Goal: Information Seeking & Learning: Learn about a topic

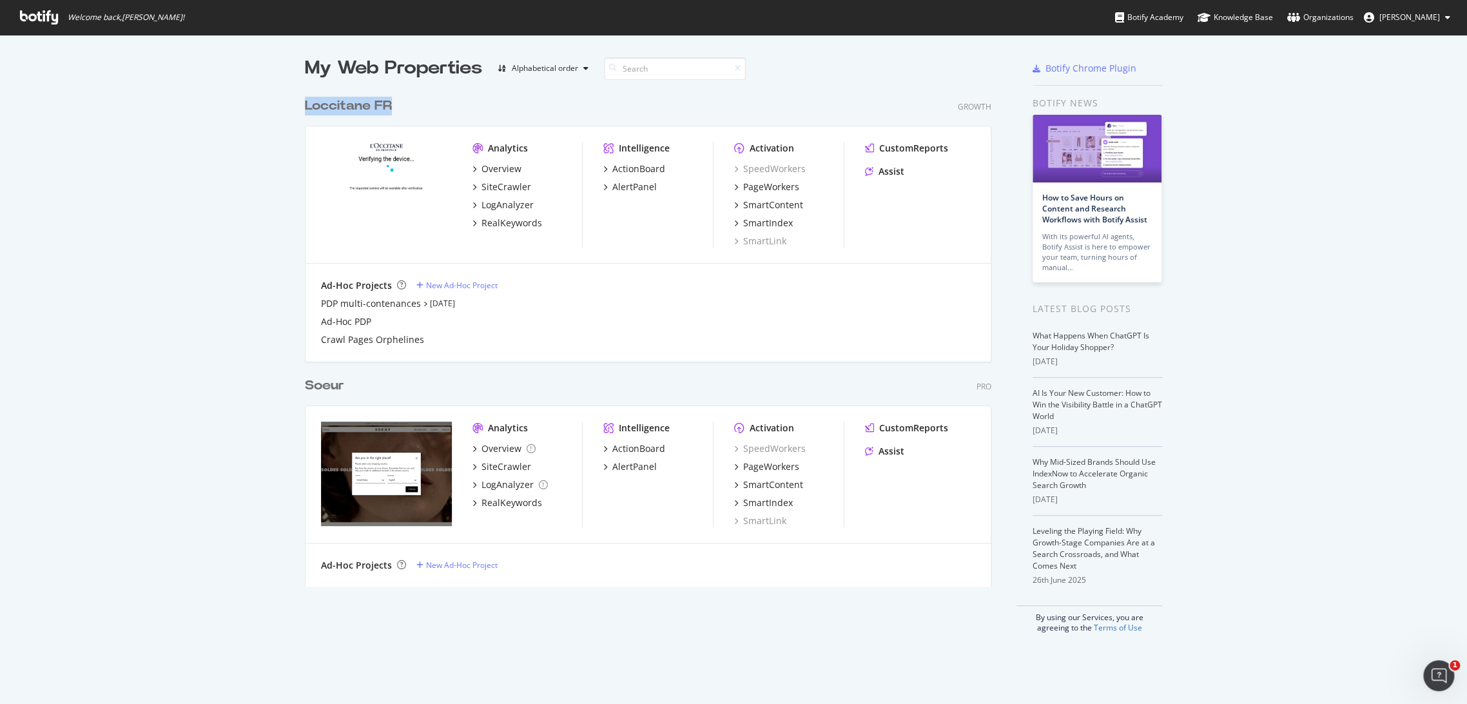
drag, startPoint x: 407, startPoint y: 106, endPoint x: 287, endPoint y: 105, distance: 119.9
click at [287, 105] on div "My Web Properties Alphabetical order Loccitane FR Growth Analytics Overview Sit…" at bounding box center [733, 344] width 1467 height 619
click at [280, 114] on div "My Web Properties Alphabetical order Loccitane FR Growth Analytics Overview Sit…" at bounding box center [733, 344] width 1467 height 619
drag, startPoint x: 283, startPoint y: 107, endPoint x: 382, endPoint y: 107, distance: 99.2
click at [370, 107] on div "My Web Properties Alphabetical order Loccitane FR Growth Analytics Overview Sit…" at bounding box center [733, 344] width 1467 height 619
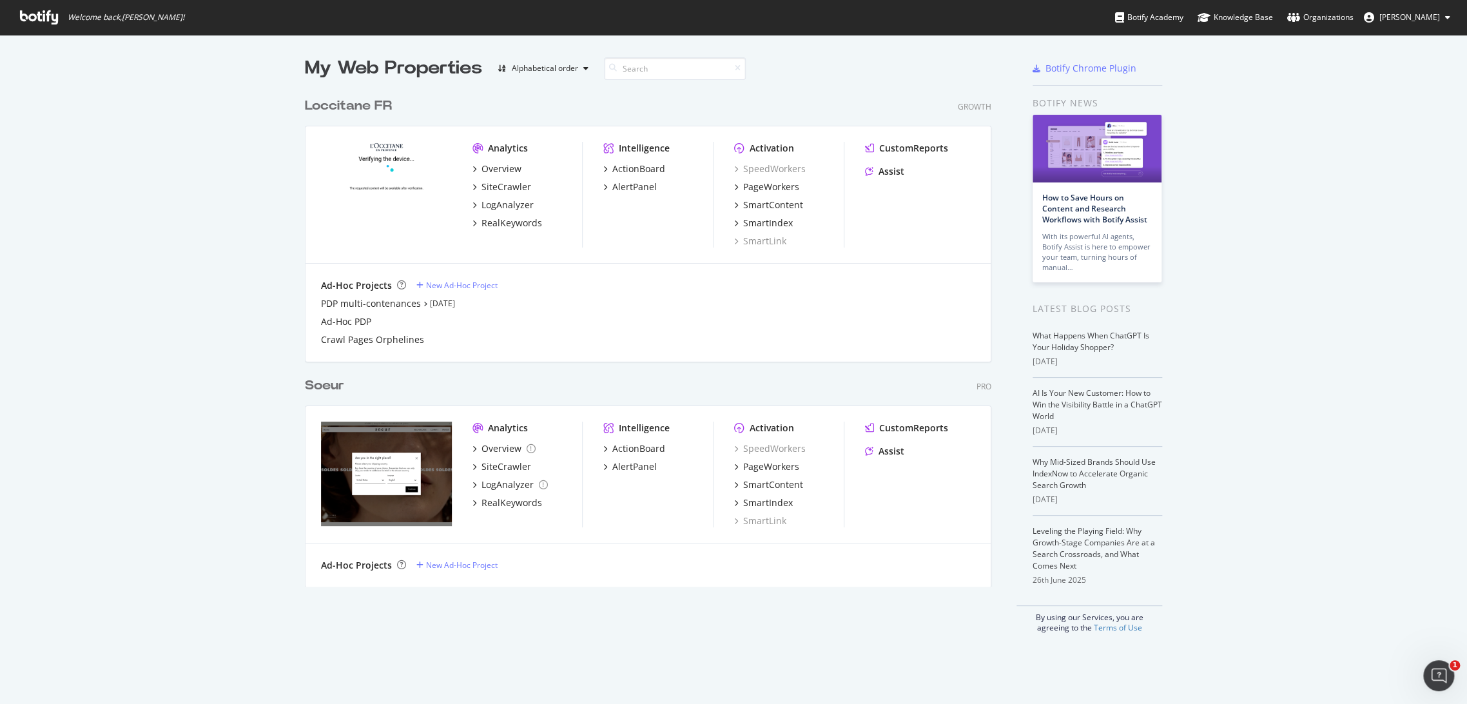
click at [439, 106] on div "Loccitane FR Growth" at bounding box center [648, 106] width 686 height 19
click at [256, 447] on div "My Web Properties Alphabetical order Loccitane FR Growth Analytics Overview Sit…" at bounding box center [733, 344] width 1467 height 619
click at [564, 71] on div "Alphabetical order" at bounding box center [545, 68] width 66 height 8
click at [217, 130] on div "My Web Properties Alphabetical order Loccitane FR Growth Analytics Overview Sit…" at bounding box center [733, 344] width 1467 height 619
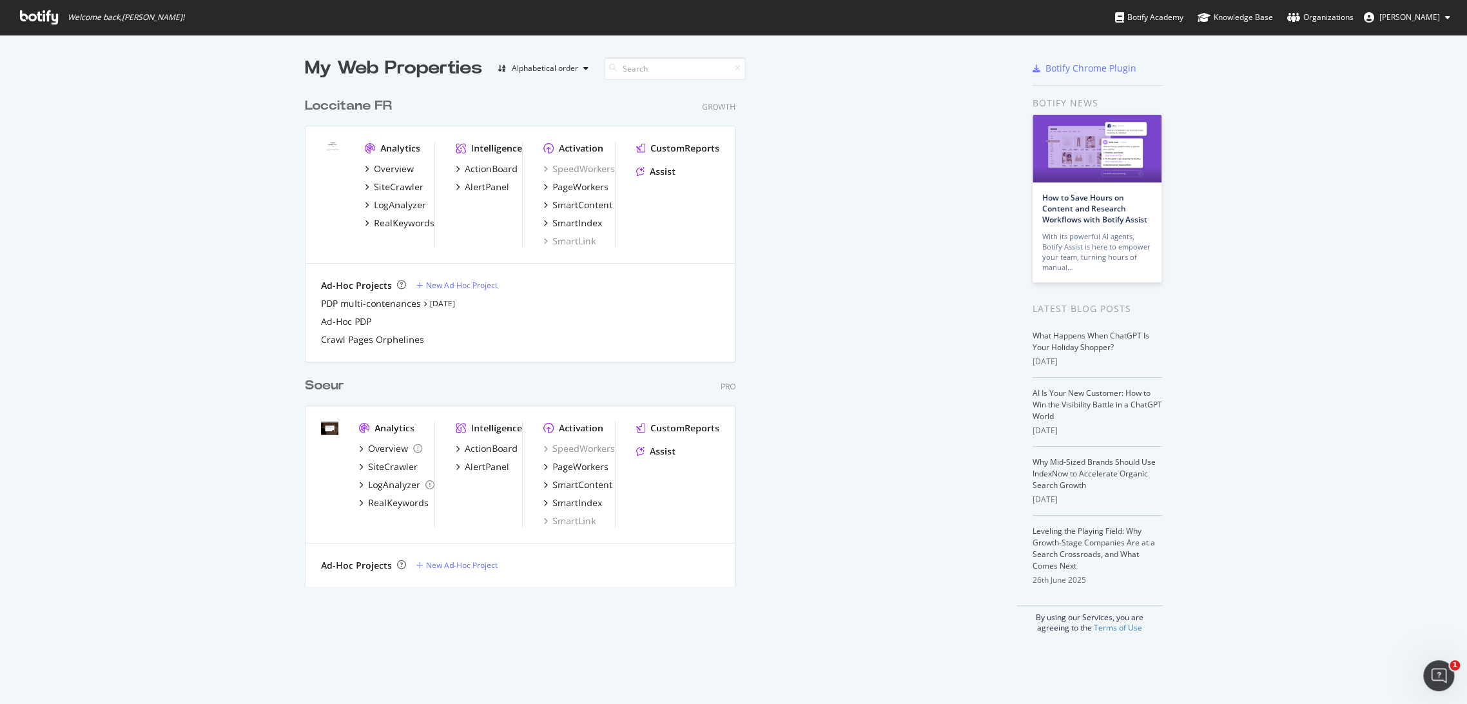
scroll to position [494, 686]
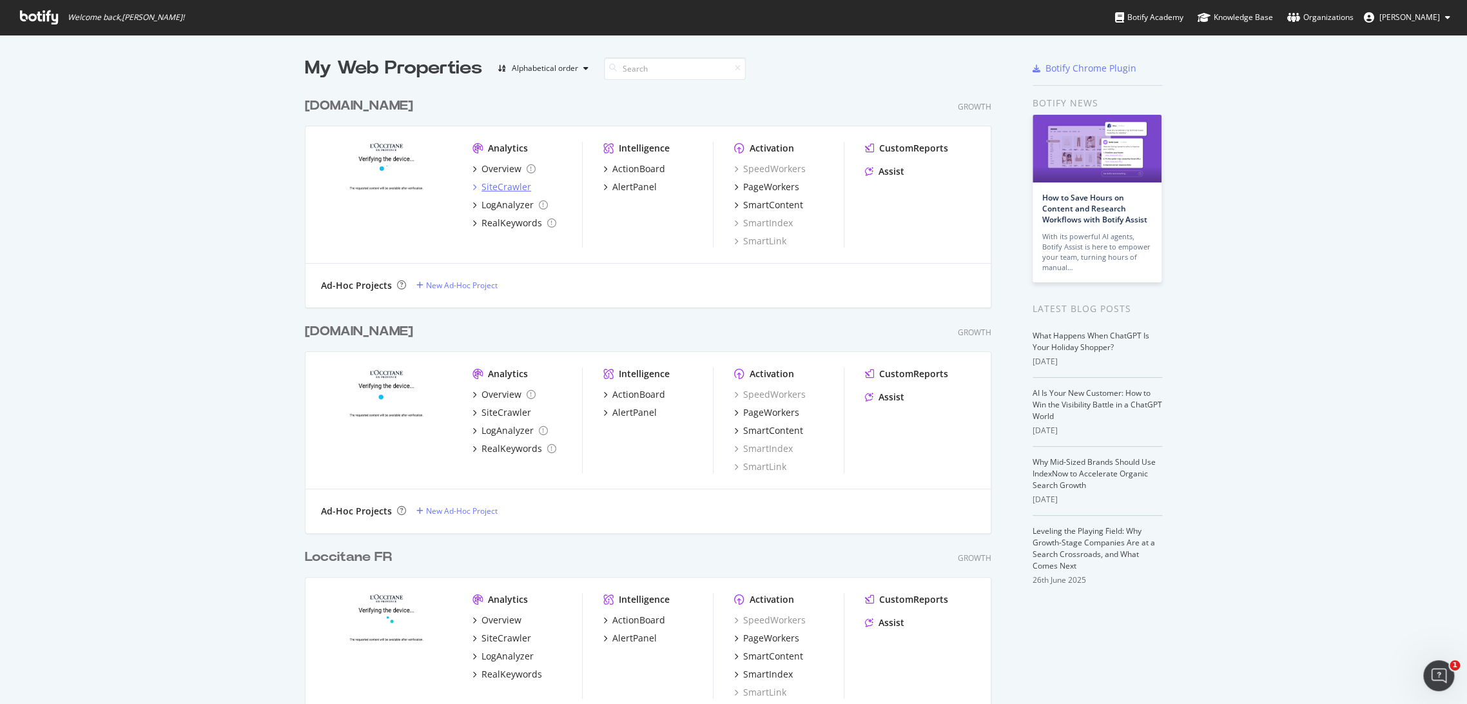
click at [498, 190] on div "SiteCrawler" at bounding box center [506, 186] width 50 height 13
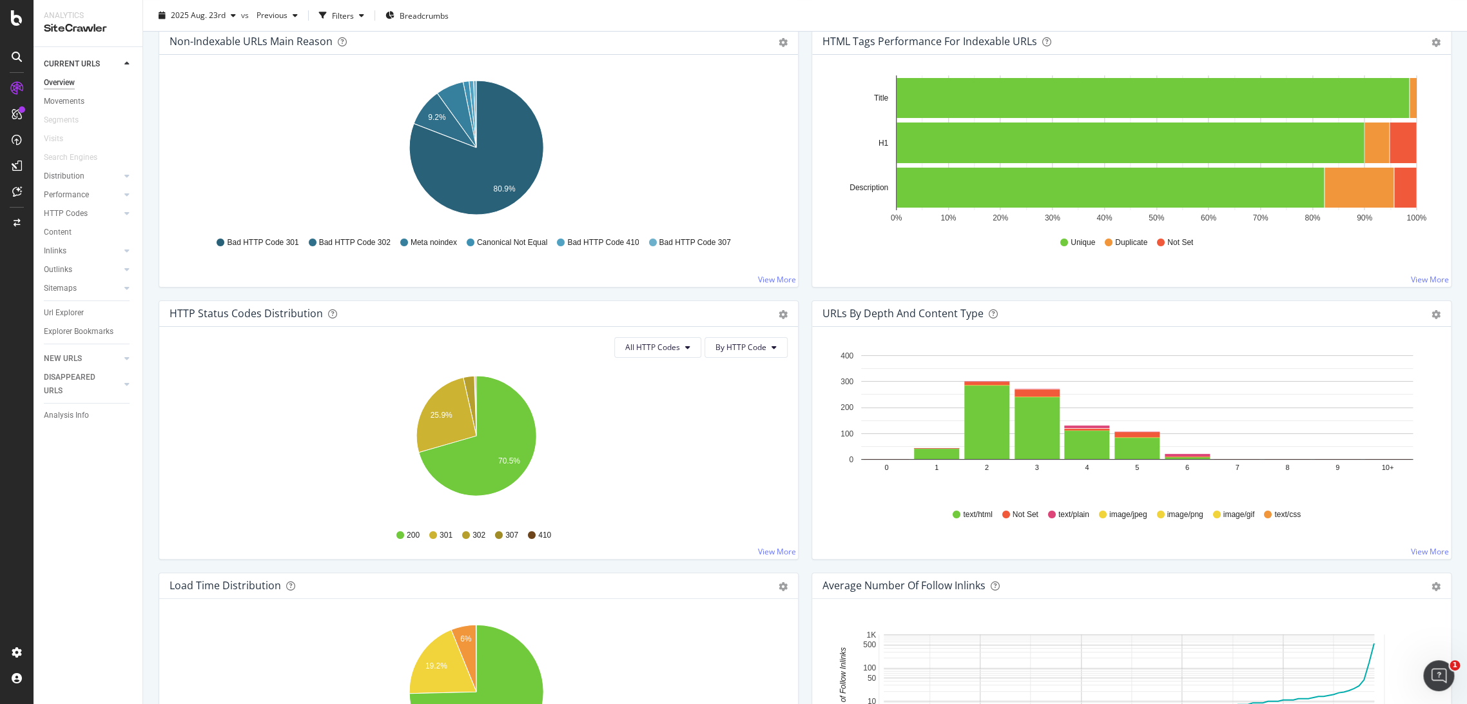
scroll to position [893, 0]
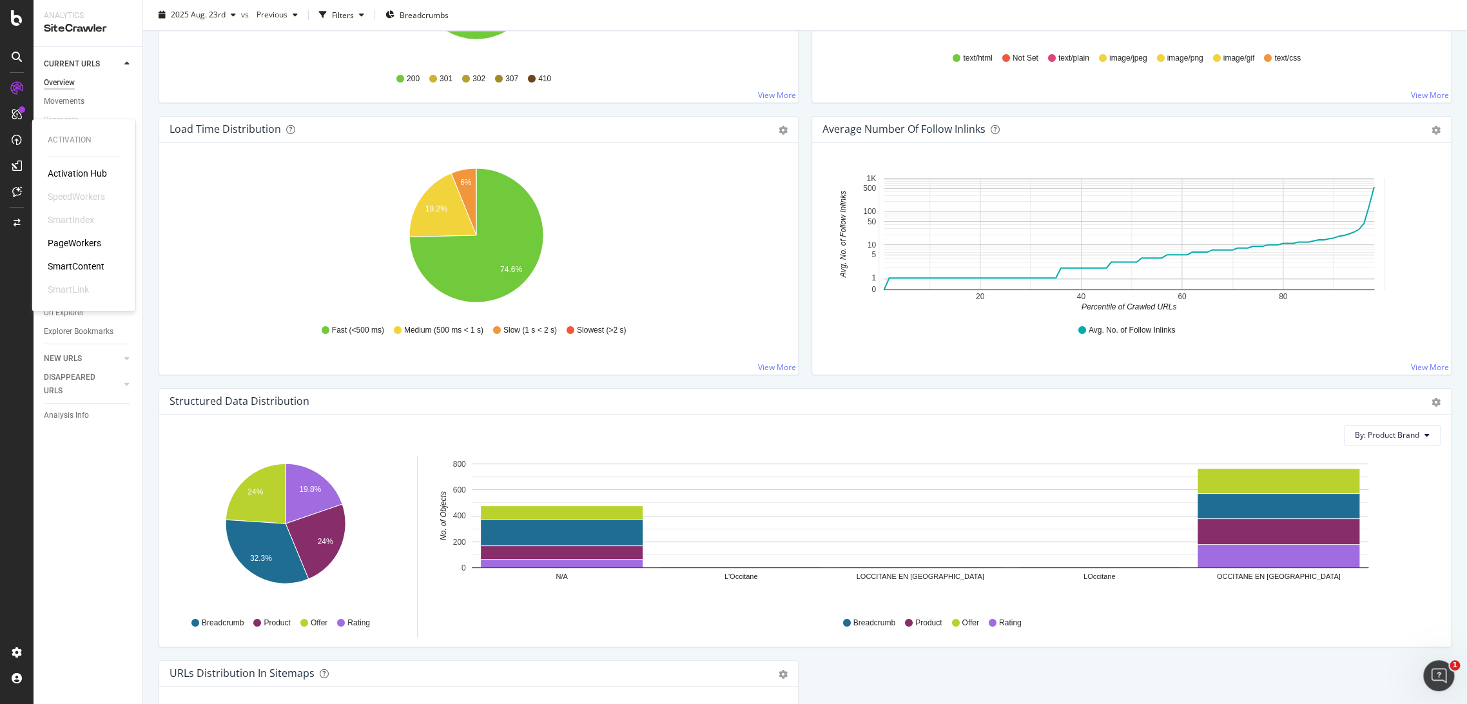
click at [86, 244] on div "PageWorkers" at bounding box center [74, 242] width 53 height 13
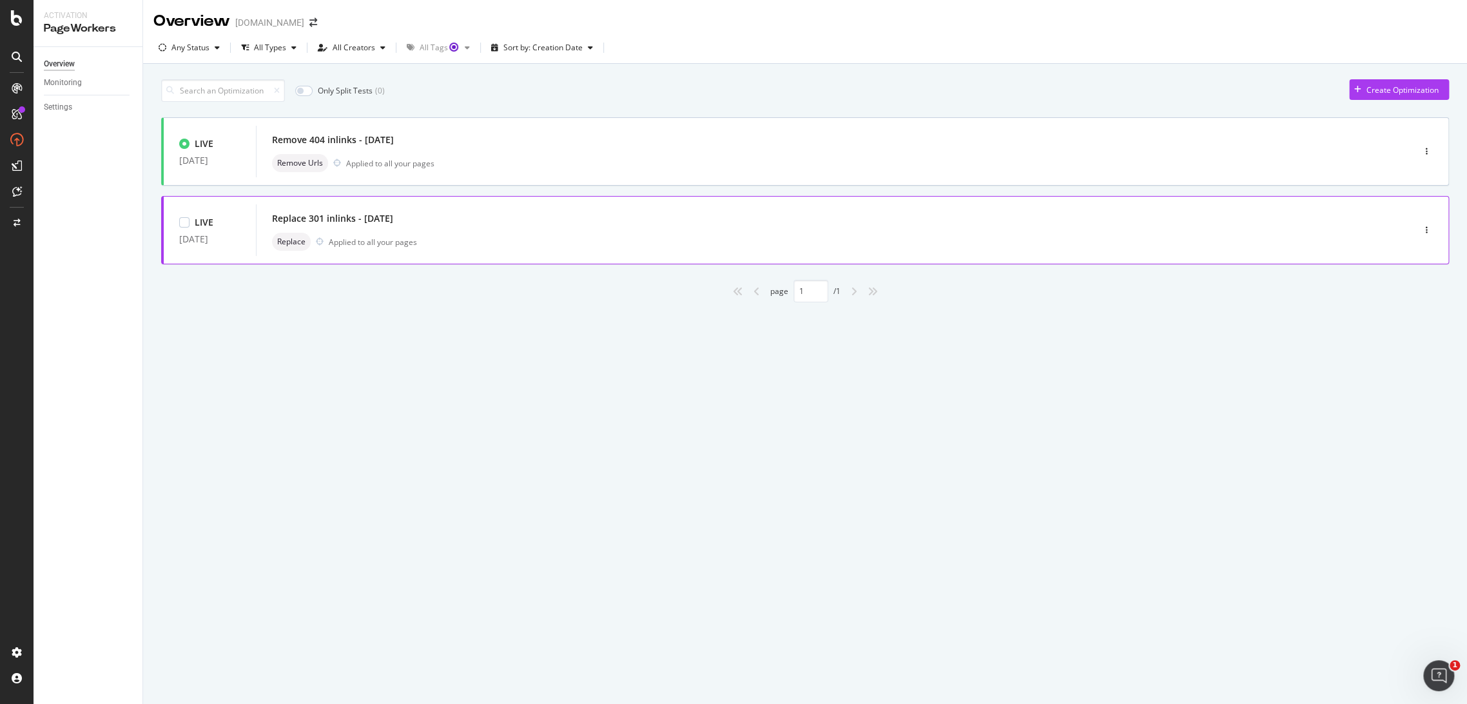
click at [389, 253] on div "Replace 301 inlinks - [DATE] Replace Applied to all your pages" at bounding box center [815, 230] width 1118 height 52
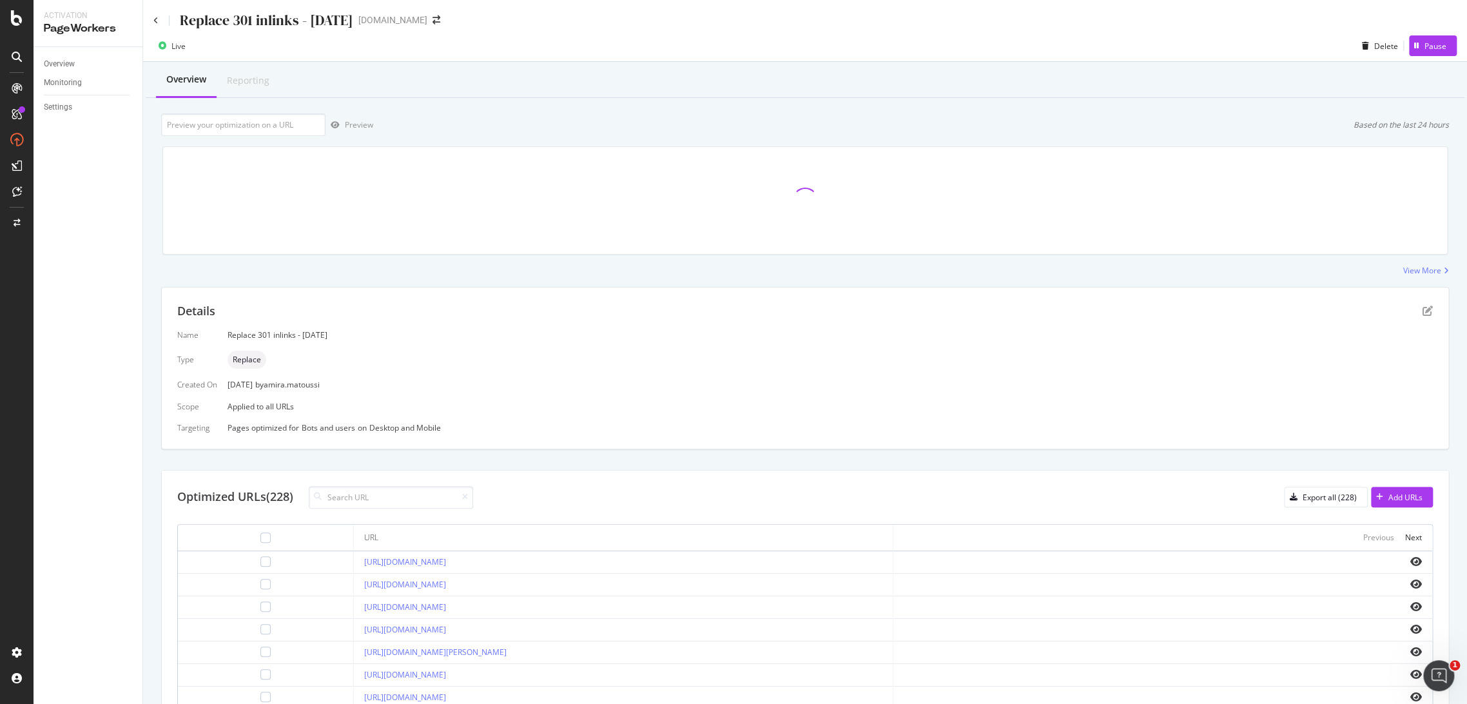
scroll to position [245, 0]
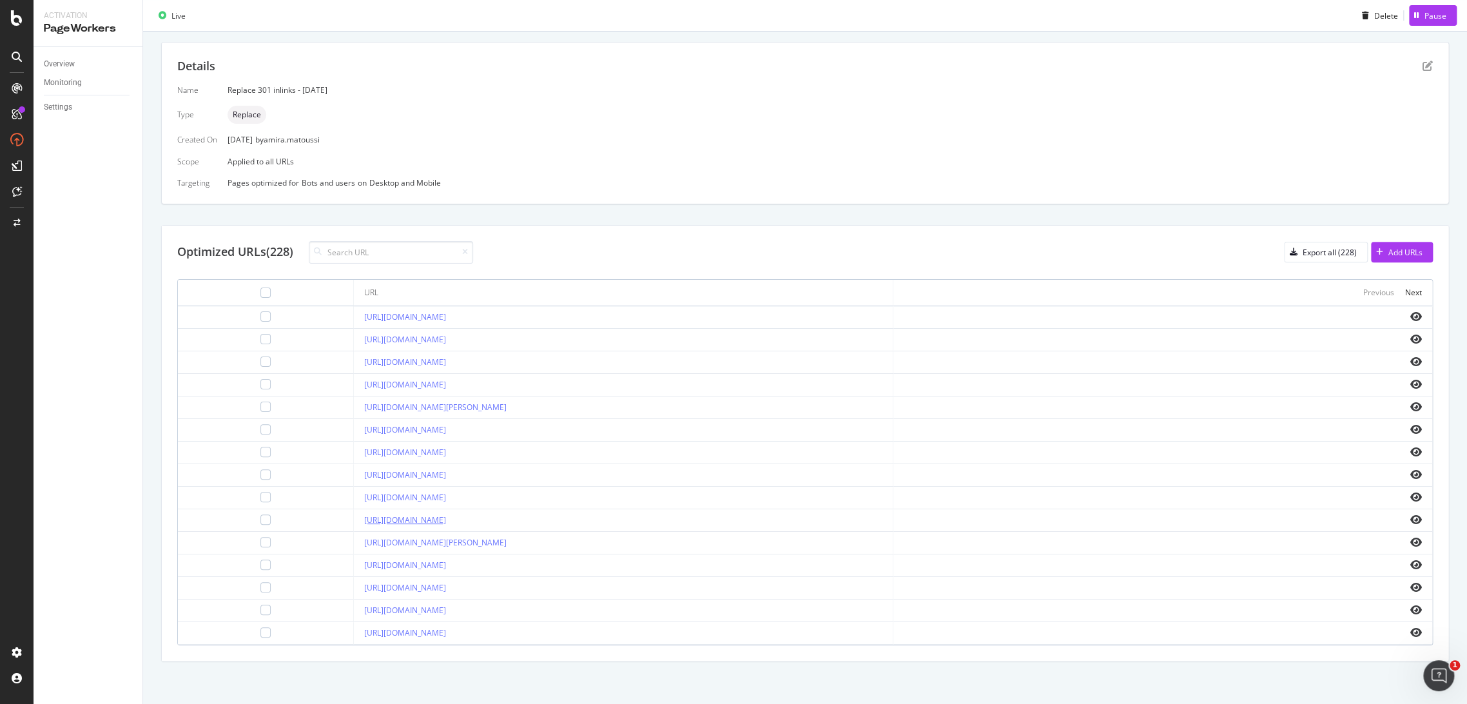
click at [446, 517] on link "[URL][DOMAIN_NAME]" at bounding box center [405, 519] width 82 height 11
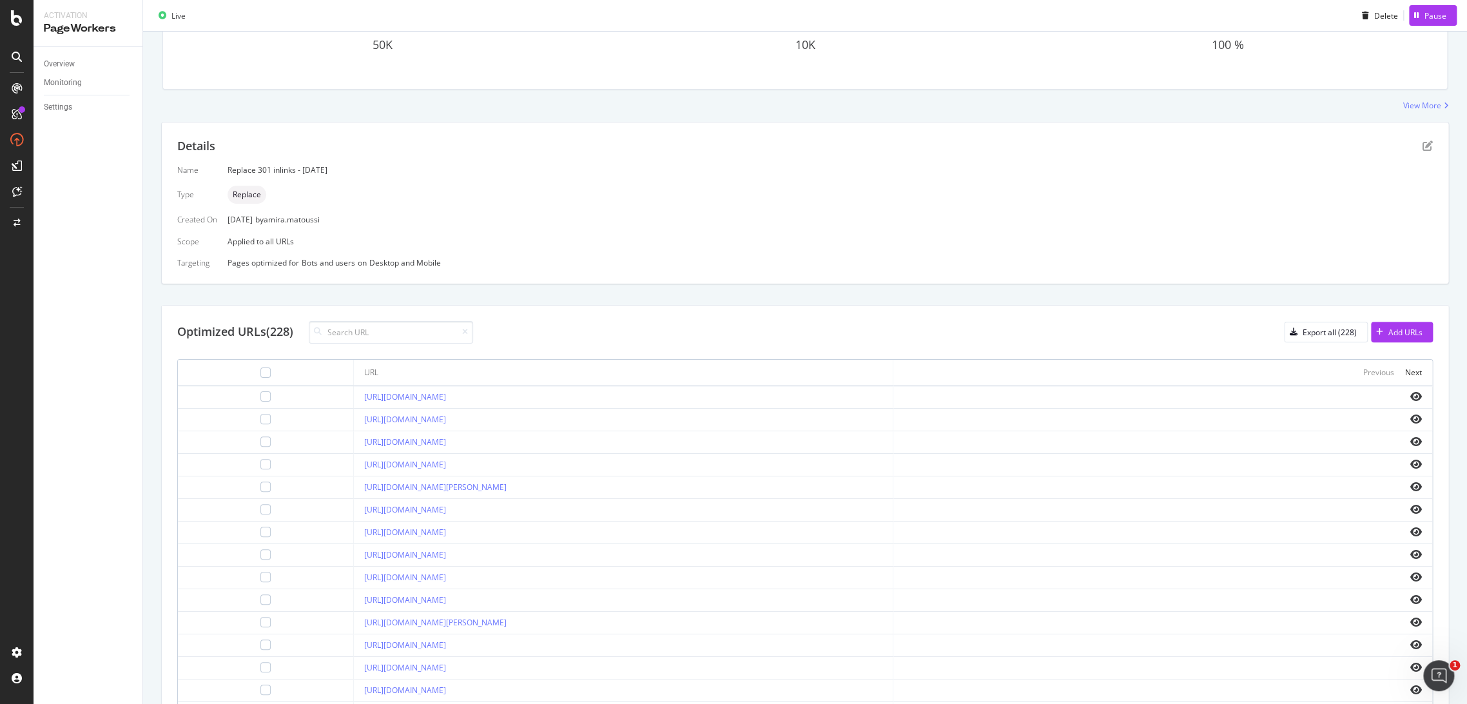
scroll to position [150, 0]
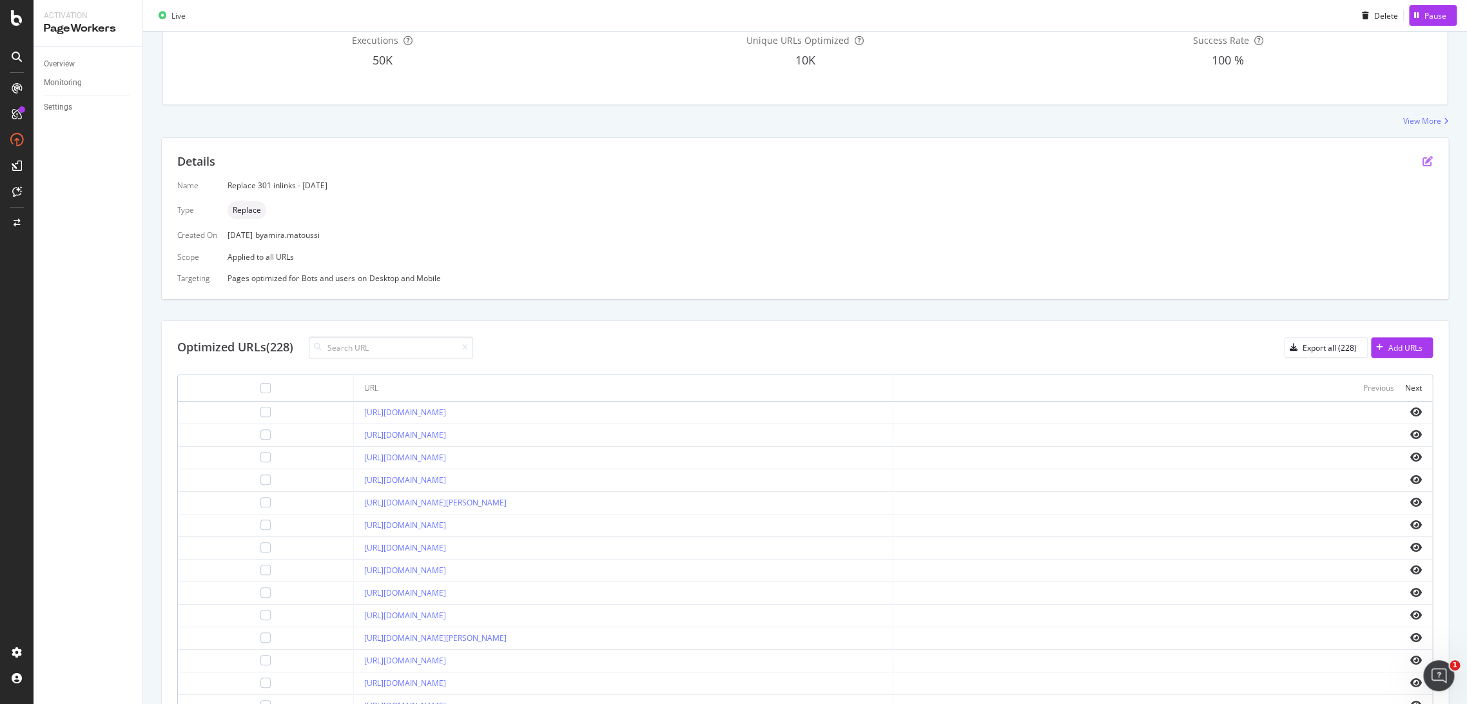
click at [1422, 156] on icon "pen-to-square" at bounding box center [1427, 161] width 10 height 10
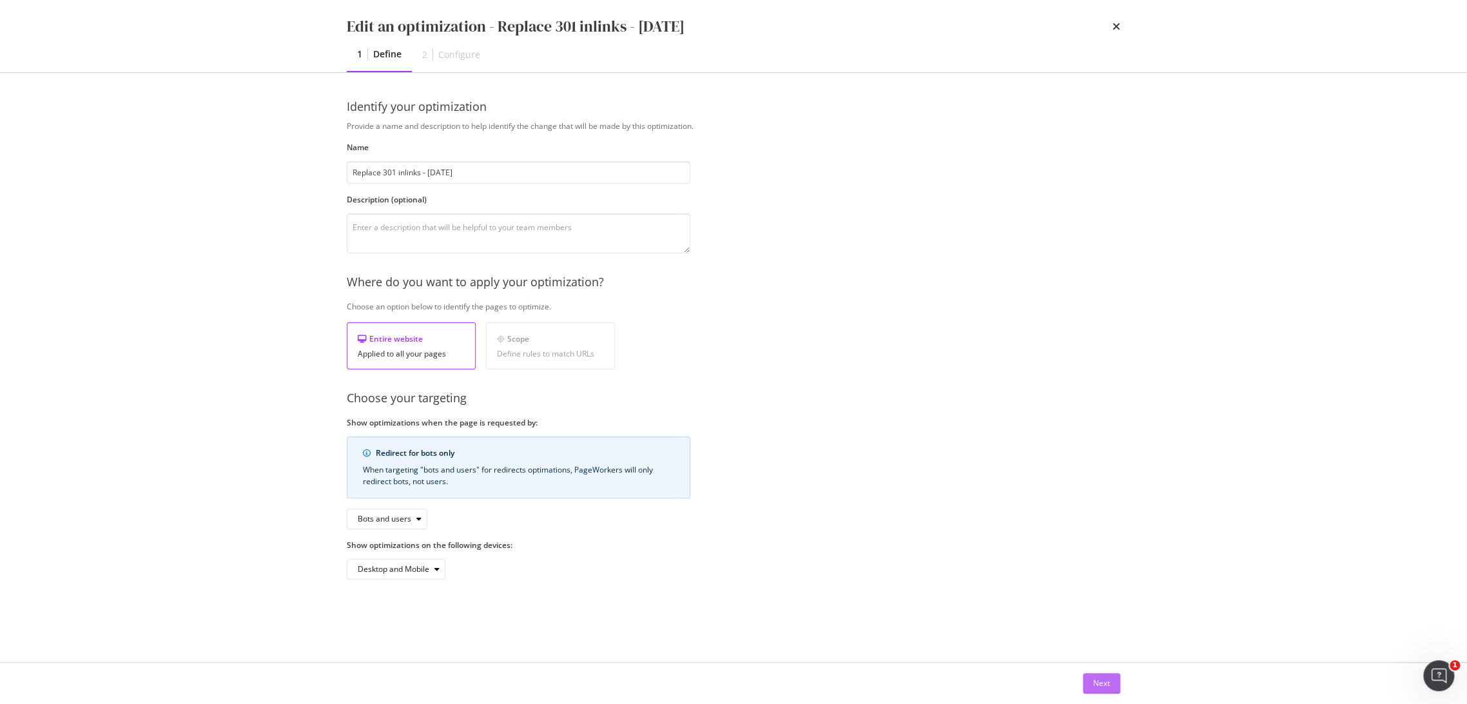
click at [1106, 681] on div "Next" at bounding box center [1101, 682] width 17 height 11
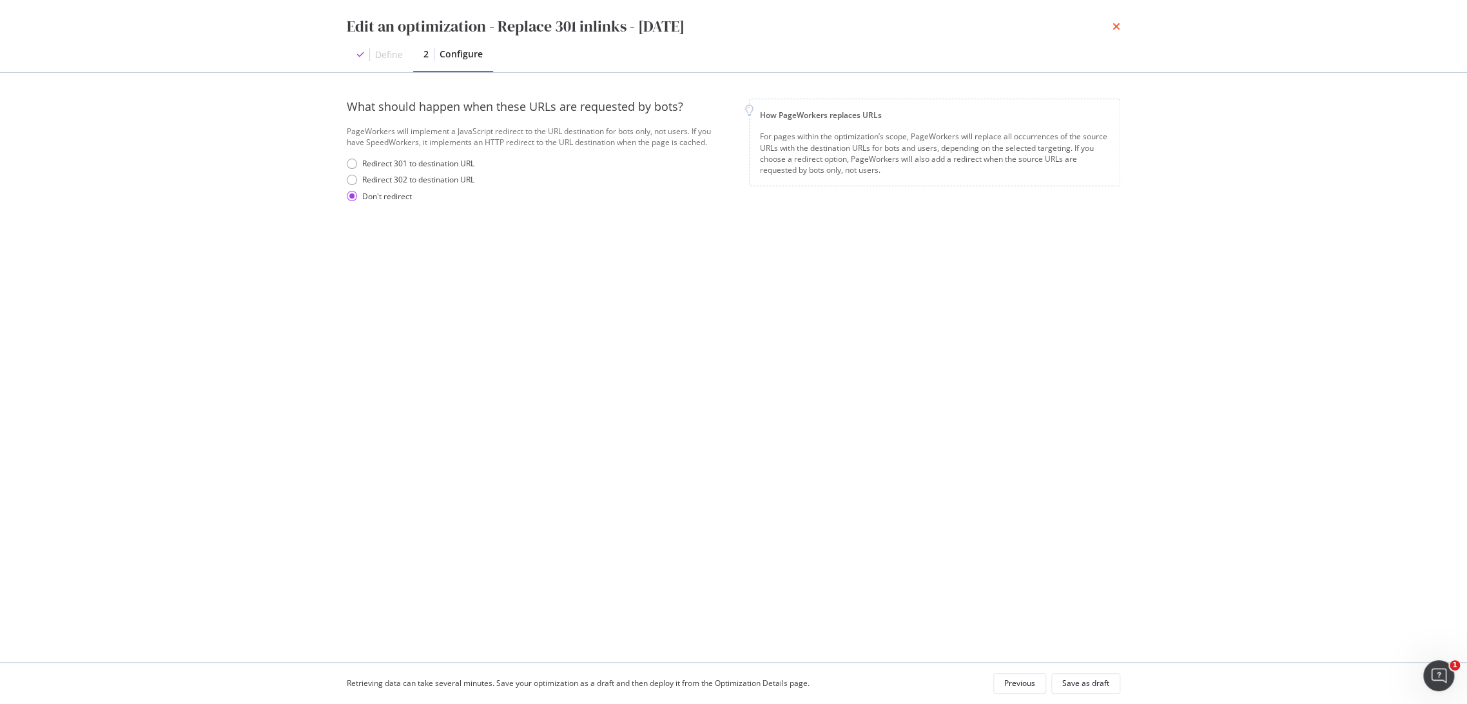
click at [1117, 26] on icon "times" at bounding box center [1116, 26] width 8 height 10
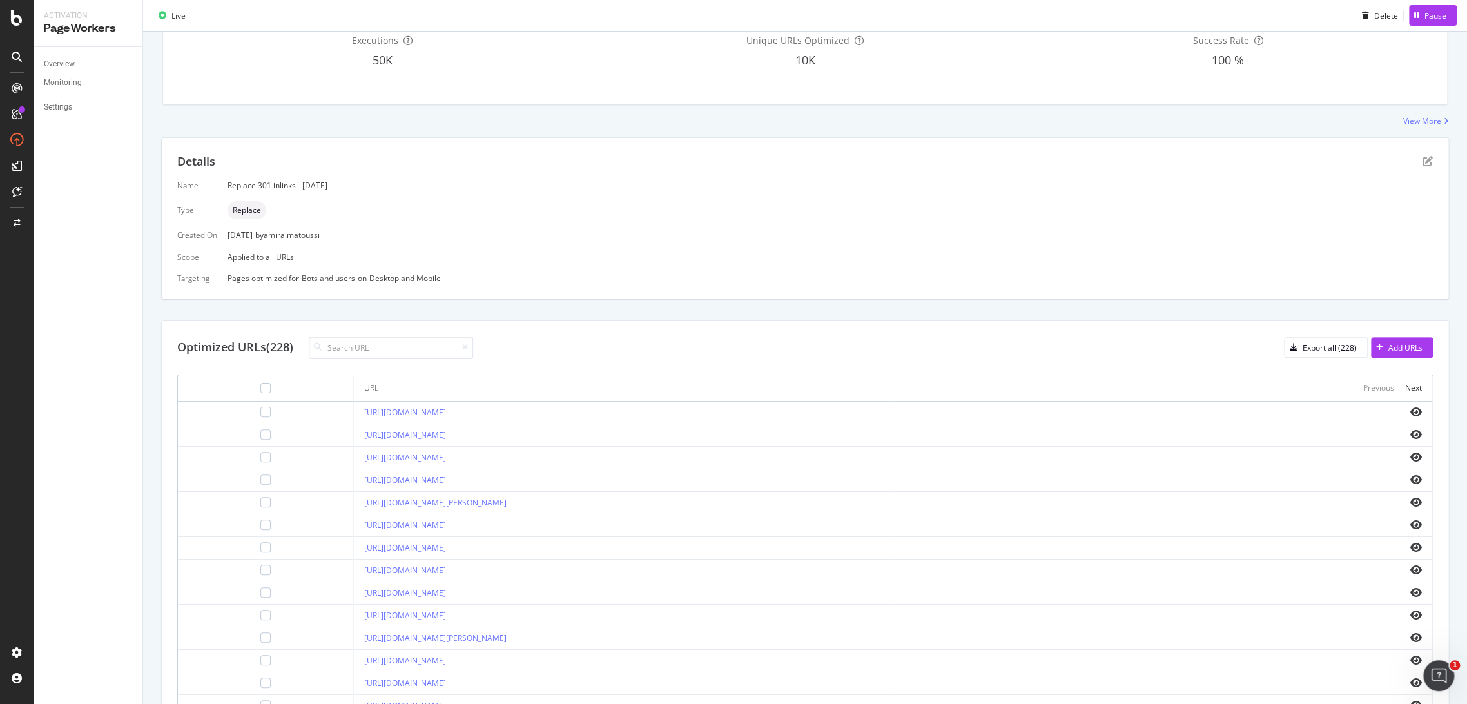
drag, startPoint x: 240, startPoint y: 475, endPoint x: 340, endPoint y: 488, distance: 100.8
click at [260, 475] on div at bounding box center [265, 479] width 10 height 10
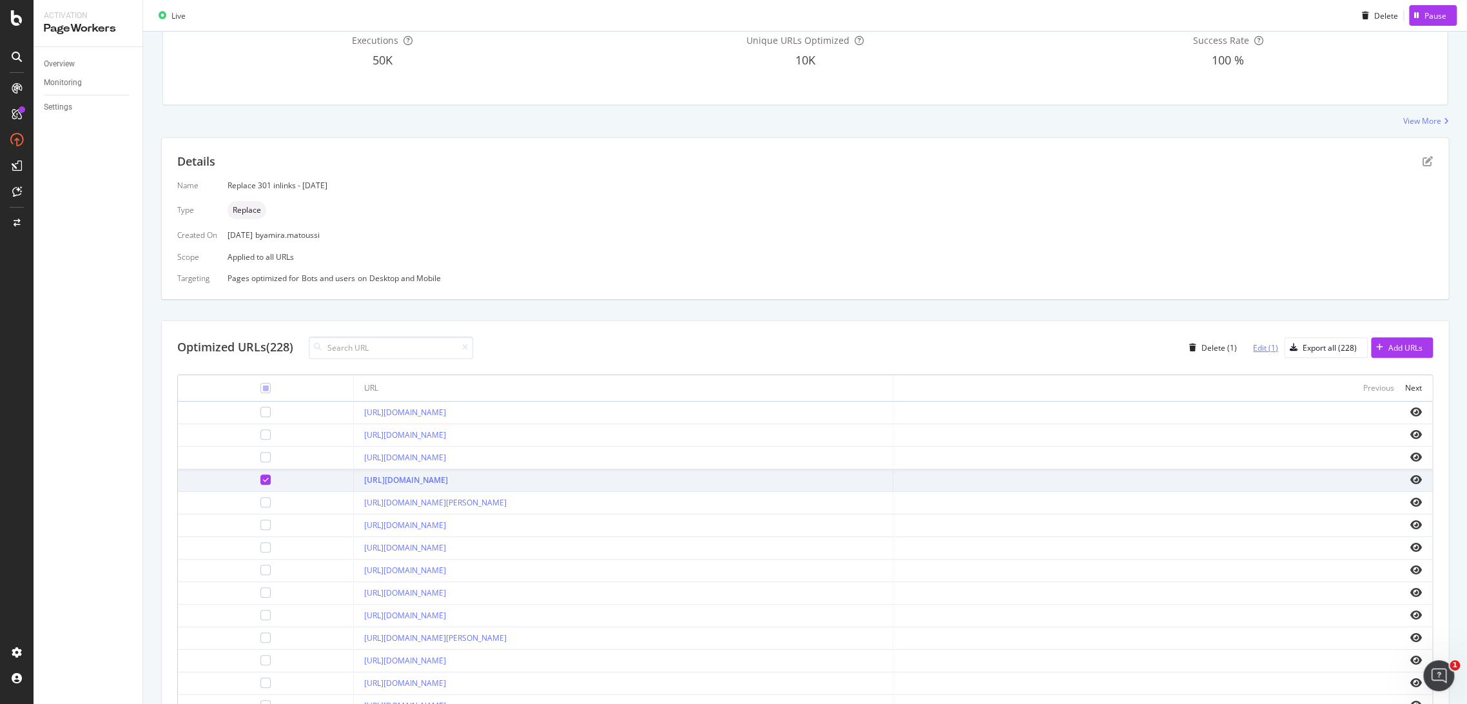
click at [1259, 347] on div "Edit (1)" at bounding box center [1265, 347] width 25 height 11
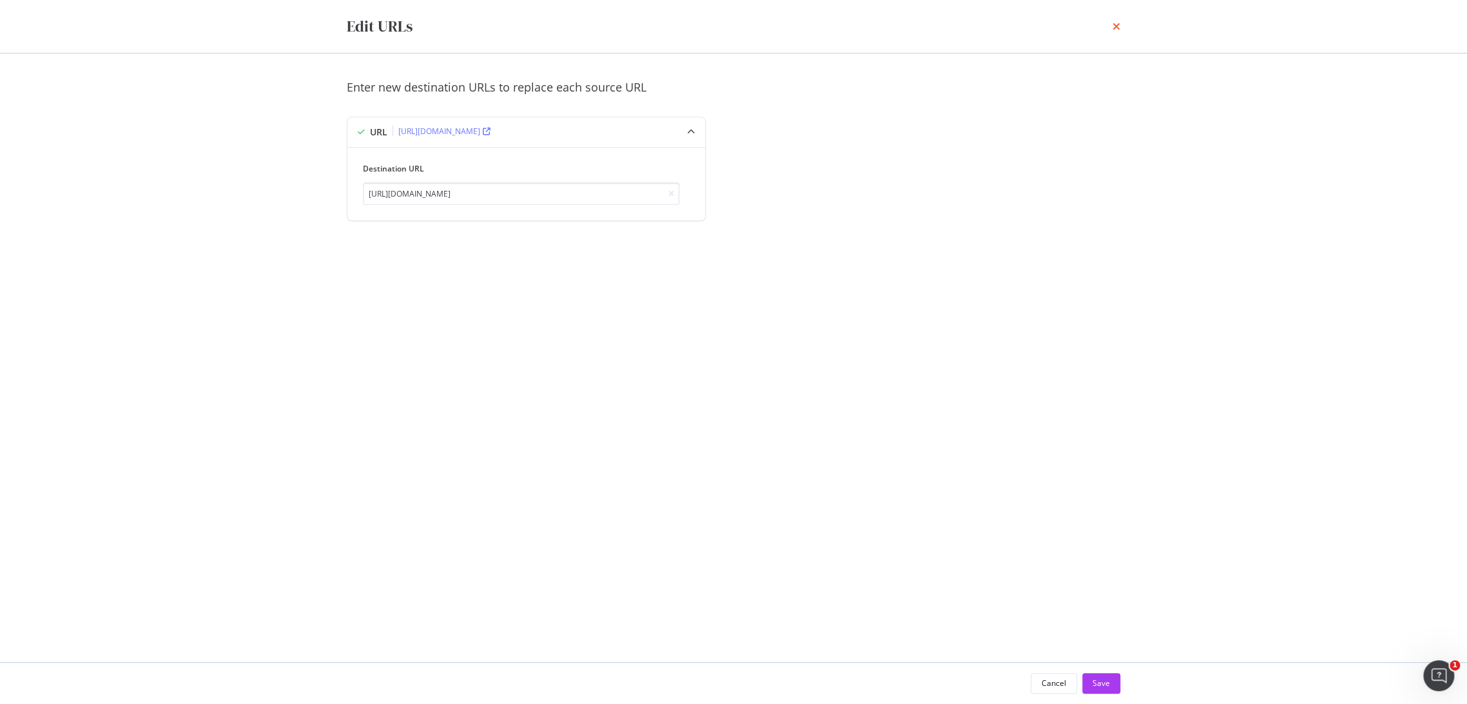
click at [1114, 30] on icon "times" at bounding box center [1116, 26] width 8 height 10
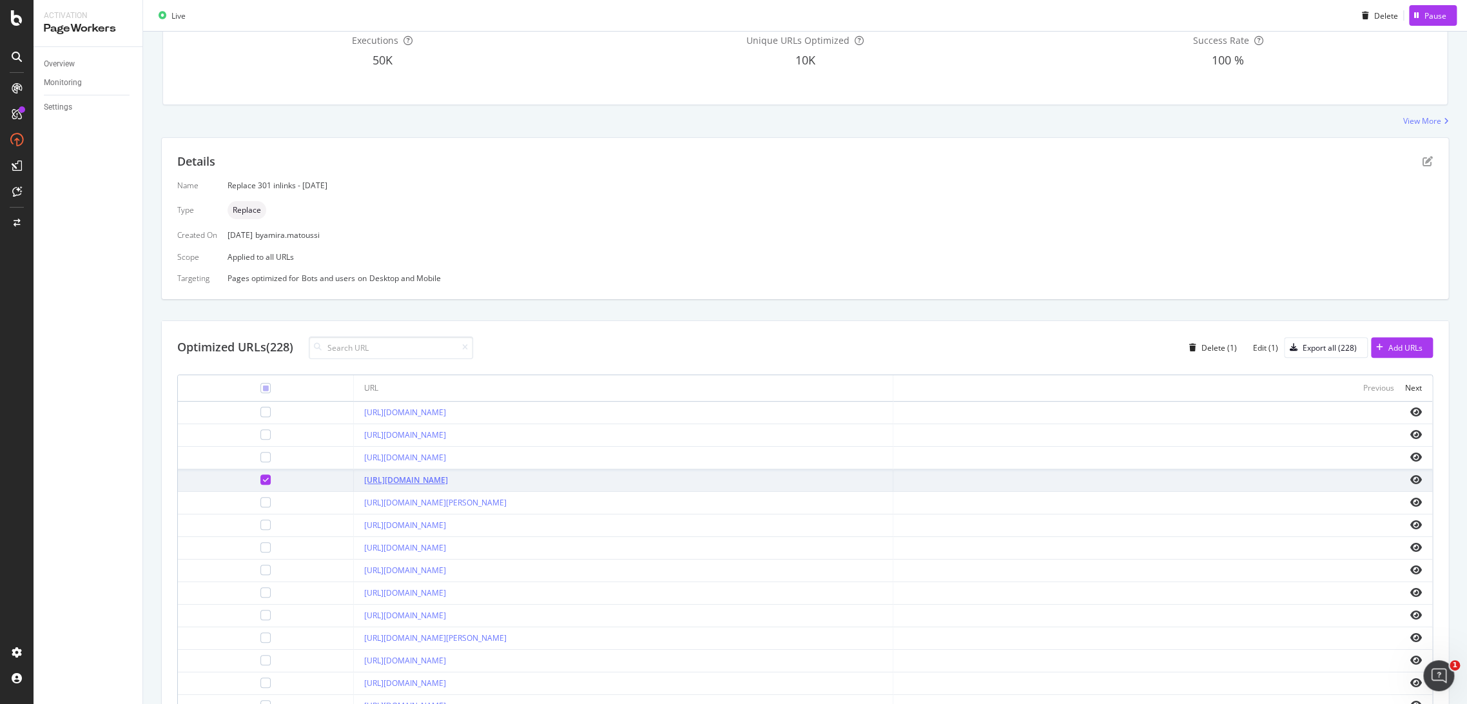
click at [448, 476] on link "[URL][DOMAIN_NAME]" at bounding box center [406, 479] width 84 height 11
drag, startPoint x: 312, startPoint y: 483, endPoint x: 606, endPoint y: 477, distance: 293.9
click at [606, 477] on td "[URL][DOMAIN_NAME]" at bounding box center [623, 480] width 539 height 23
copy link "[URL][DOMAIN_NAME]"
click at [77, 145] on div "SiteCrawler" at bounding box center [71, 145] width 46 height 13
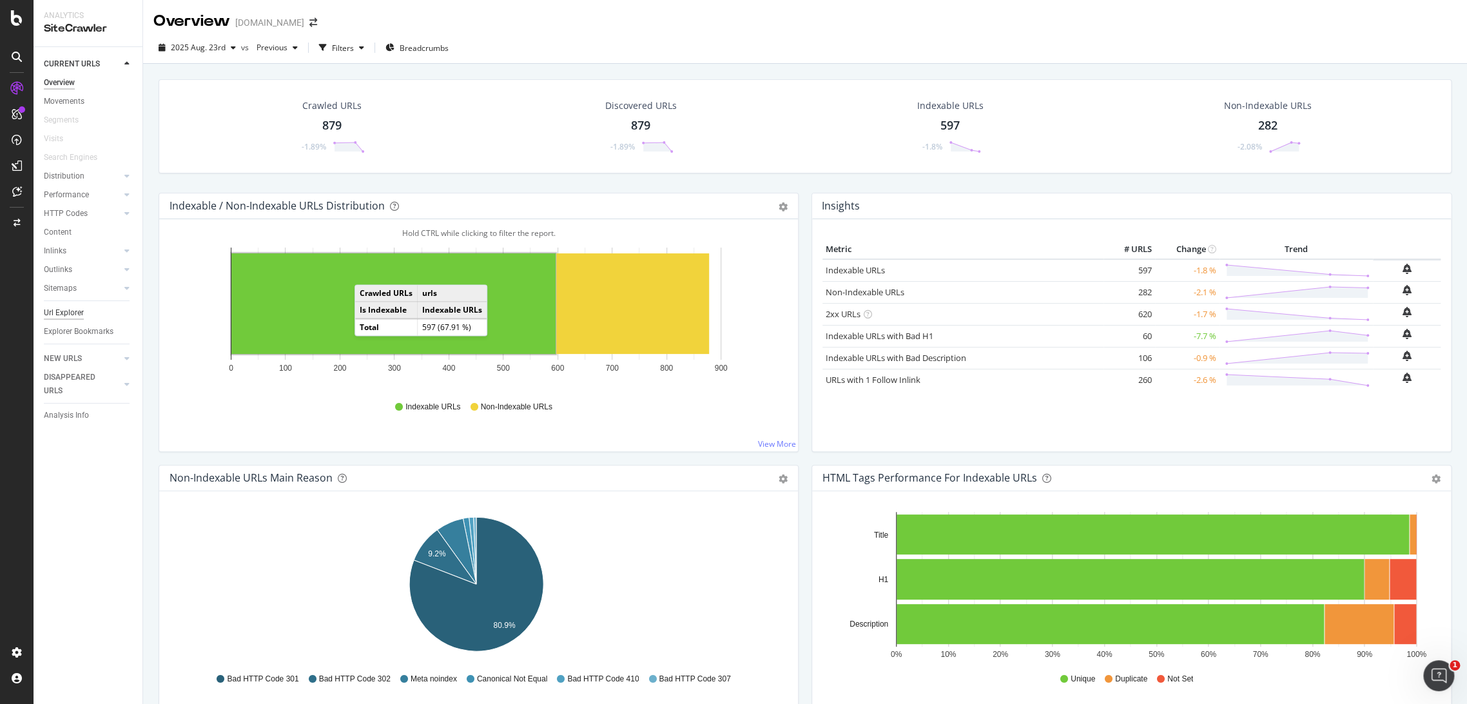
click at [72, 306] on div "Url Explorer" at bounding box center [64, 313] width 40 height 14
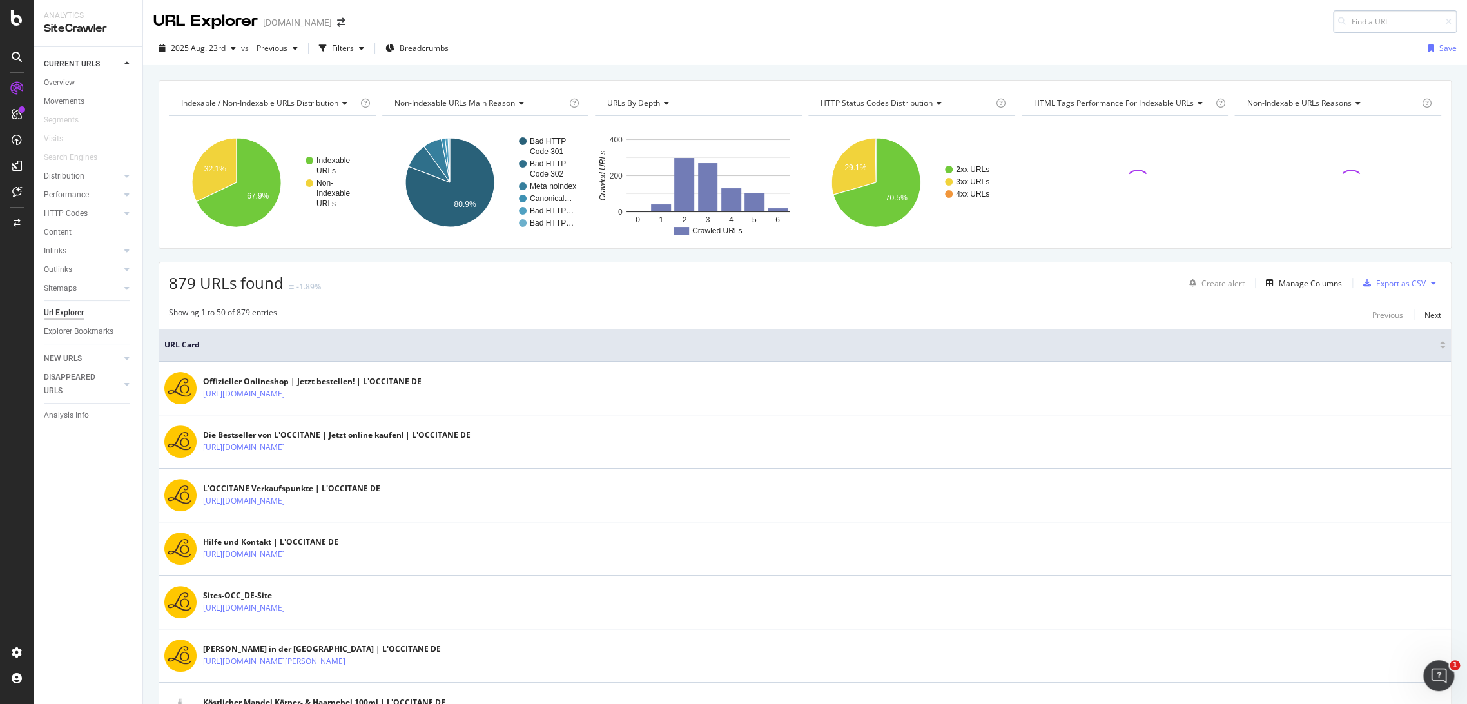
click at [1357, 24] on input at bounding box center [1395, 21] width 124 height 23
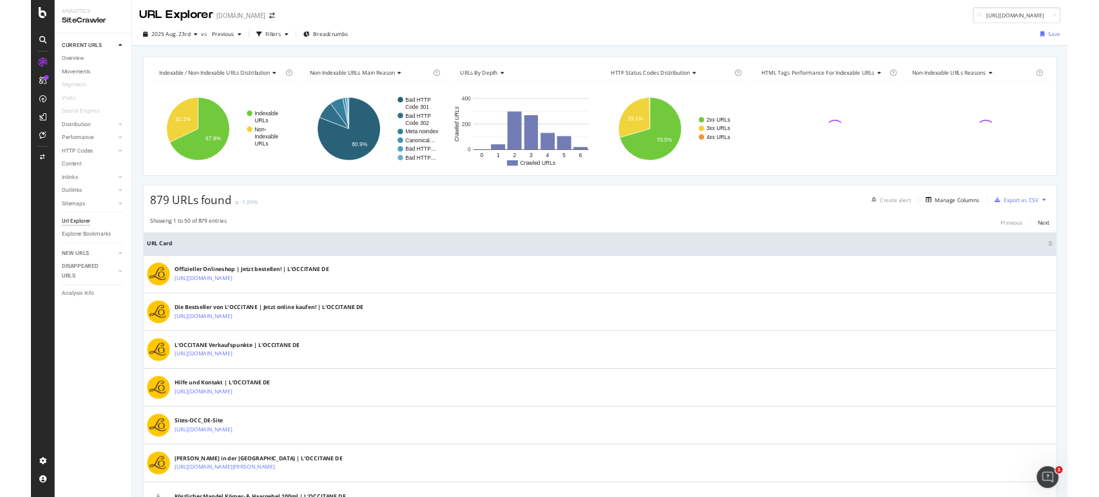
scroll to position [0, 186]
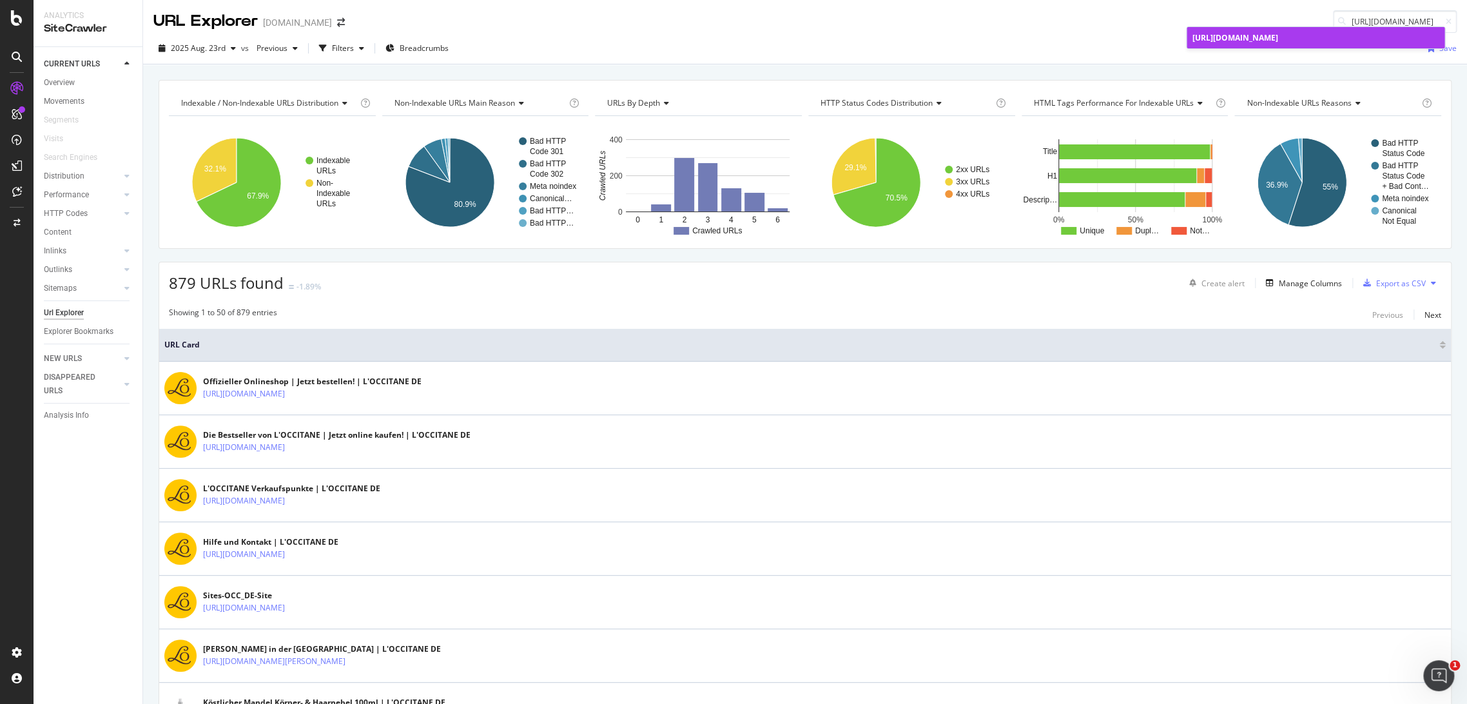
type input "[URL][DOMAIN_NAME]"
click at [1314, 43] on div "[URL][DOMAIN_NAME]" at bounding box center [1315, 37] width 247 height 11
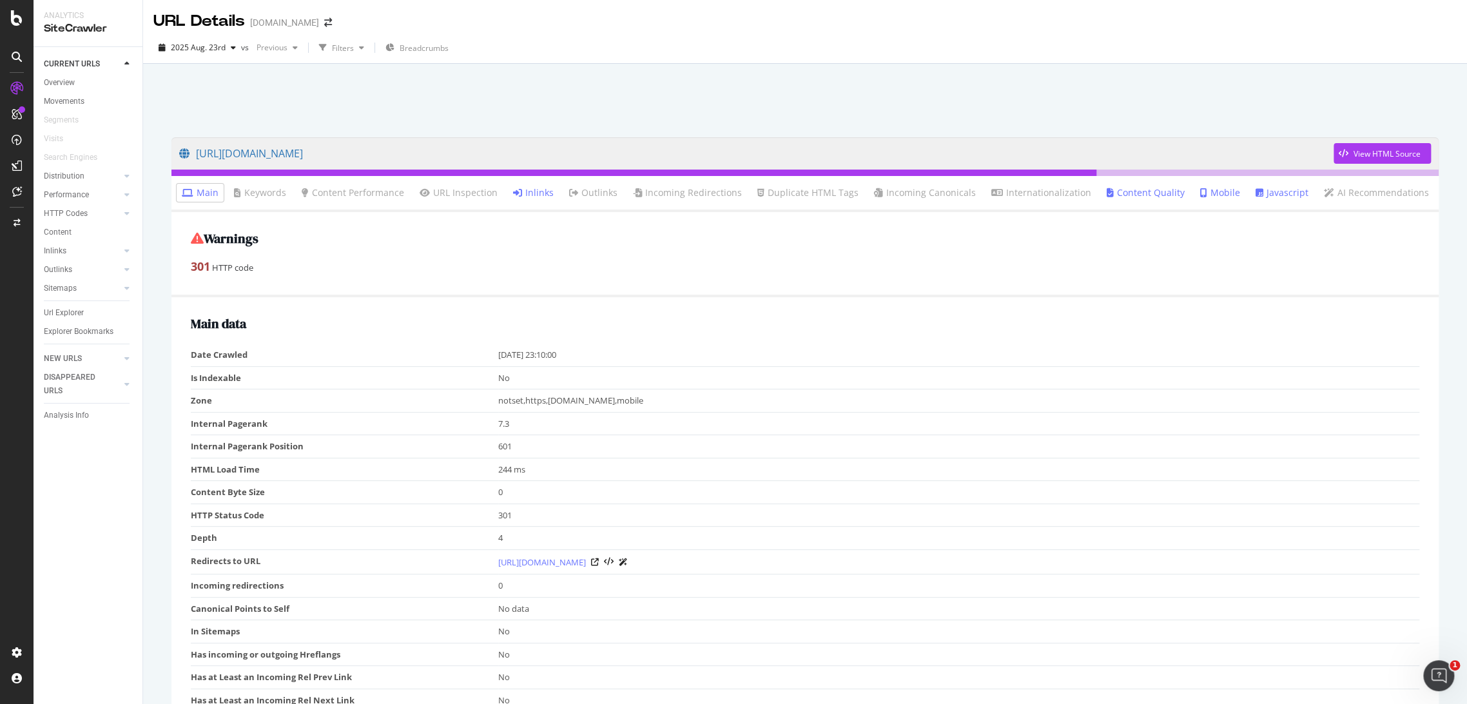
click at [522, 195] on icon at bounding box center [517, 192] width 9 height 9
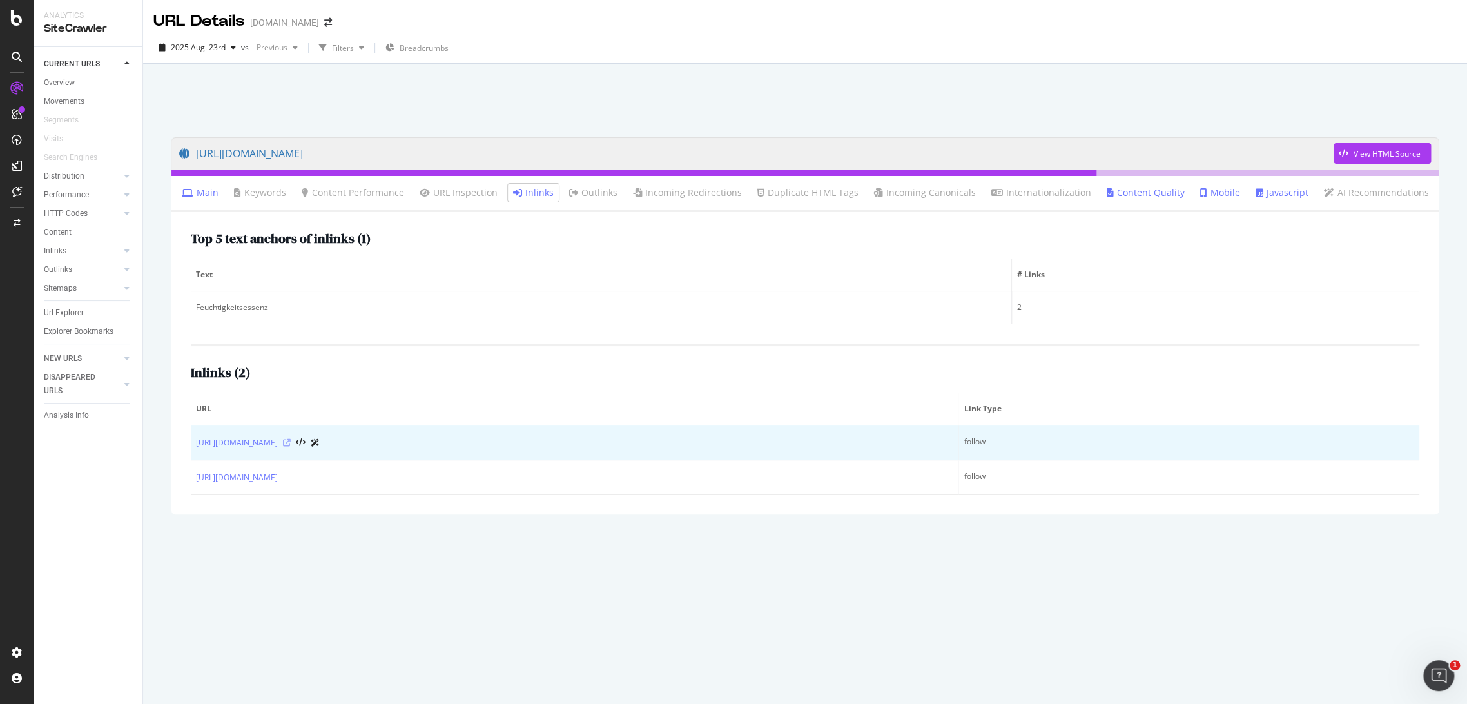
click at [291, 441] on icon at bounding box center [287, 443] width 8 height 8
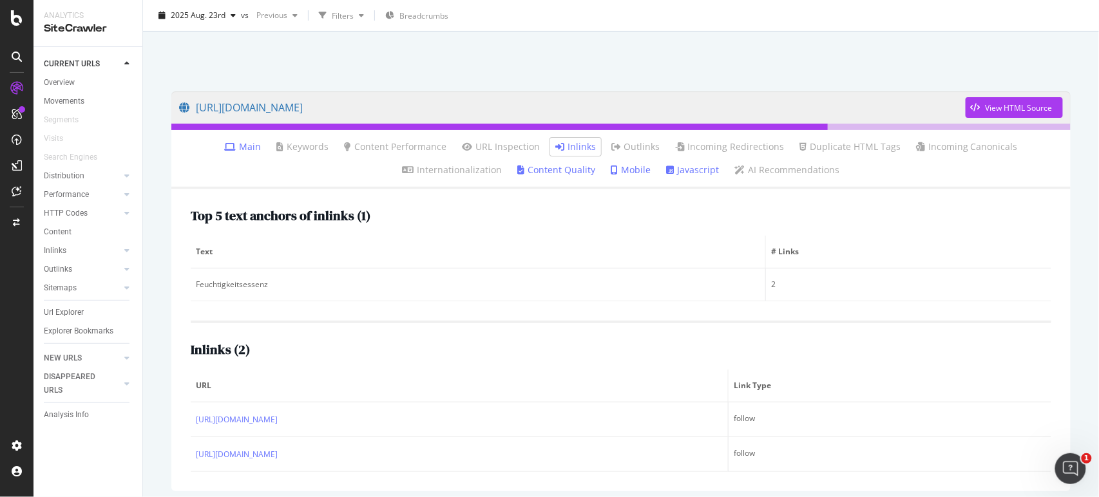
scroll to position [64, 0]
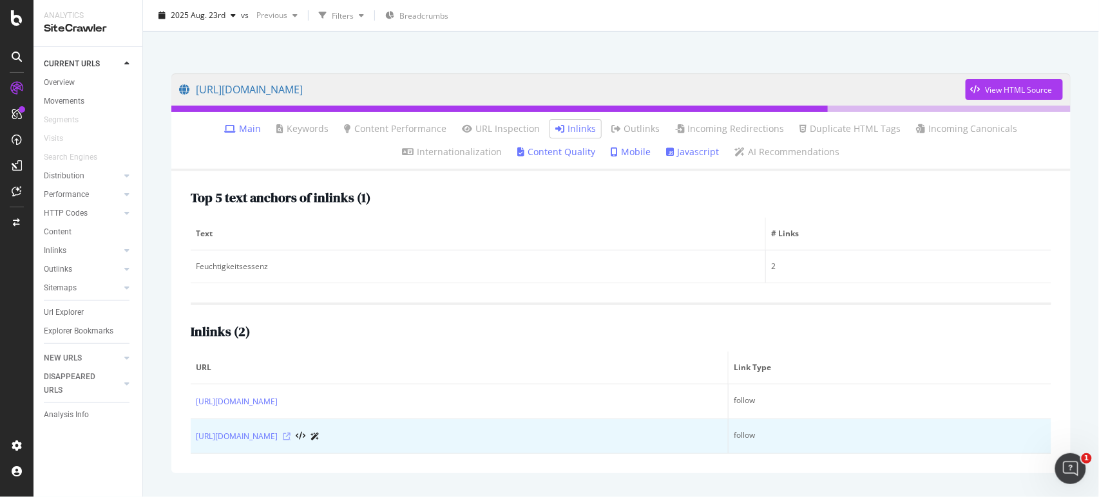
click at [291, 436] on icon at bounding box center [287, 437] width 8 height 8
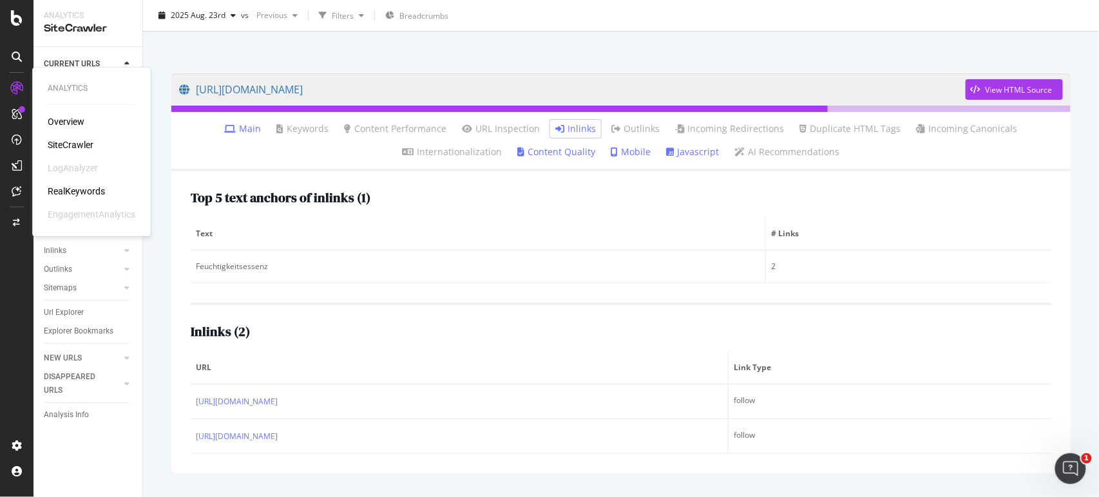
click at [54, 151] on div "SiteCrawler" at bounding box center [71, 145] width 46 height 13
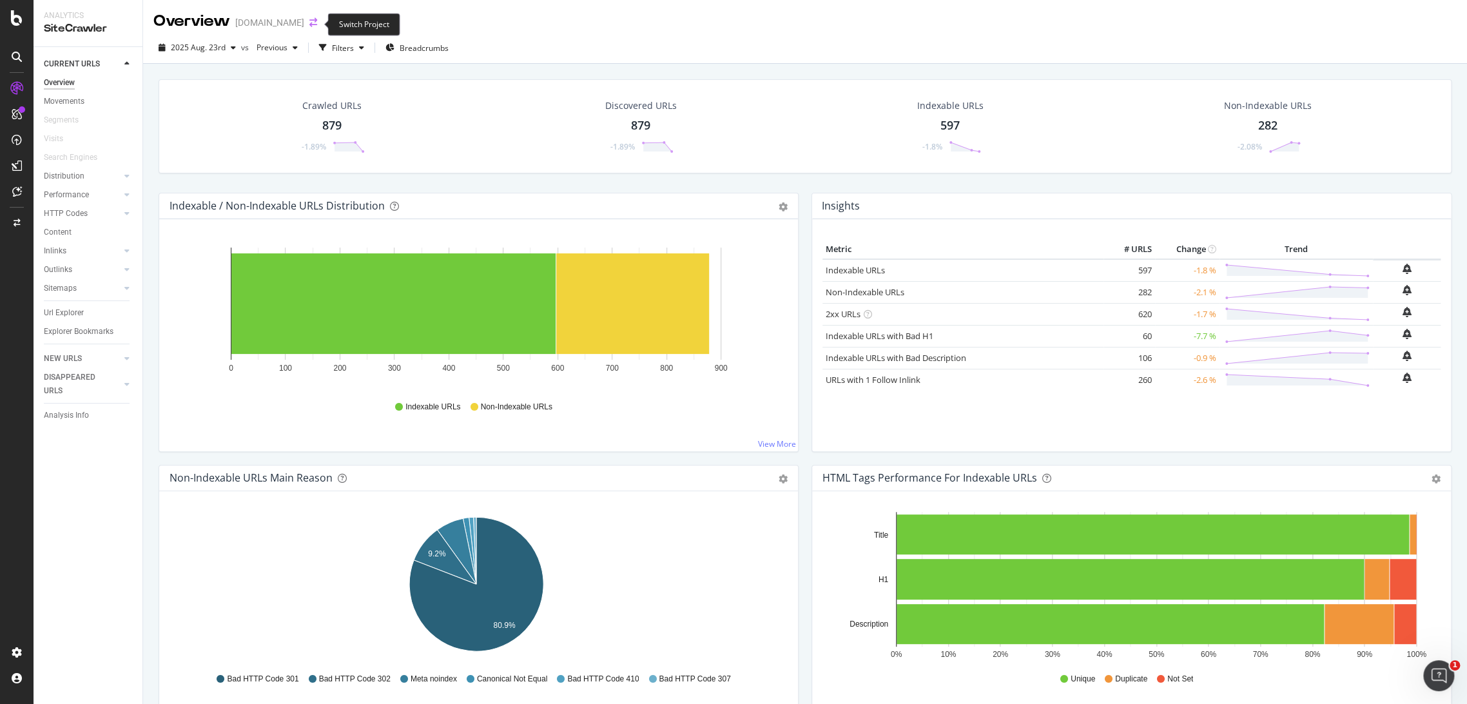
click at [317, 24] on icon "arrow-right-arrow-left" at bounding box center [313, 22] width 8 height 9
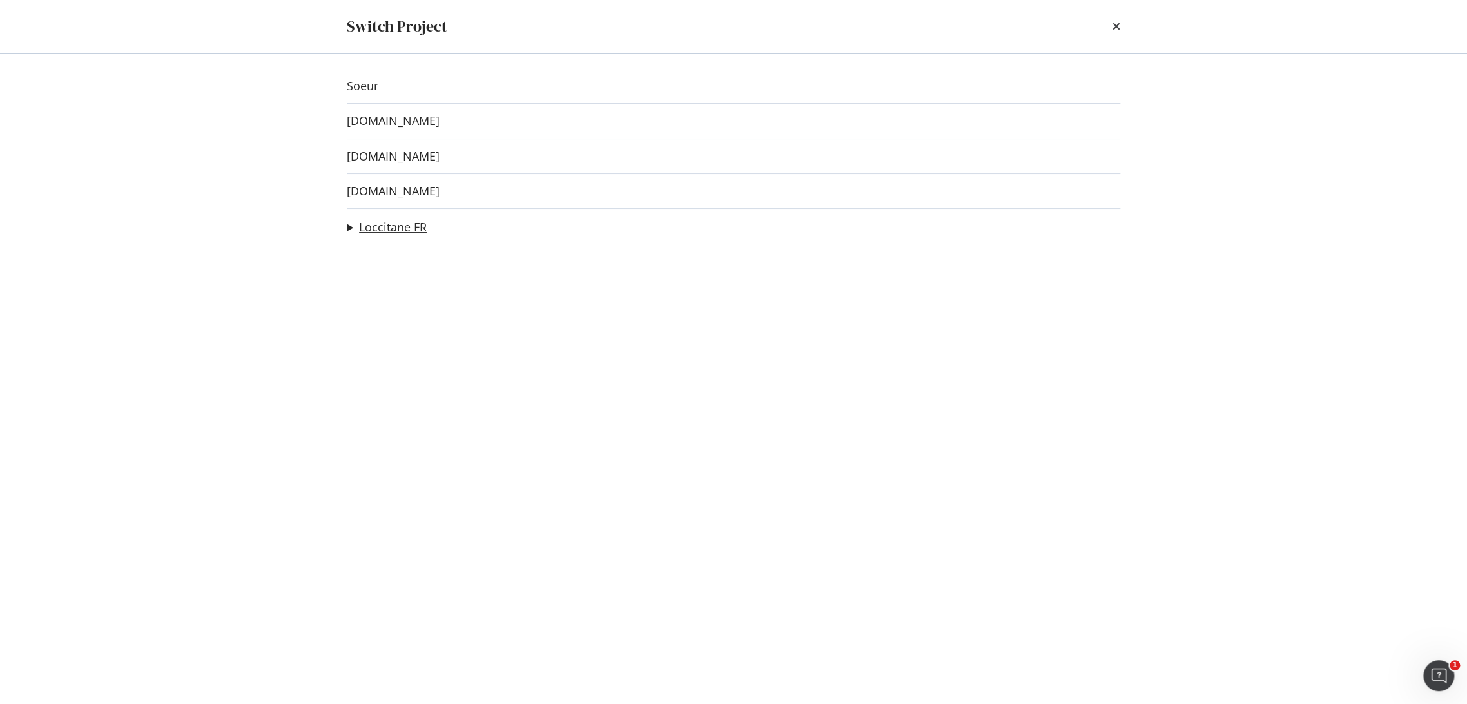
click at [388, 229] on link "Loccitane FR" at bounding box center [393, 227] width 68 height 14
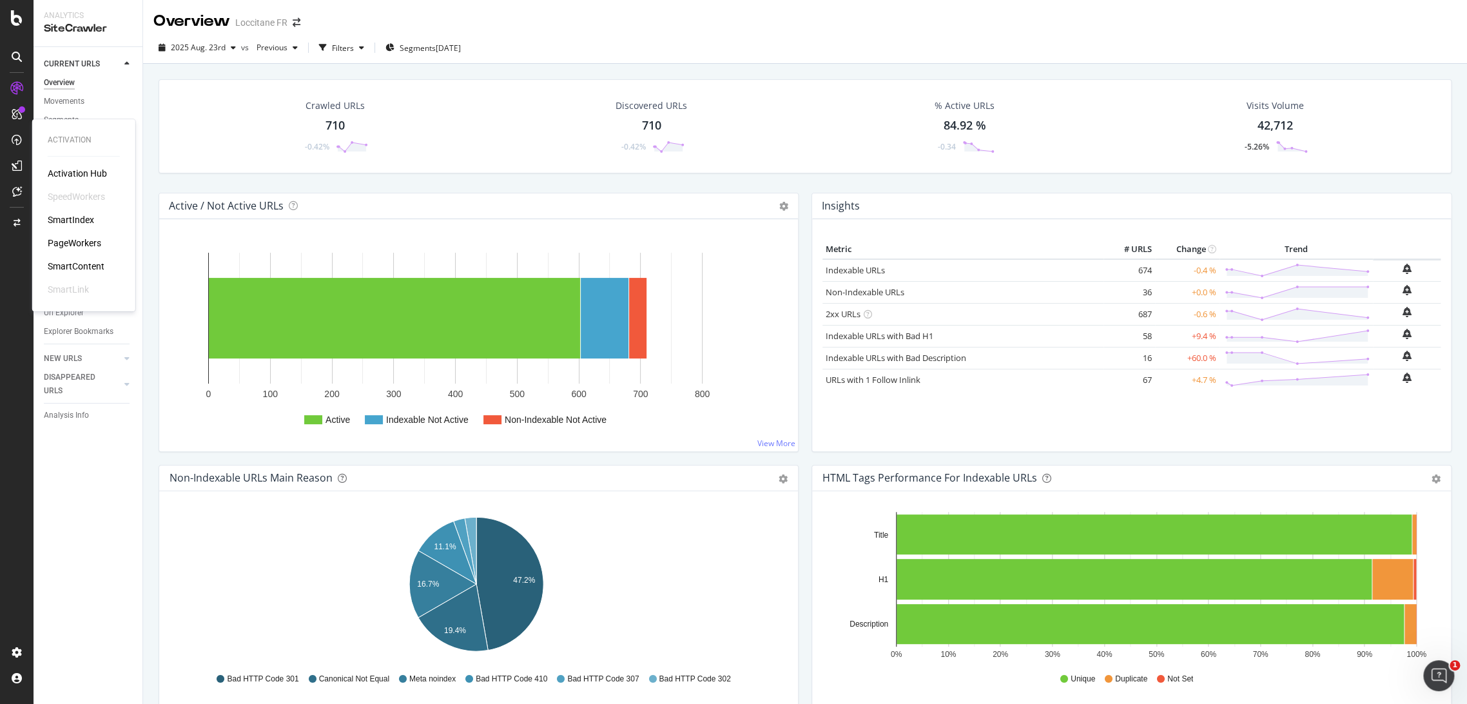
click at [64, 244] on div "PageWorkers" at bounding box center [74, 242] width 53 height 13
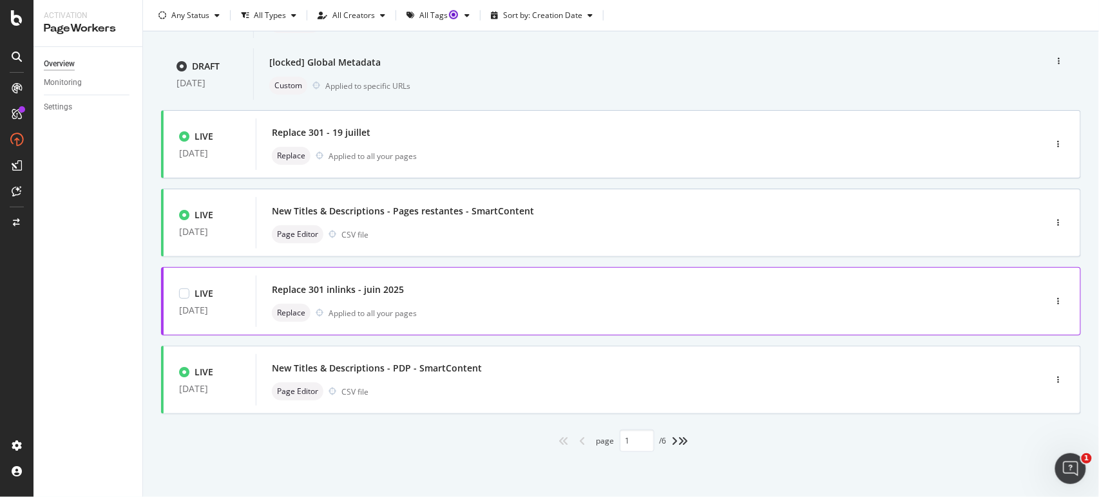
scroll to position [478, 0]
click at [689, 445] on div "angles-right" at bounding box center [684, 441] width 10 height 10
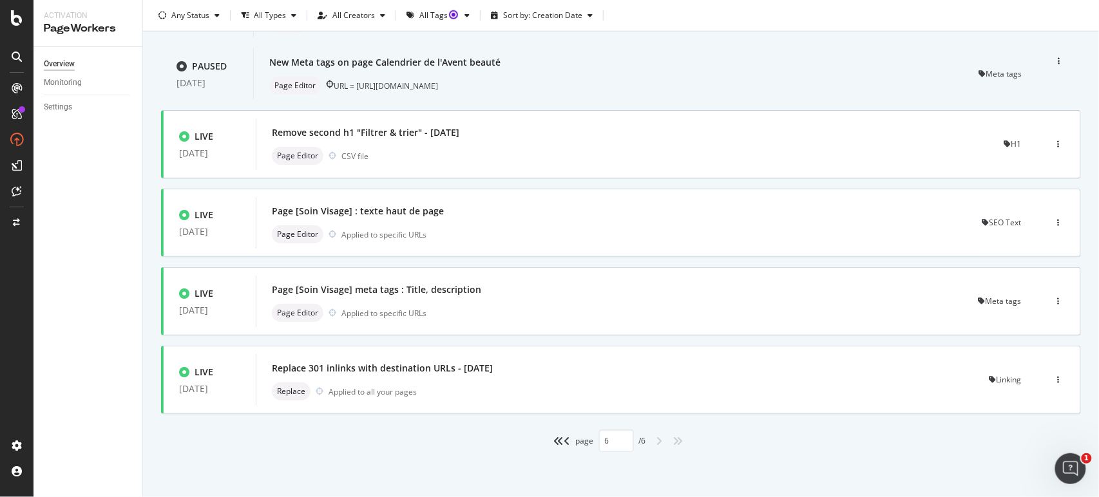
type input "6"
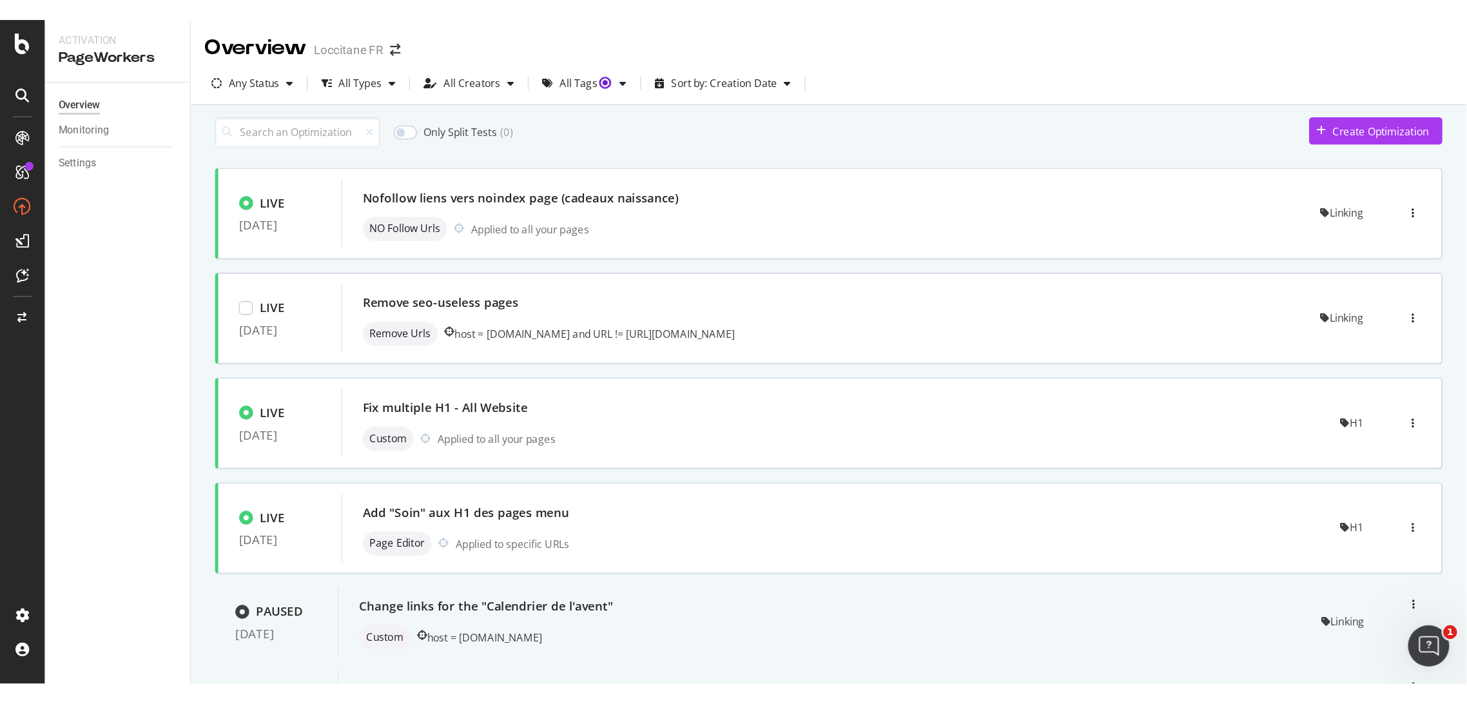
scroll to position [0, 0]
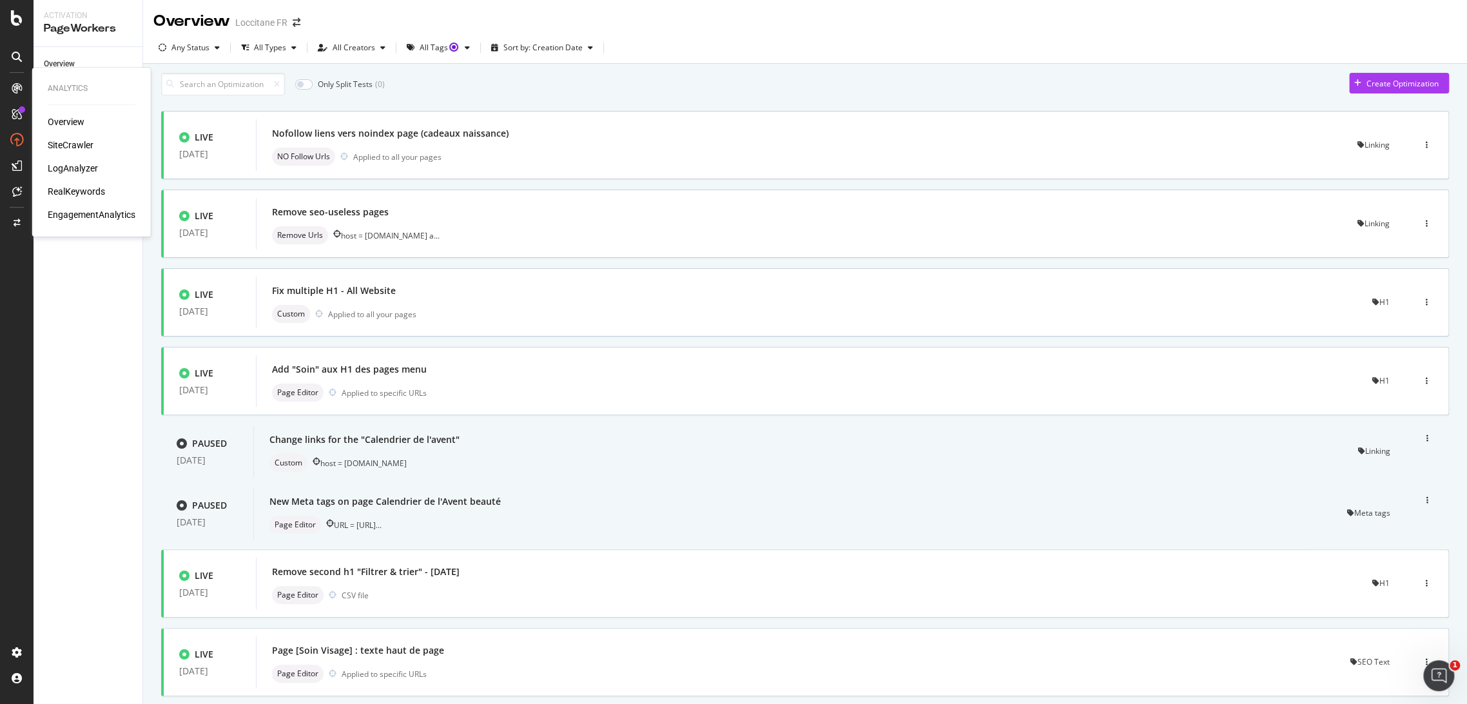
click at [90, 168] on div "LogAnalyzer" at bounding box center [73, 168] width 50 height 13
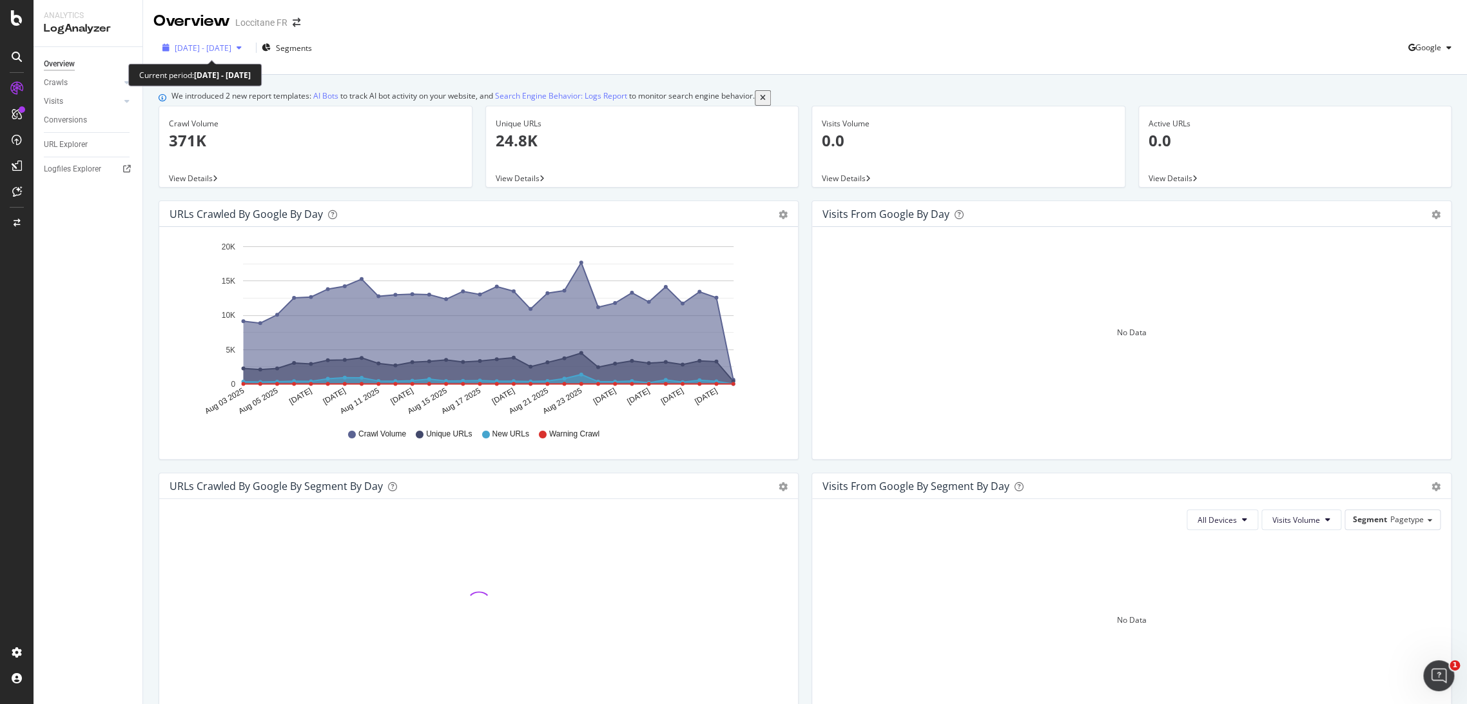
click at [222, 43] on div "[DATE] - [DATE]" at bounding box center [202, 48] width 90 height 11
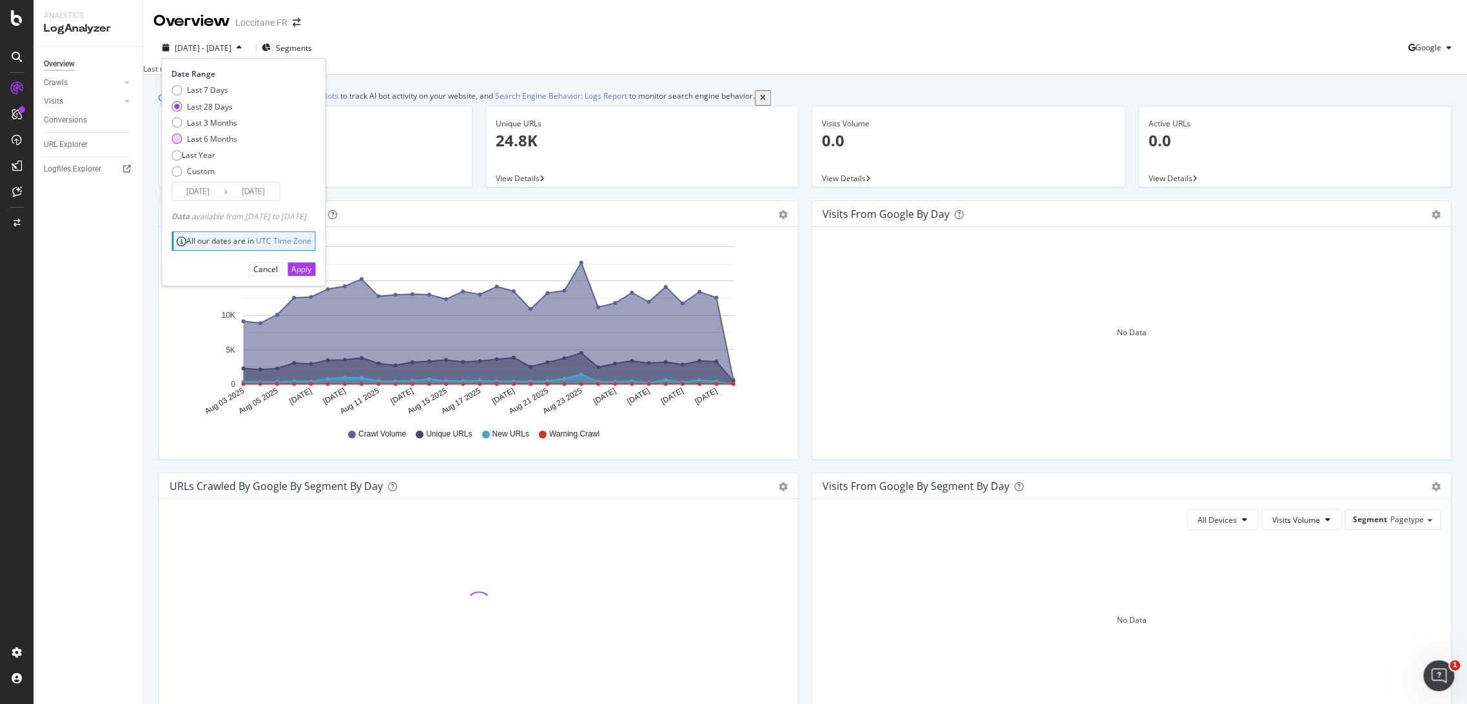
click at [206, 138] on div "Last 6 Months" at bounding box center [212, 138] width 50 height 11
type input "[DATE]"
click at [311, 275] on div "Apply" at bounding box center [301, 269] width 20 height 11
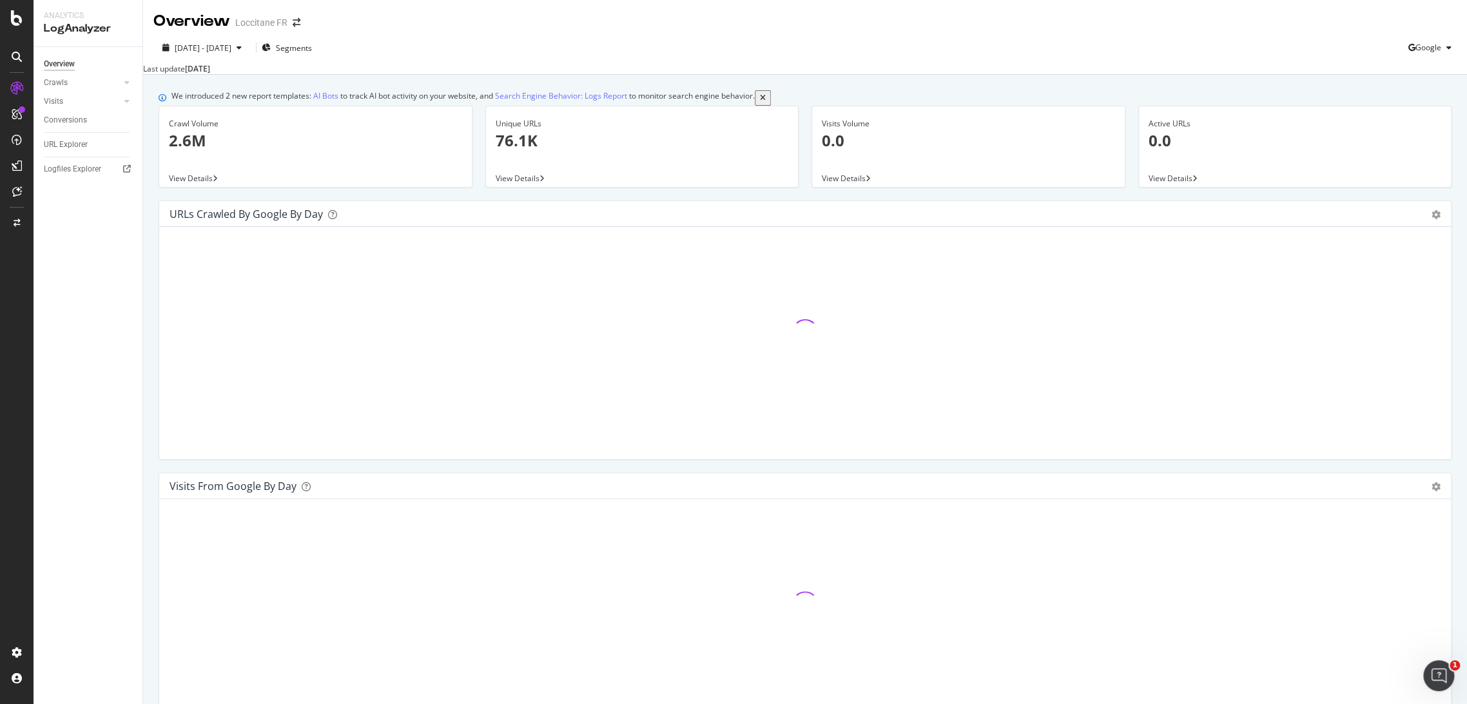
click at [6, 703] on icon "close toast" at bounding box center [3, 712] width 6 height 17
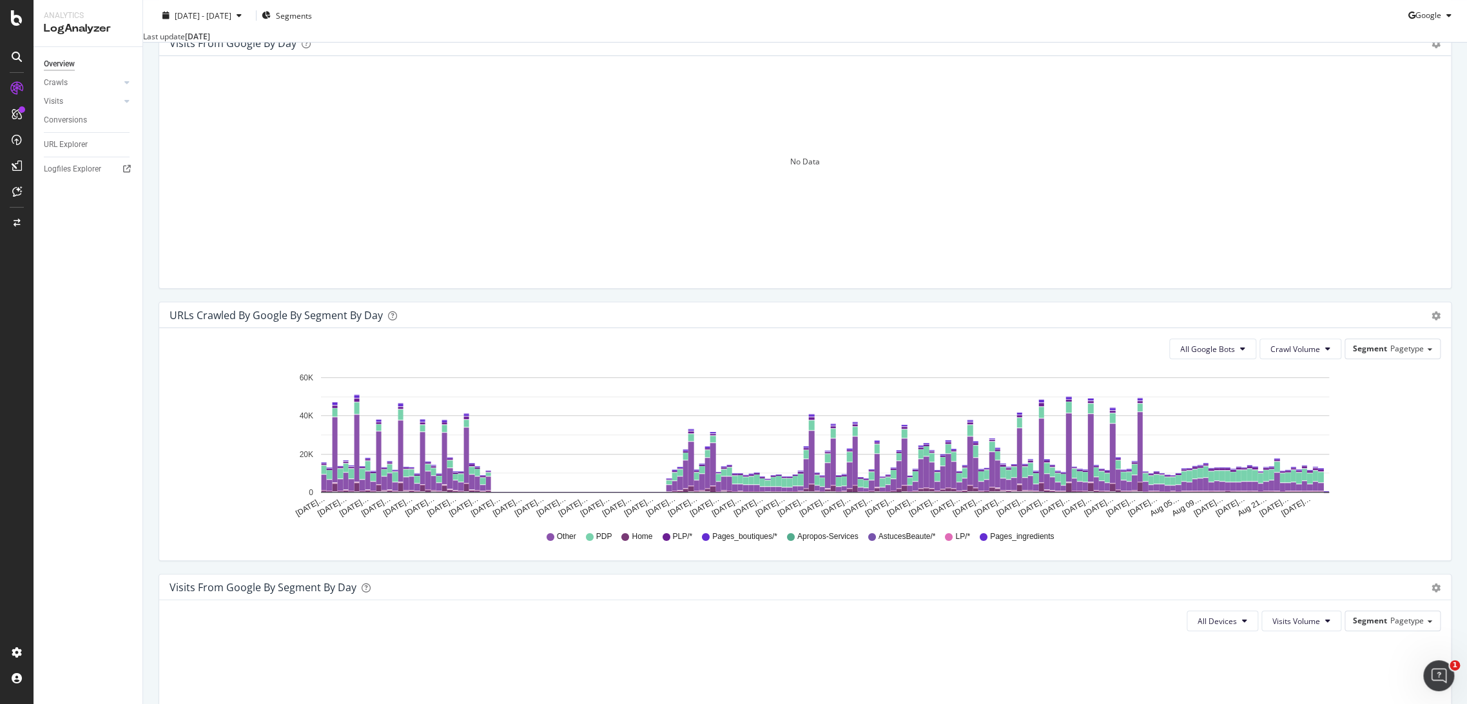
scroll to position [557, 0]
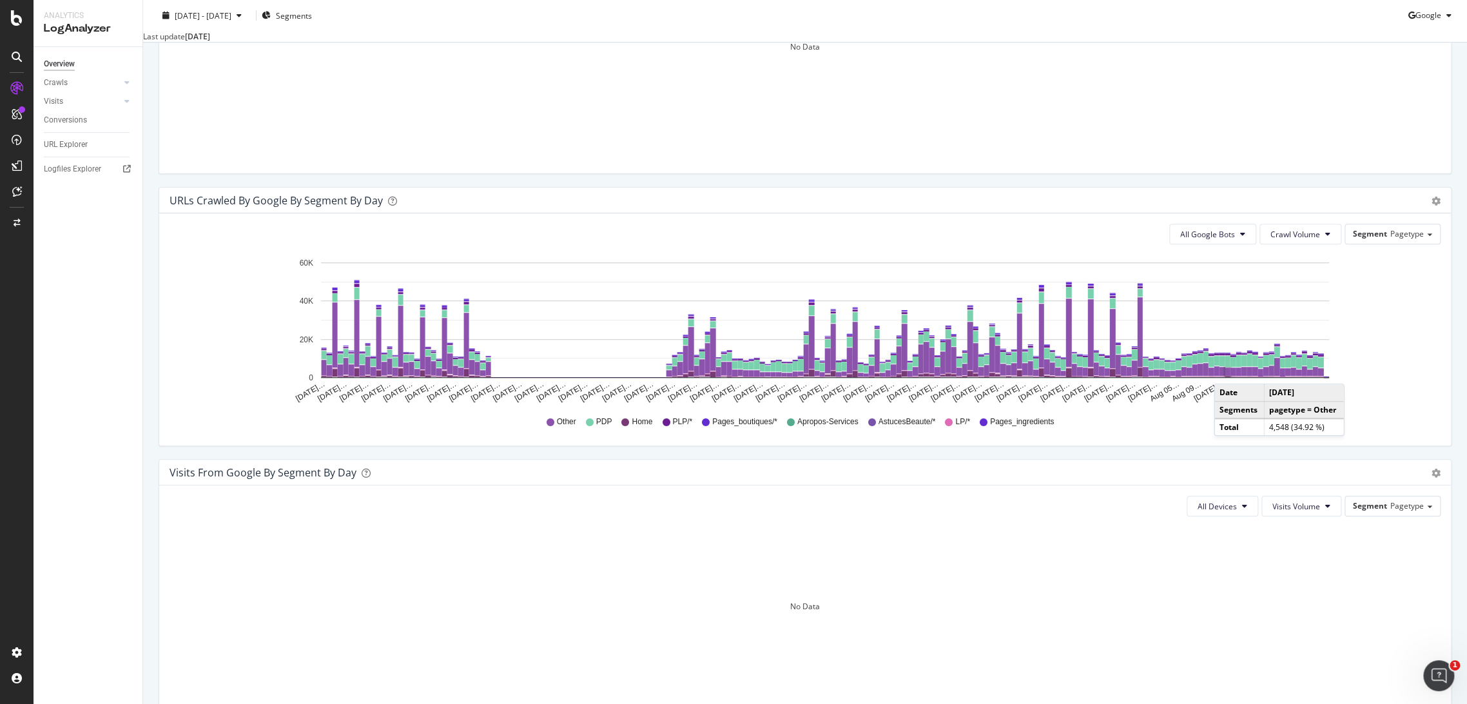
click at [1226, 376] on rect "A chart." at bounding box center [1227, 371] width 5 height 8
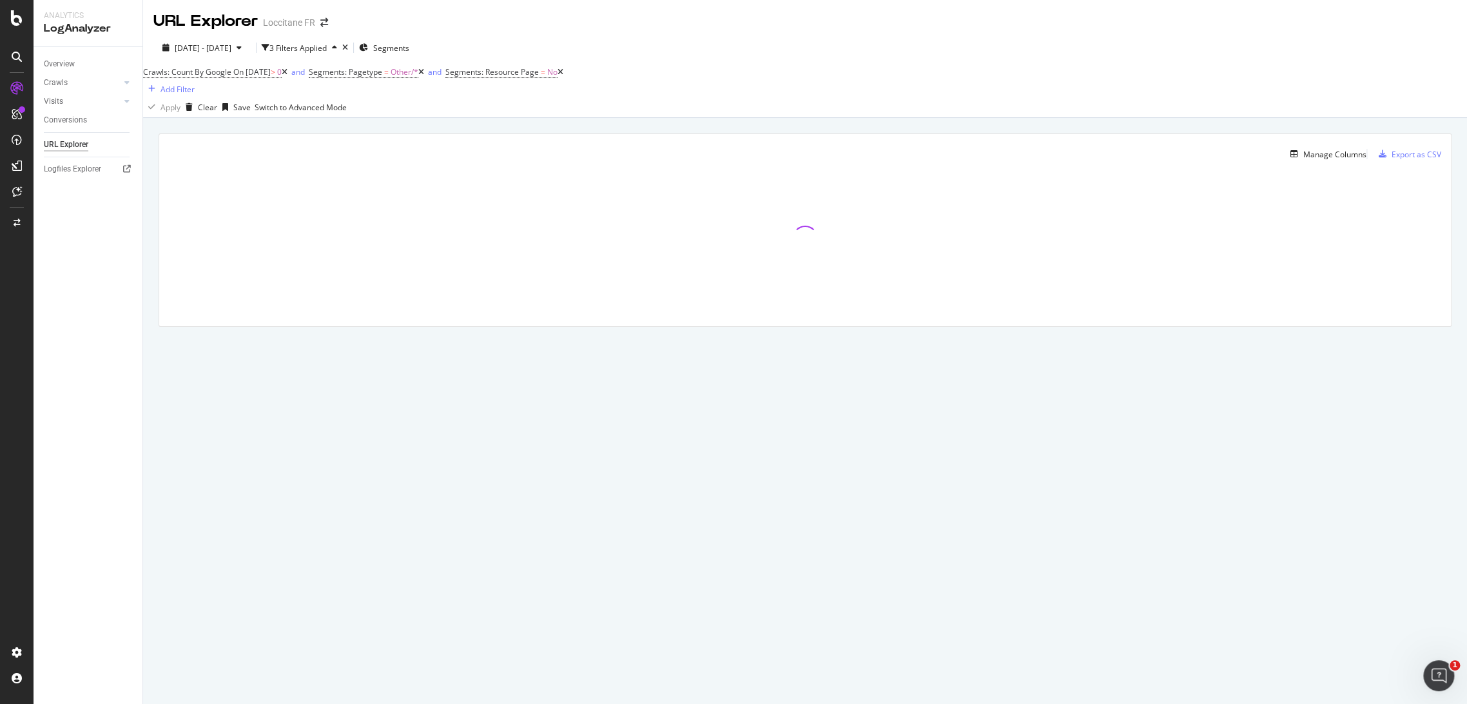
click at [287, 76] on icon at bounding box center [285, 72] width 6 height 8
click at [211, 46] on span "[DATE] - [DATE]" at bounding box center [203, 48] width 57 height 11
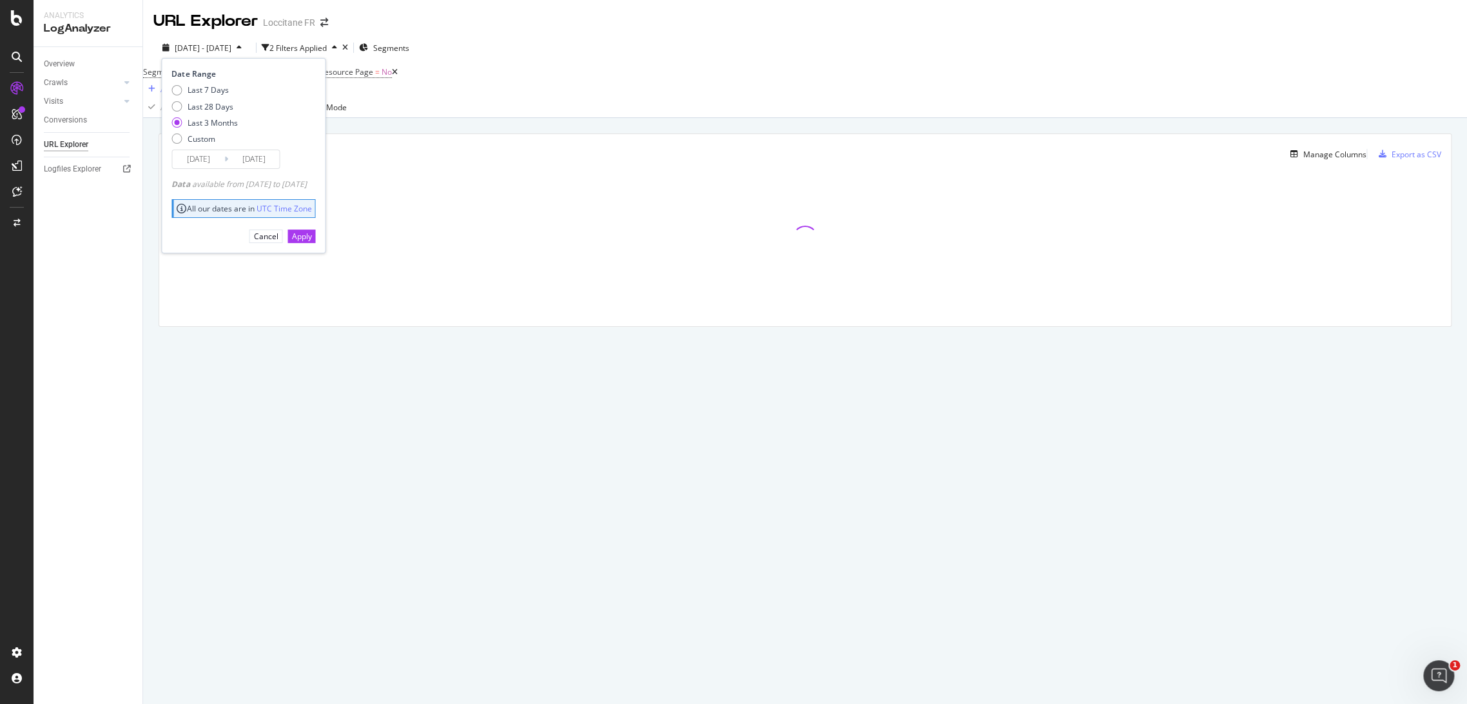
click at [202, 162] on input "[DATE]" at bounding box center [198, 159] width 52 height 18
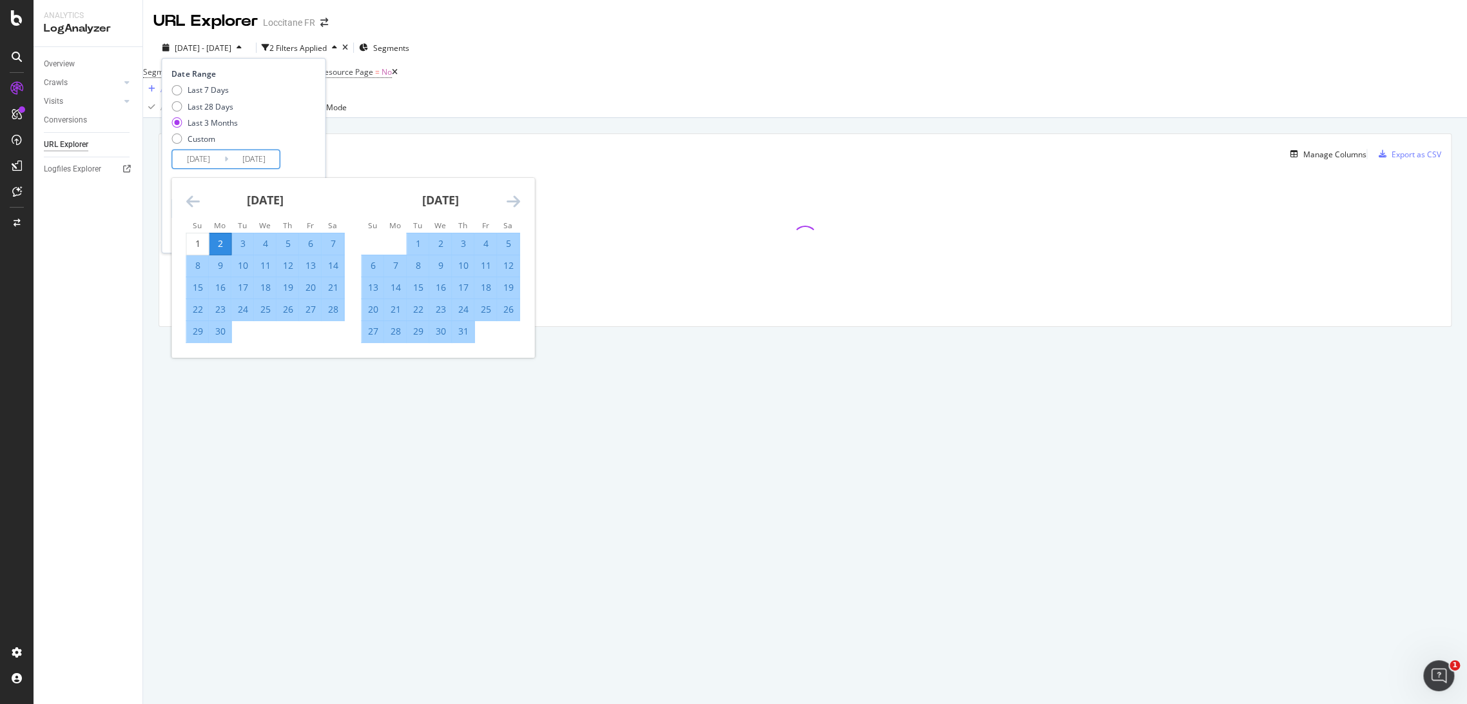
click at [512, 200] on icon "Move forward to switch to the next month." at bounding box center [513, 200] width 14 height 15
click at [491, 245] on div "1" at bounding box center [485, 243] width 22 height 13
type input "[DATE]"
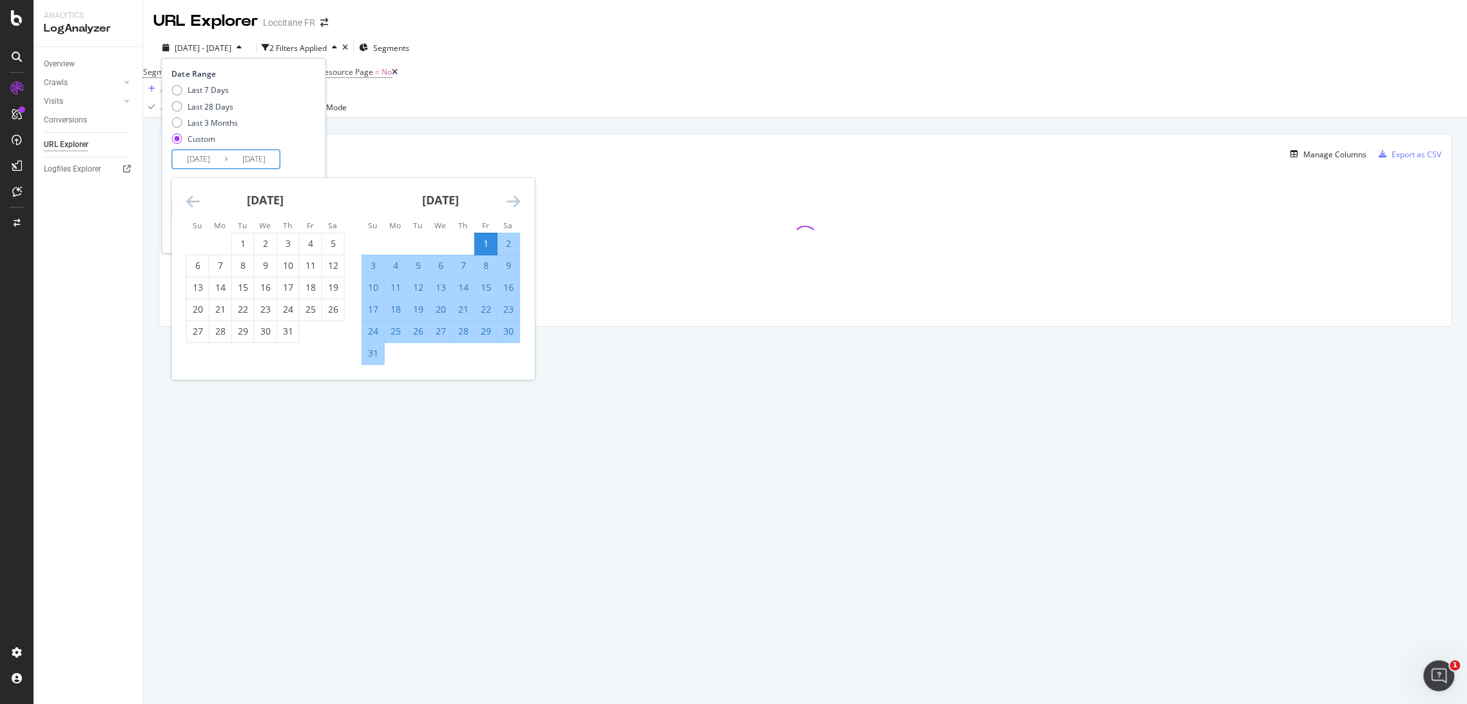
click at [369, 352] on div "31" at bounding box center [373, 353] width 22 height 13
type input "[DATE]"
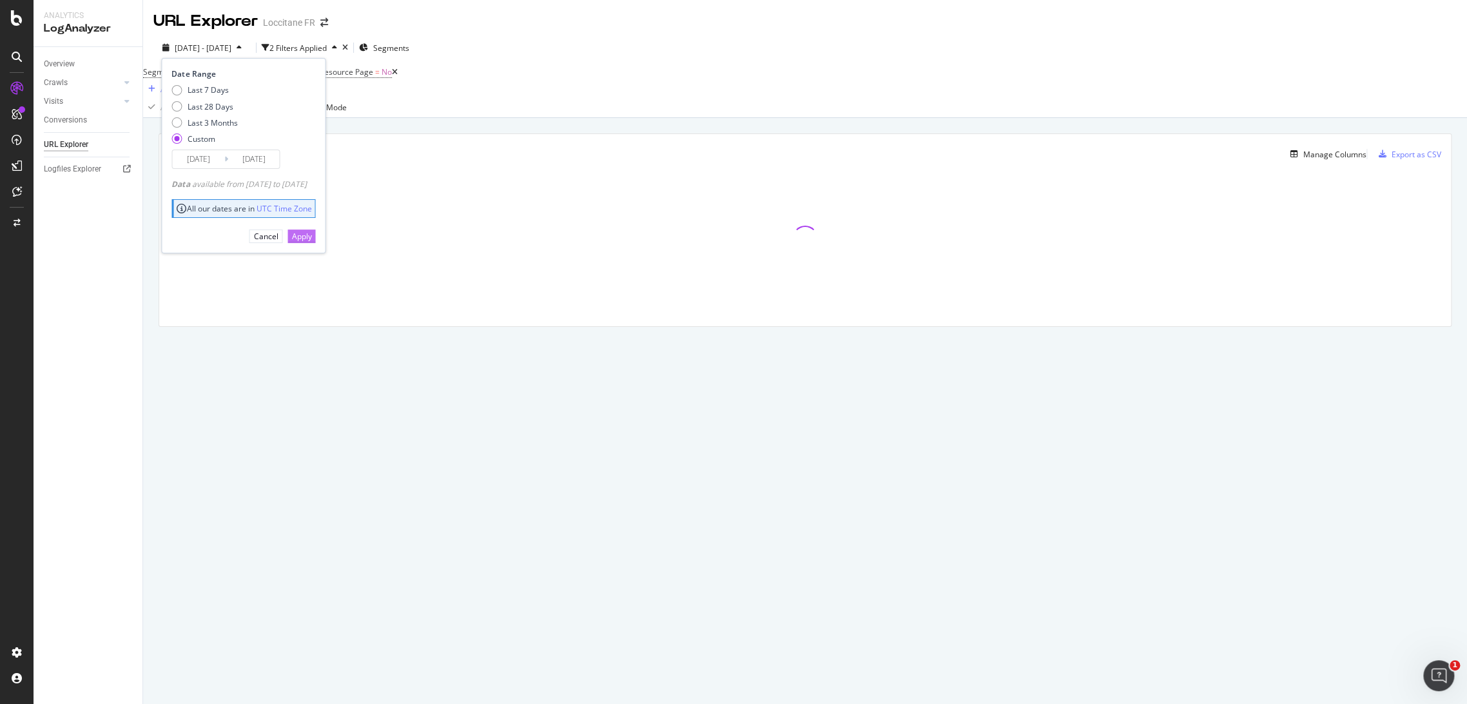
click at [311, 236] on div "Apply" at bounding box center [301, 236] width 20 height 11
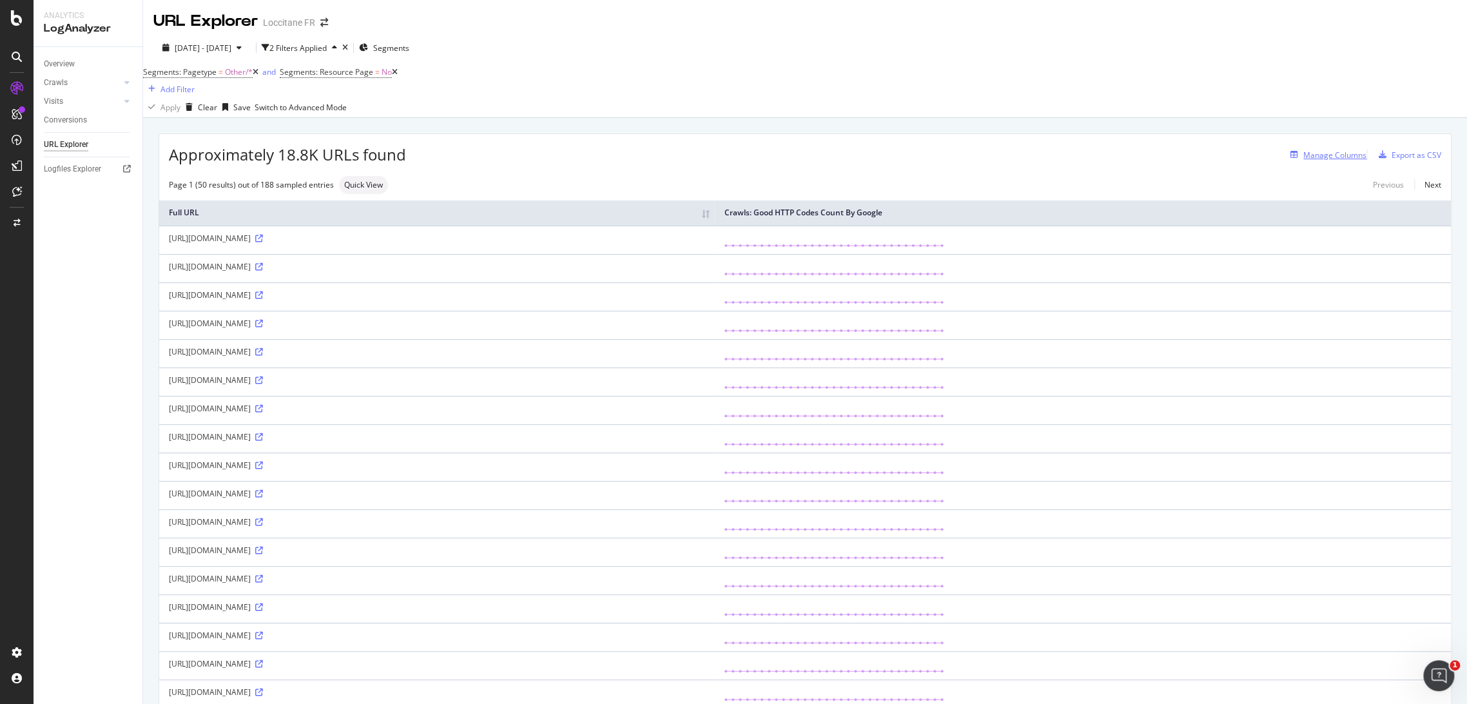
click at [1325, 160] on div "Manage Columns" at bounding box center [1334, 155] width 63 height 11
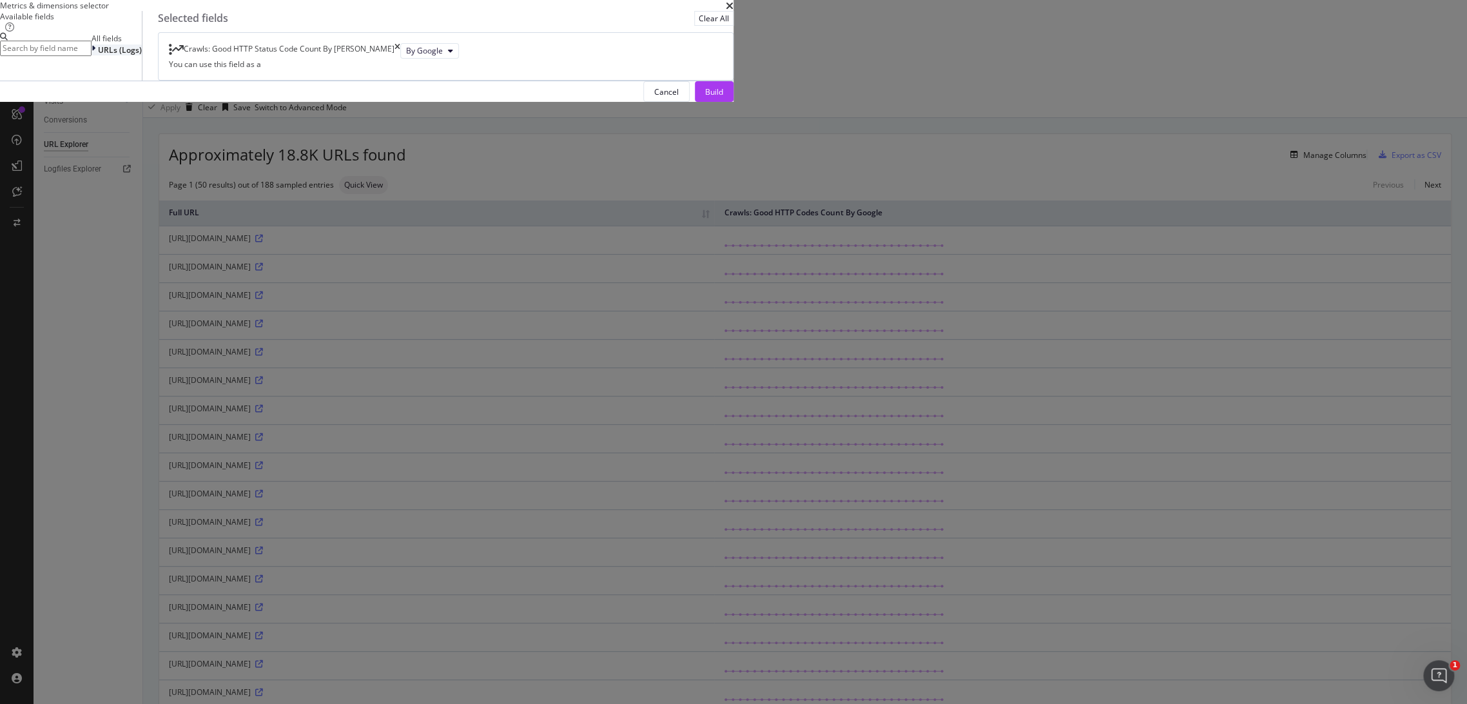
click at [142, 55] on div "URLs (Logs)" at bounding box center [117, 49] width 50 height 11
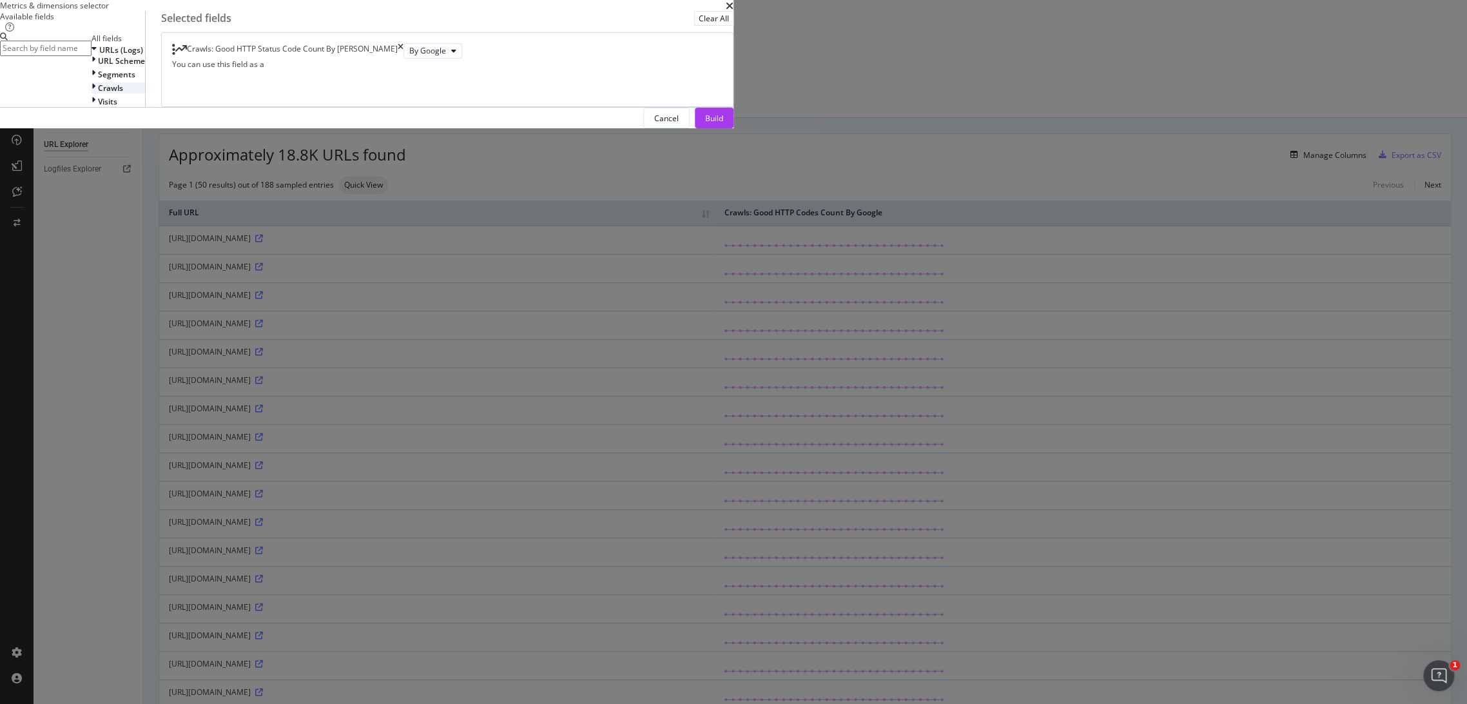
click at [145, 93] on div "Crawls" at bounding box center [118, 87] width 53 height 11
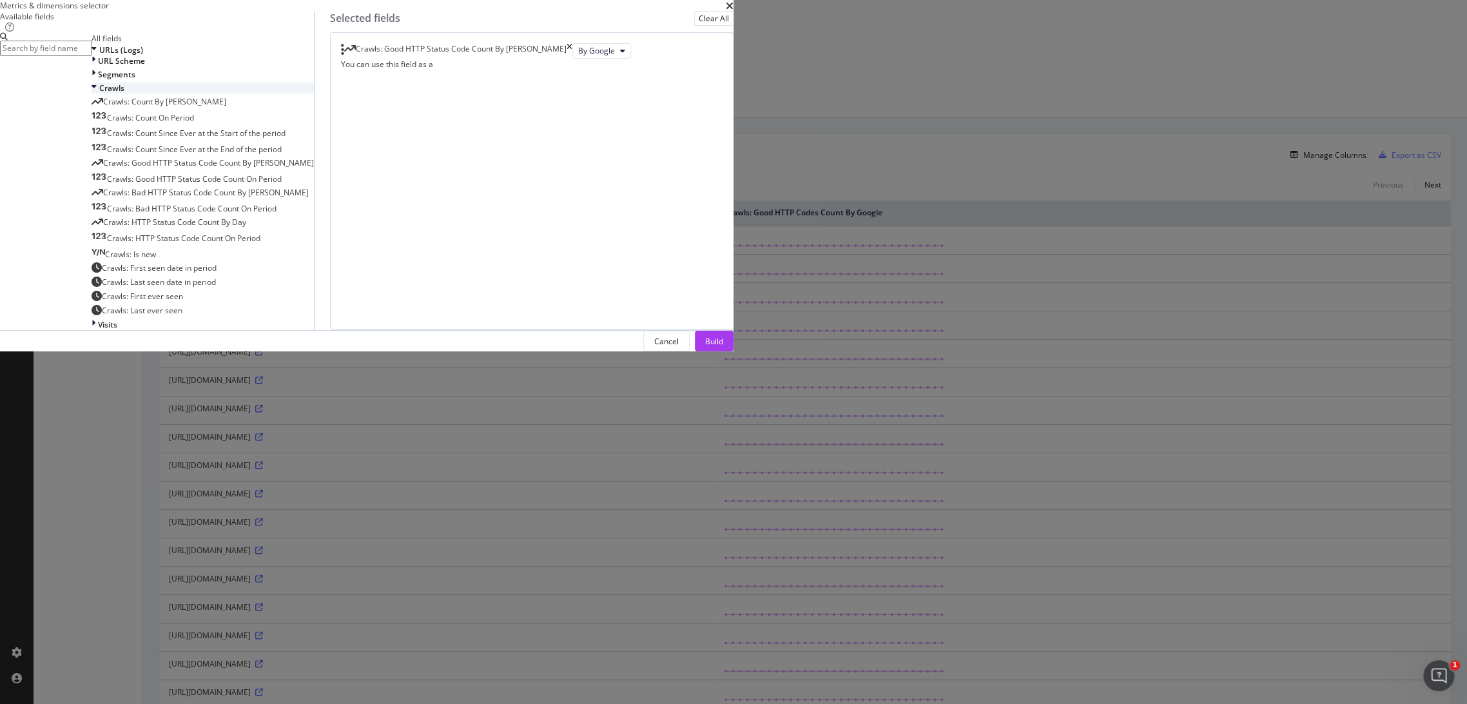
click at [314, 93] on div "Crawls" at bounding box center [203, 87] width 222 height 11
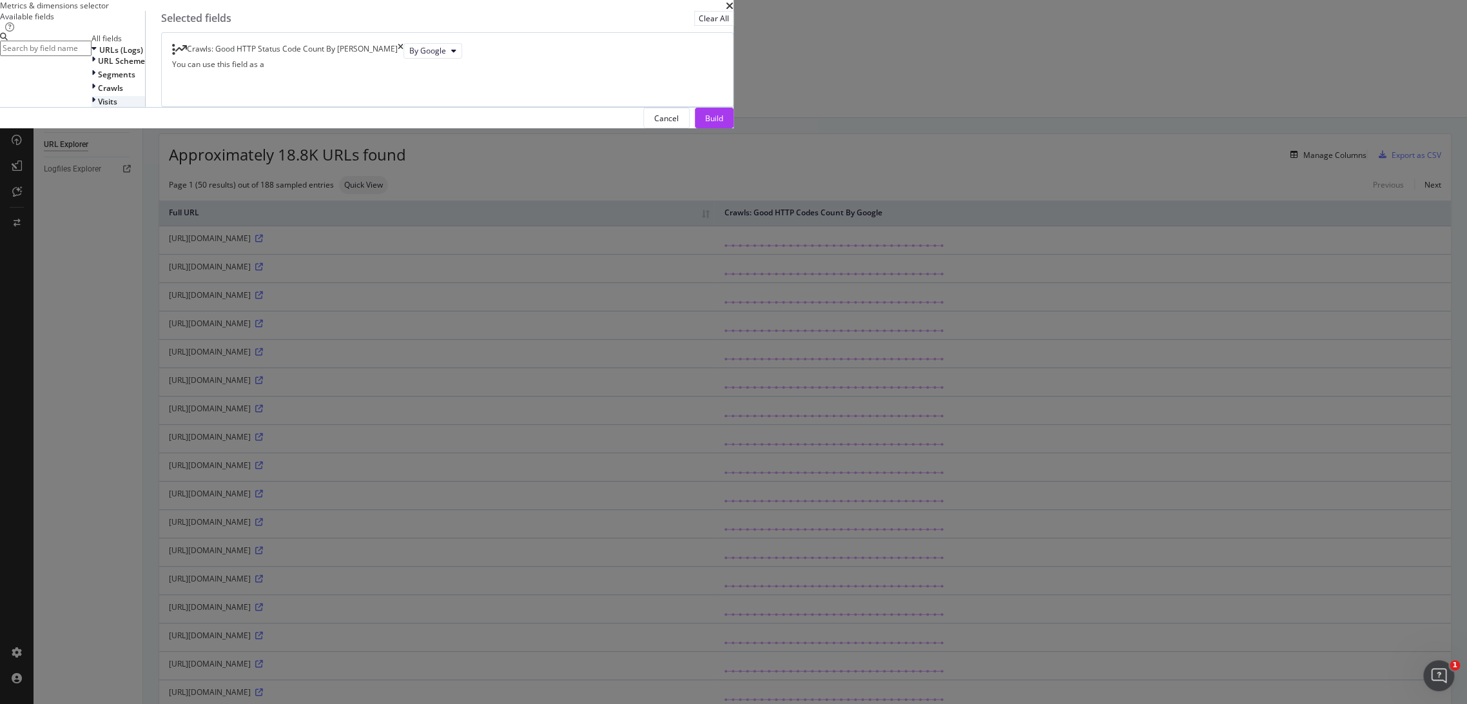
click at [145, 107] on div "Visits" at bounding box center [118, 101] width 53 height 11
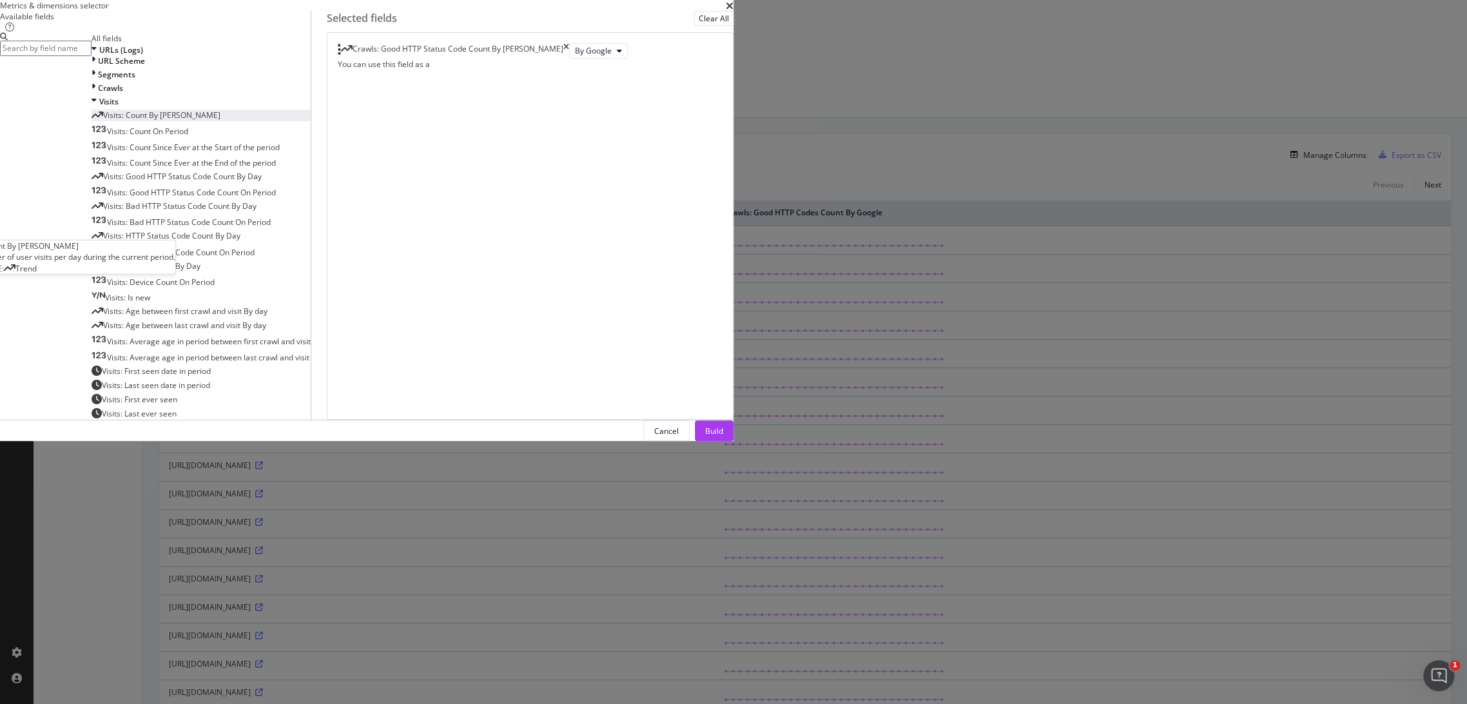
click at [220, 121] on span "Visits: Count By [PERSON_NAME]" at bounding box center [161, 115] width 117 height 11
click at [188, 137] on div "Visits: Count On Period" at bounding box center [140, 131] width 97 height 11
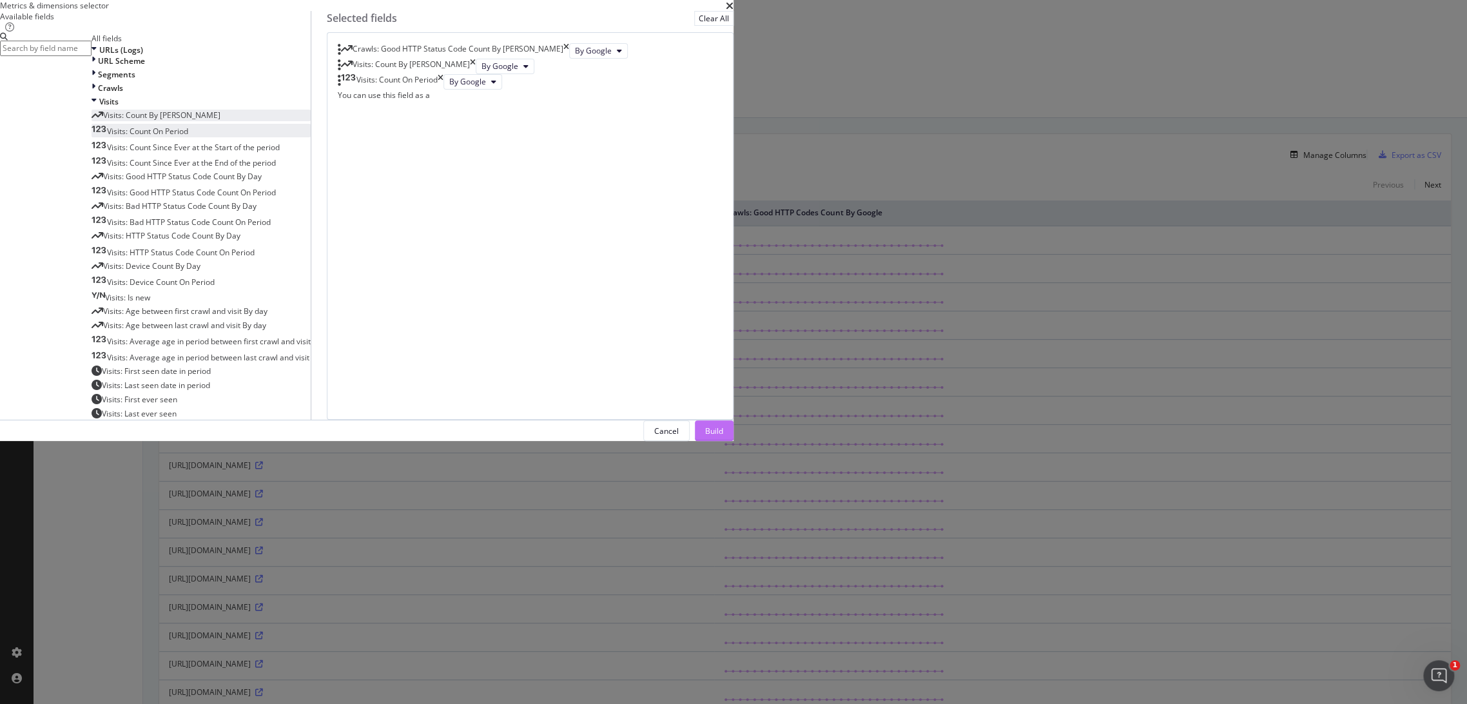
click at [723, 436] on div "Build" at bounding box center [714, 430] width 18 height 11
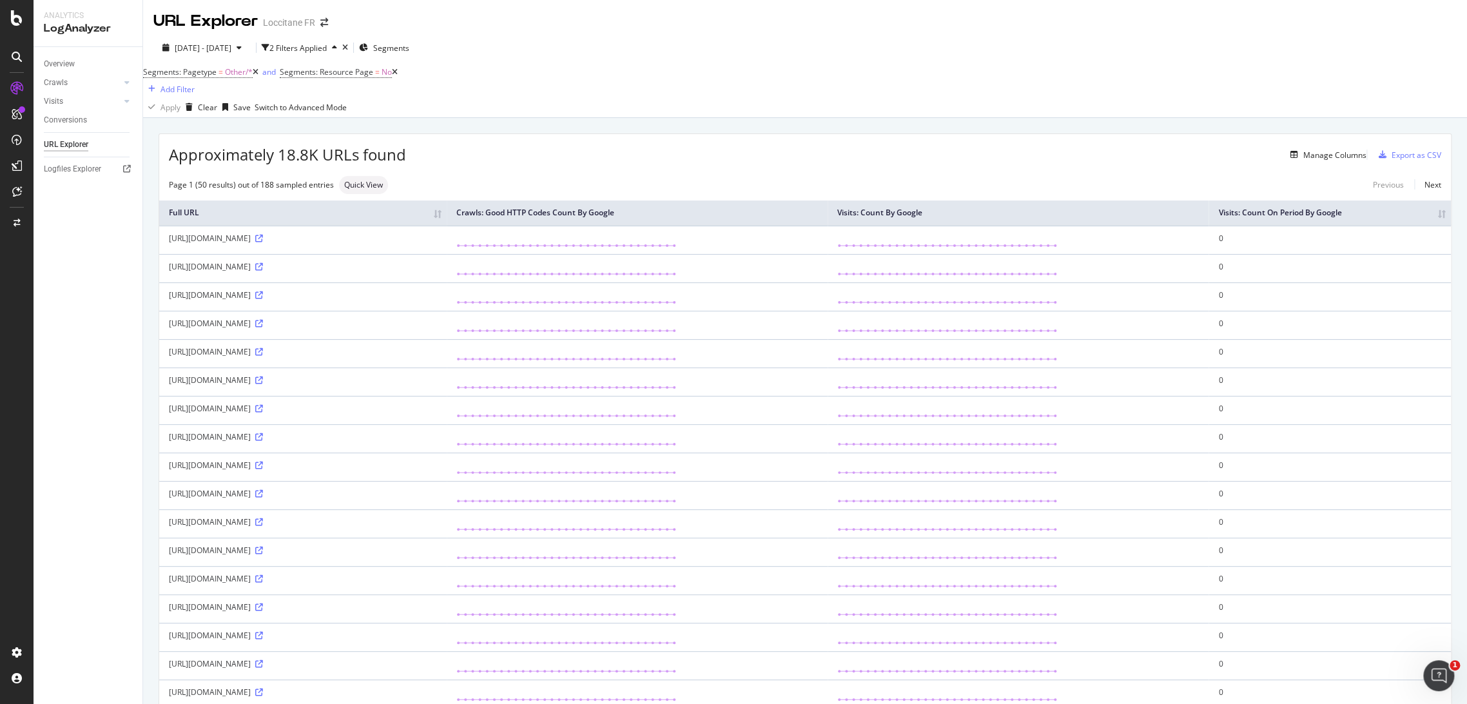
click at [1433, 226] on th "Visits: Count On Period By Google" at bounding box center [1329, 212] width 242 height 25
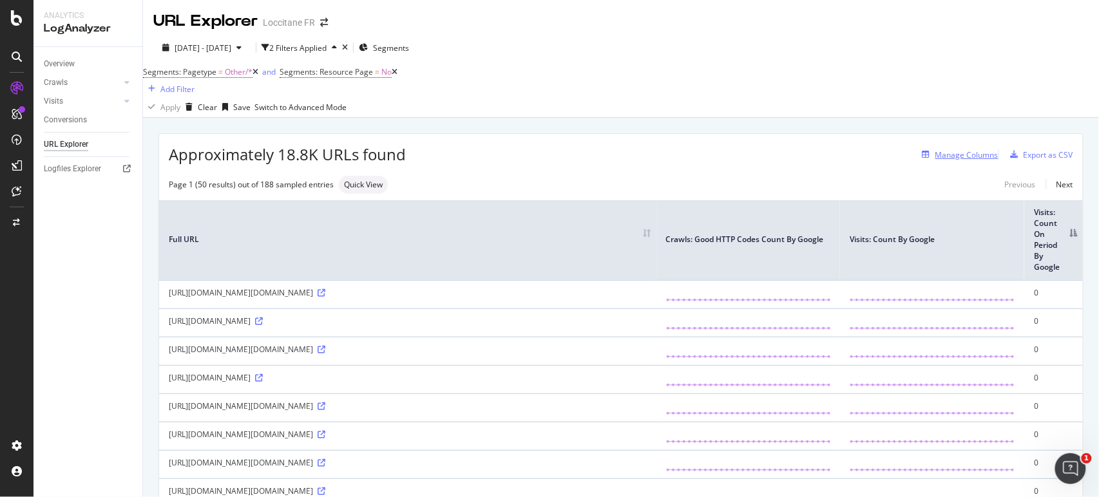
drag, startPoint x: 951, startPoint y: 150, endPoint x: 963, endPoint y: 164, distance: 18.7
click at [951, 150] on div "Approximately 18.8K URLs found Manage Columns Export as CSV" at bounding box center [621, 150] width 924 height 32
click at [963, 160] on div "Manage Columns" at bounding box center [967, 155] width 63 height 11
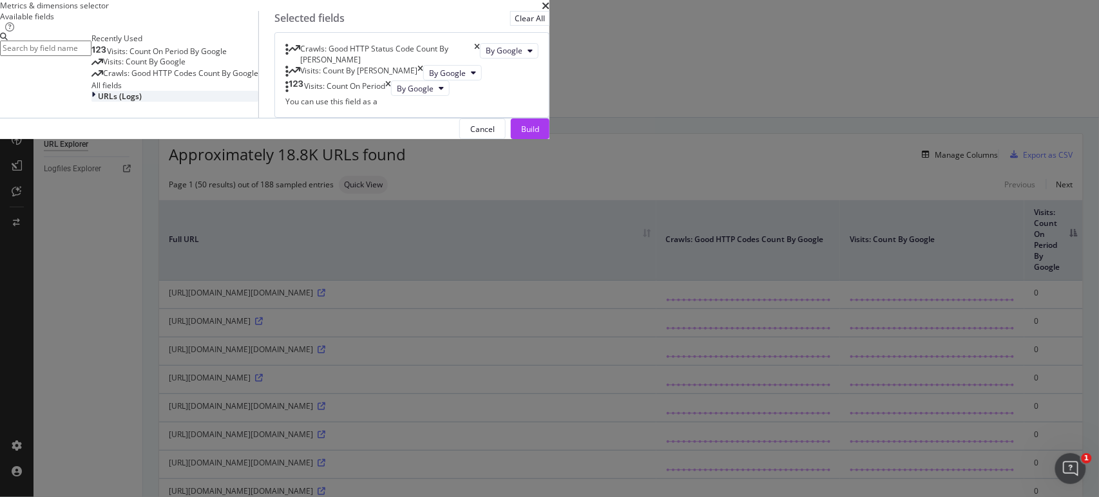
click at [142, 102] on span "URLs (Logs)" at bounding box center [120, 96] width 44 height 11
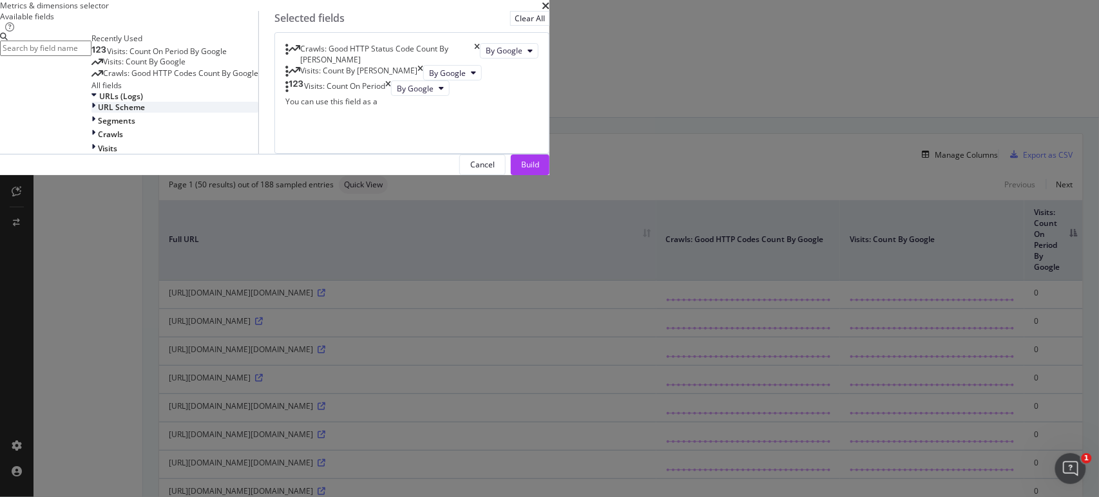
click at [95, 113] on icon "modal" at bounding box center [94, 107] width 4 height 11
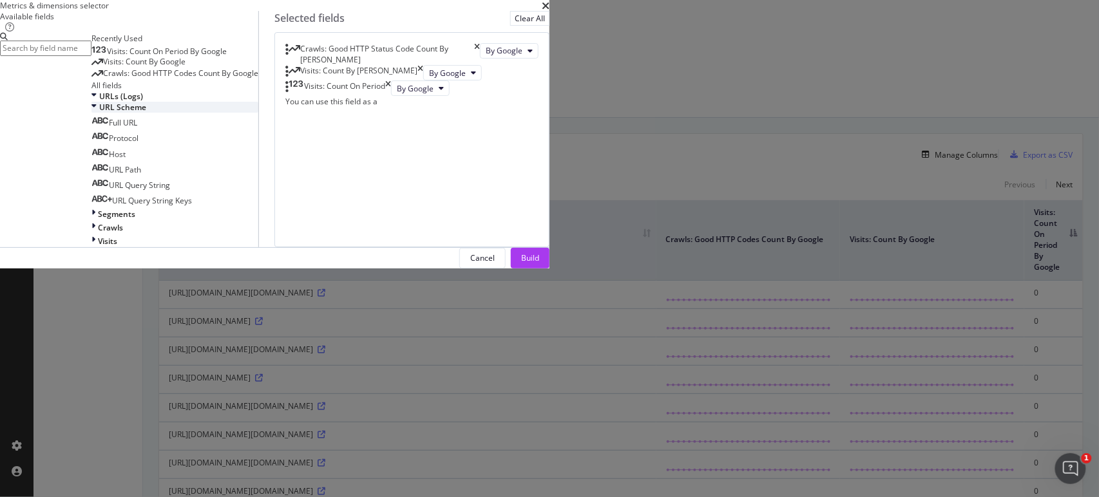
click at [97, 113] on icon "modal" at bounding box center [94, 107] width 5 height 11
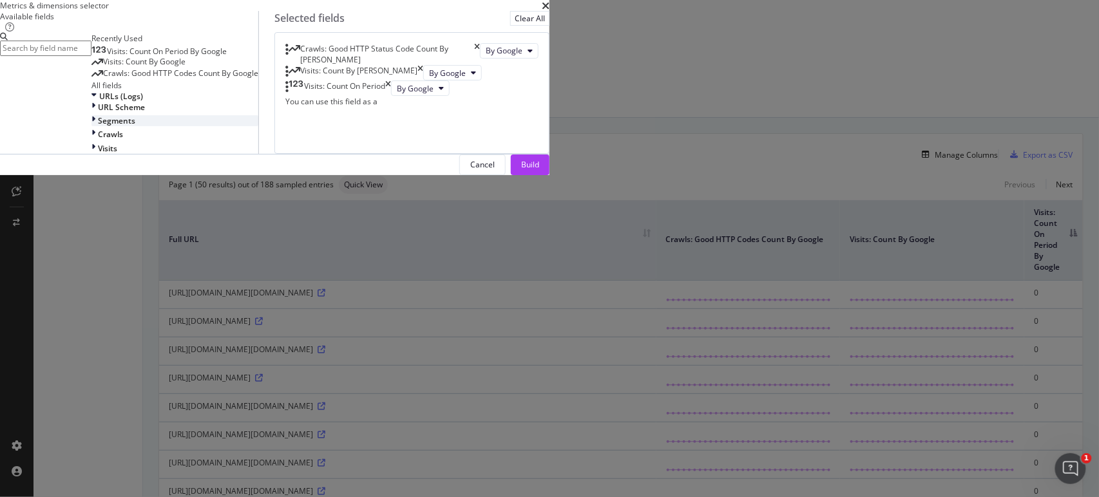
click at [95, 126] on icon "modal" at bounding box center [94, 120] width 4 height 11
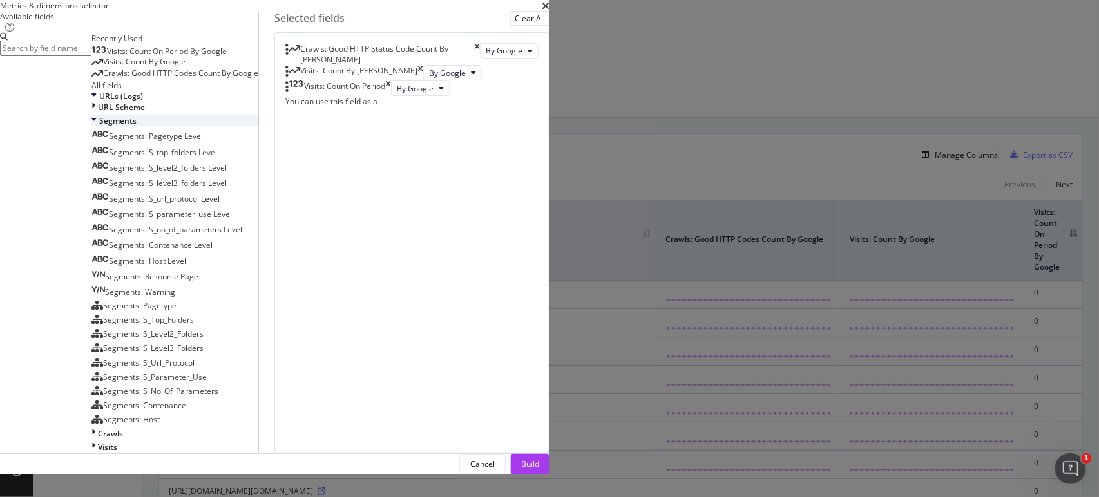
click at [97, 126] on icon "modal" at bounding box center [94, 120] width 5 height 11
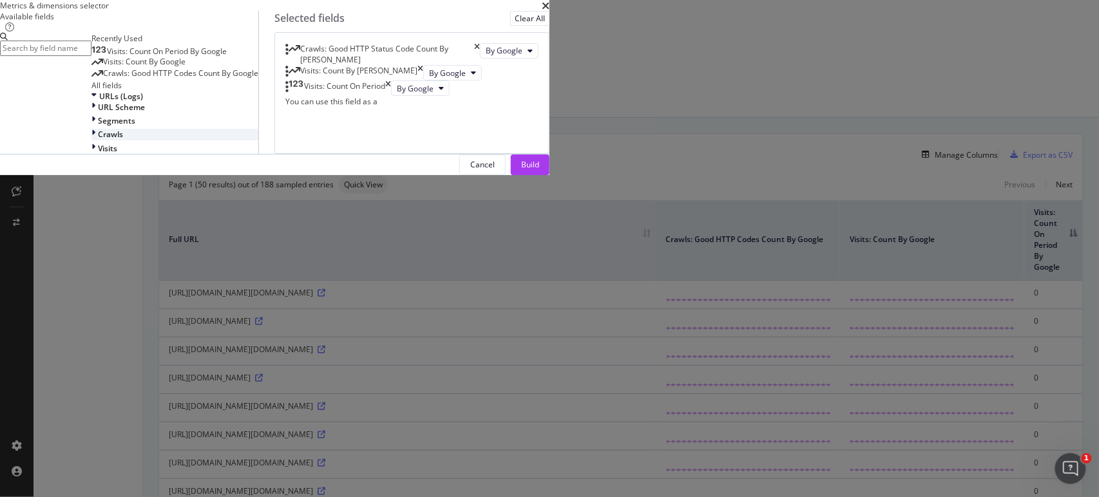
click at [95, 140] on icon "modal" at bounding box center [94, 134] width 4 height 11
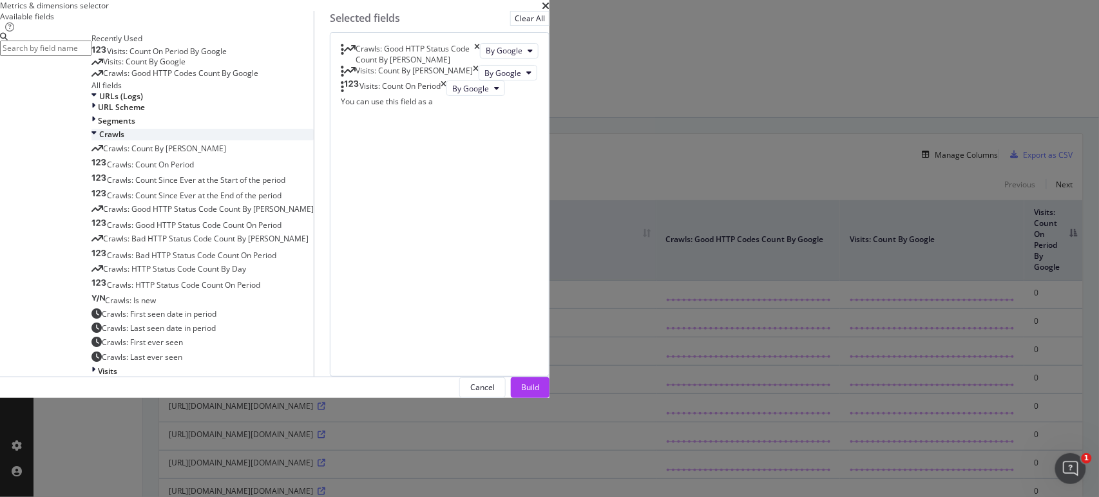
click at [97, 140] on icon "modal" at bounding box center [94, 134] width 5 height 11
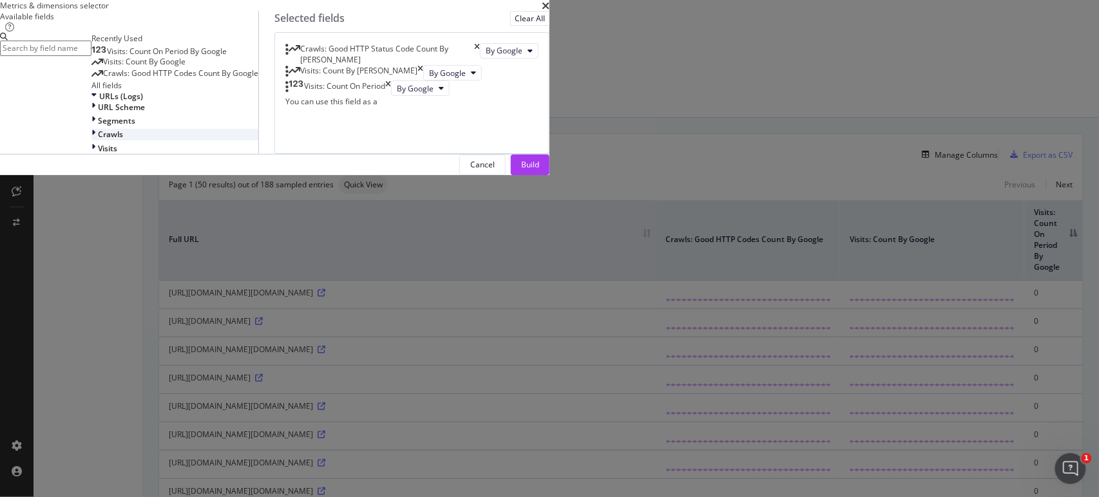
click at [95, 140] on icon "modal" at bounding box center [94, 134] width 4 height 11
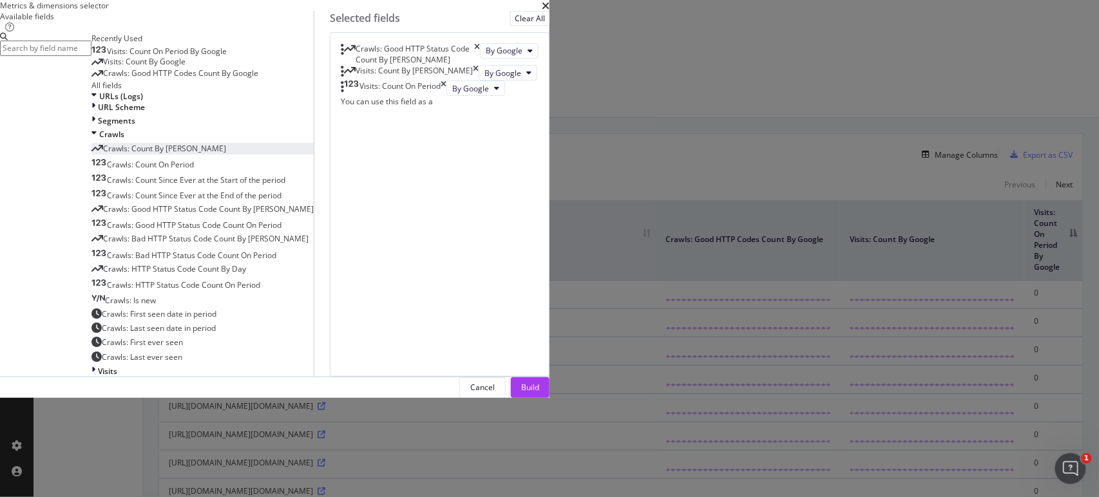
click at [226, 154] on span "Crawls: Count By [PERSON_NAME]" at bounding box center [164, 148] width 123 height 11
click at [194, 170] on span "Crawls: Count On Period" at bounding box center [150, 164] width 87 height 11
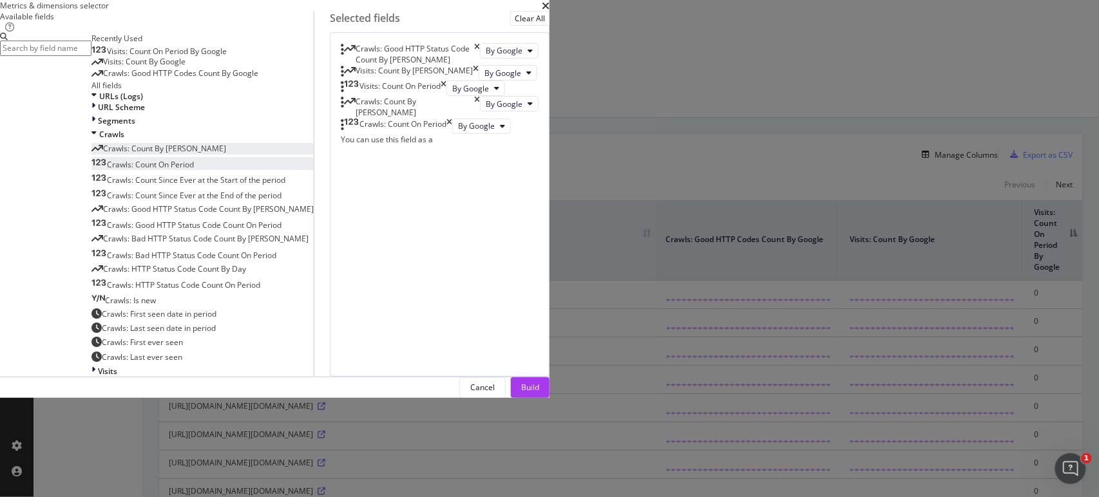
click at [447, 96] on icon "times" at bounding box center [444, 88] width 6 height 15
click at [479, 81] on icon "times" at bounding box center [476, 72] width 6 height 15
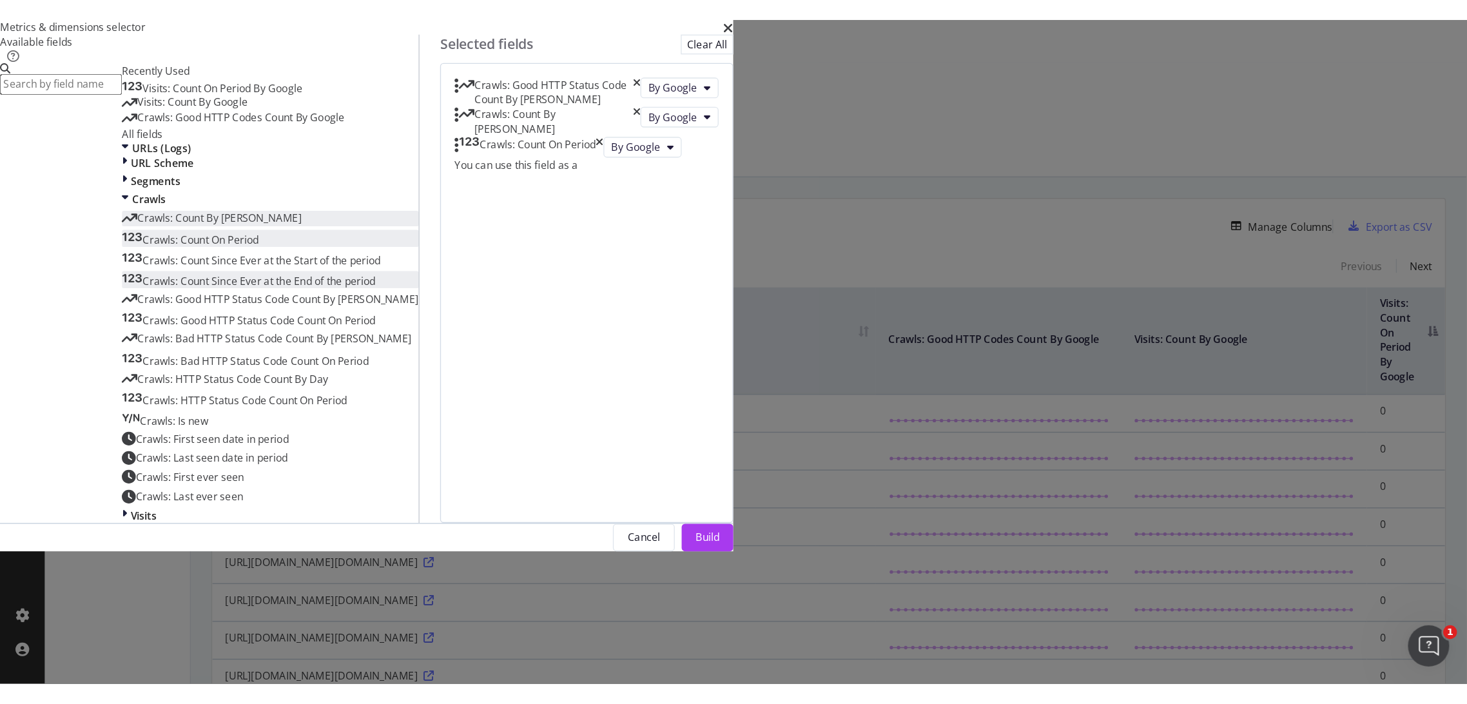
scroll to position [183, 0]
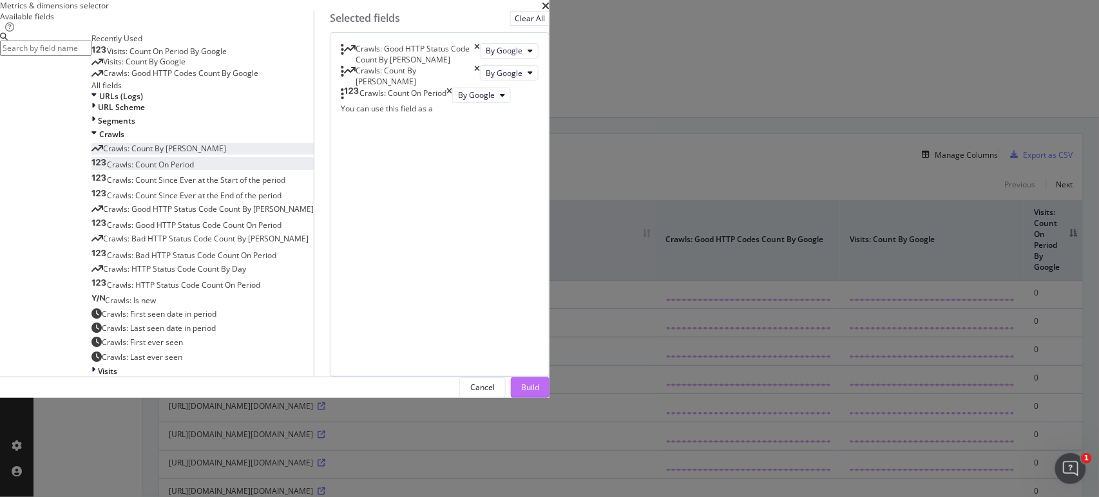
click at [550, 398] on button "Build" at bounding box center [530, 388] width 39 height 21
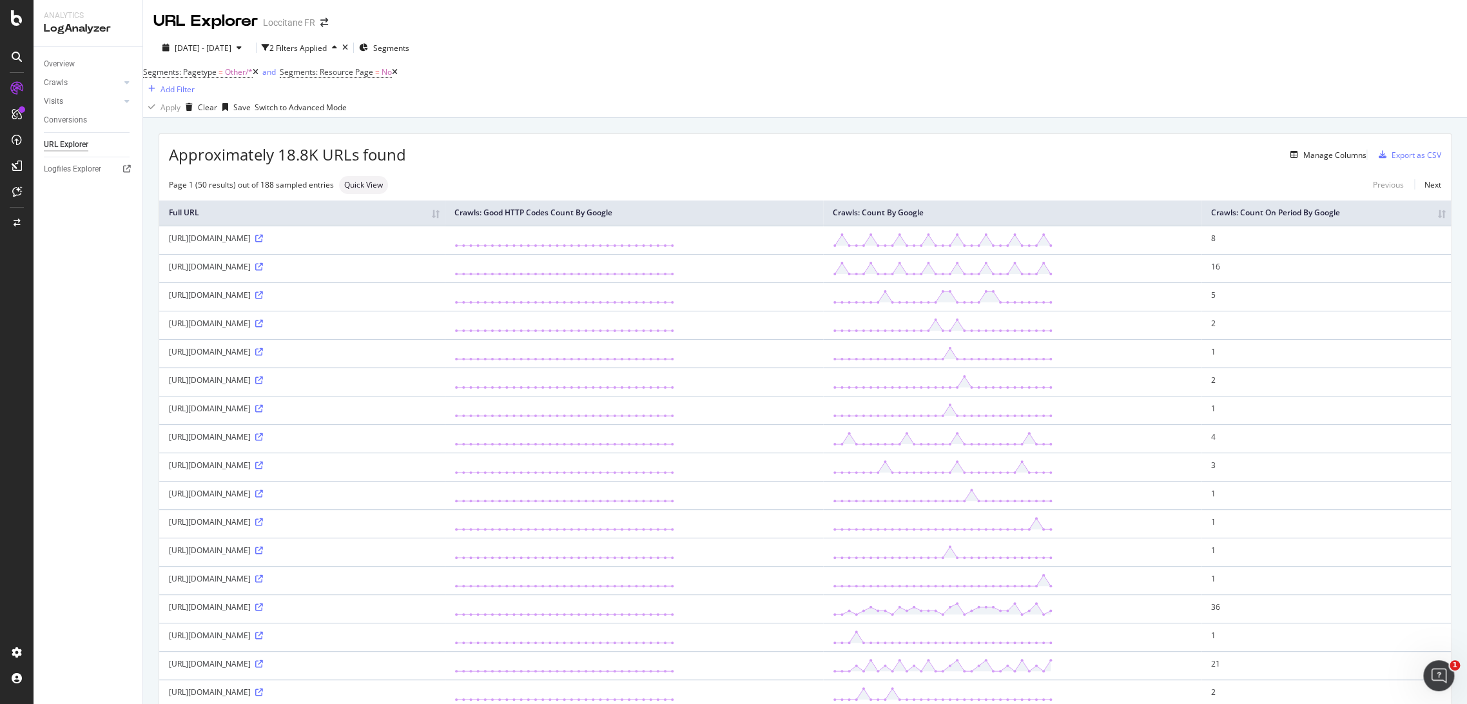
click at [1428, 224] on th "Crawls: Count On Period By Google" at bounding box center [1325, 212] width 249 height 25
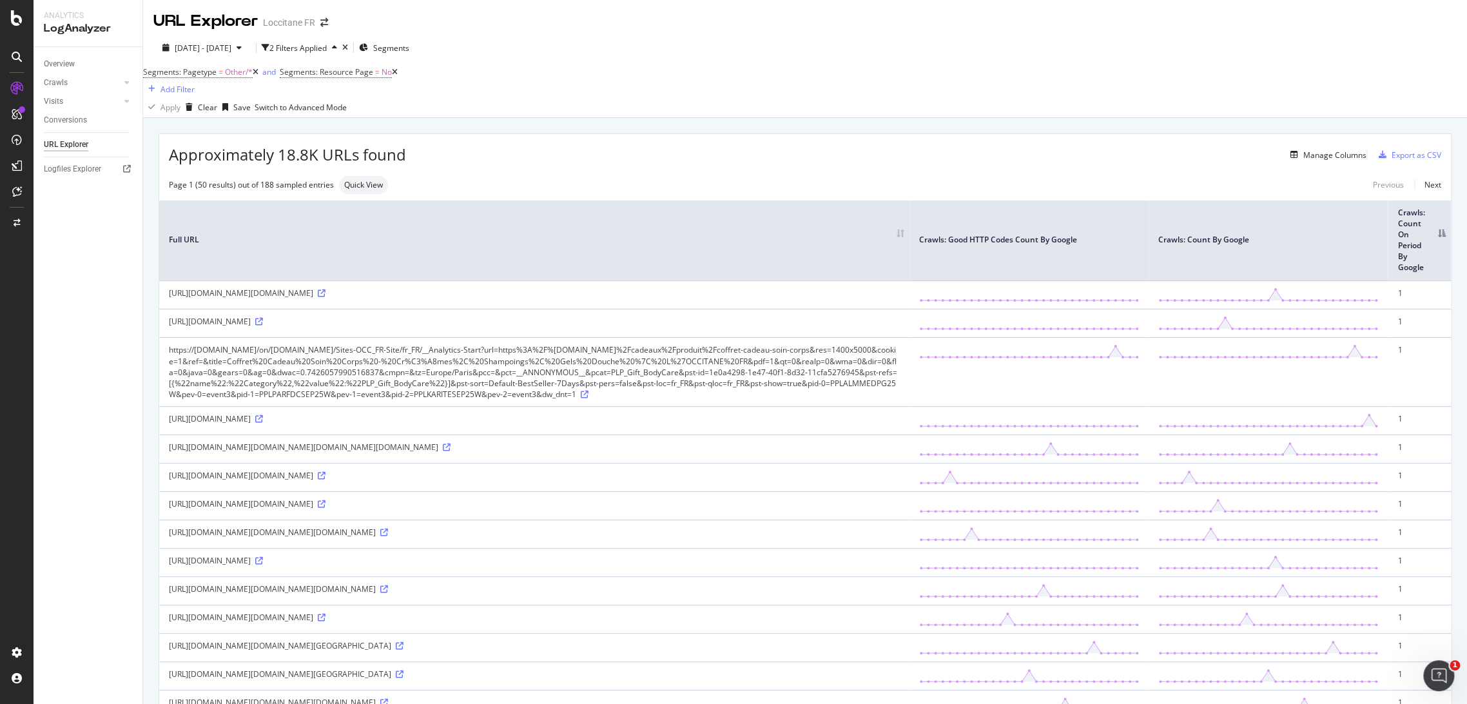
click at [1436, 240] on th "Crawls: Count On Period By Google" at bounding box center [1418, 240] width 63 height 81
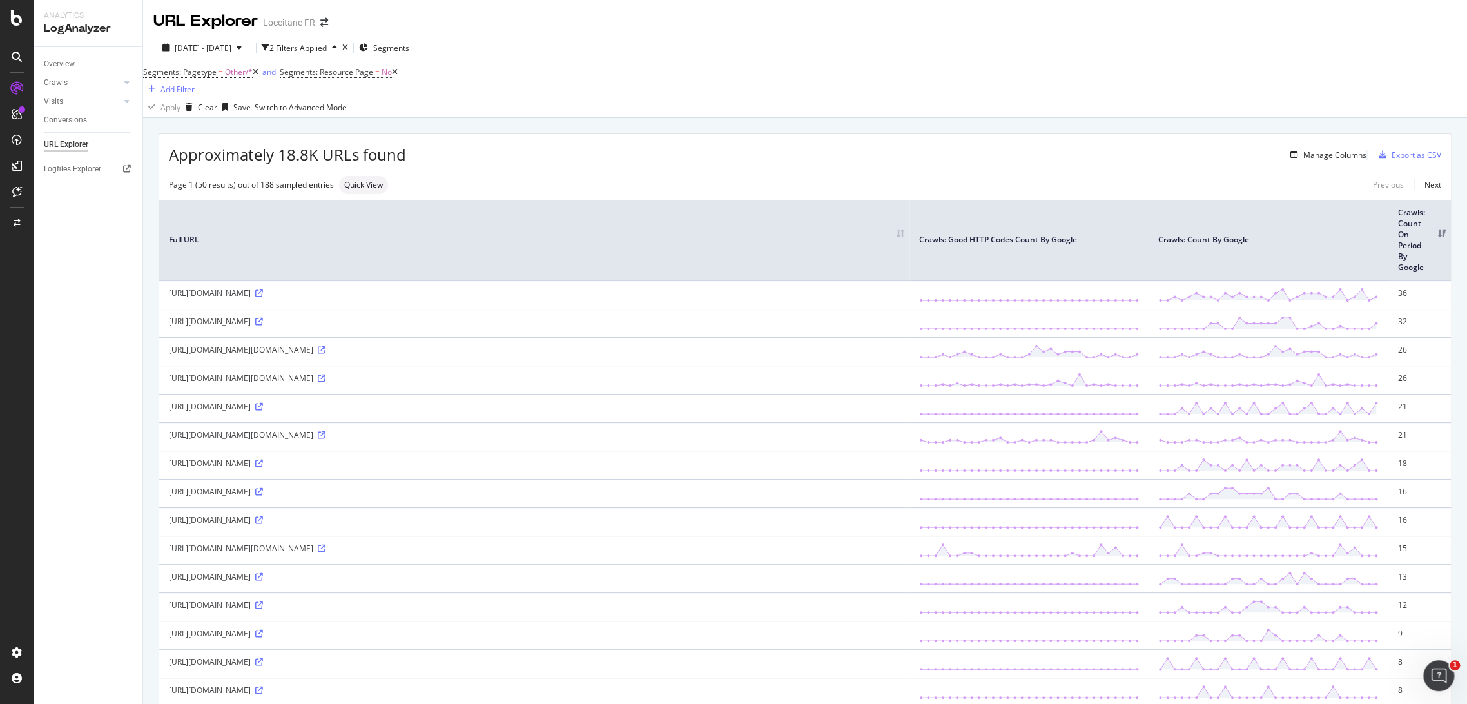
drag, startPoint x: 434, startPoint y: 299, endPoint x: 169, endPoint y: 293, distance: 264.3
click at [169, 293] on div "[URL][DOMAIN_NAME]" at bounding box center [534, 292] width 731 height 11
copy div "[URL][DOMAIN_NAME]"
click at [325, 327] on div "[URL][DOMAIN_NAME]" at bounding box center [534, 321] width 731 height 11
click at [195, 84] on div "Add Filter" at bounding box center [177, 89] width 34 height 11
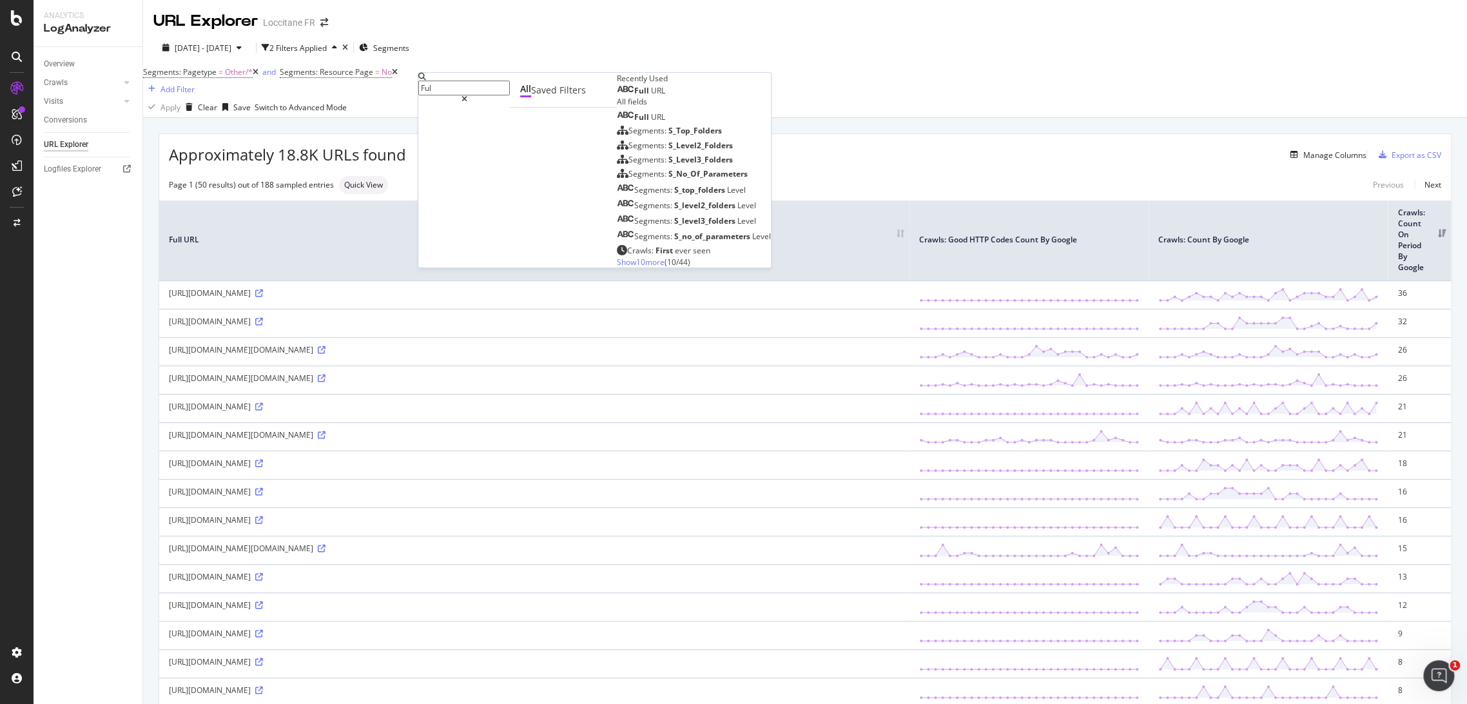
type input "Full"
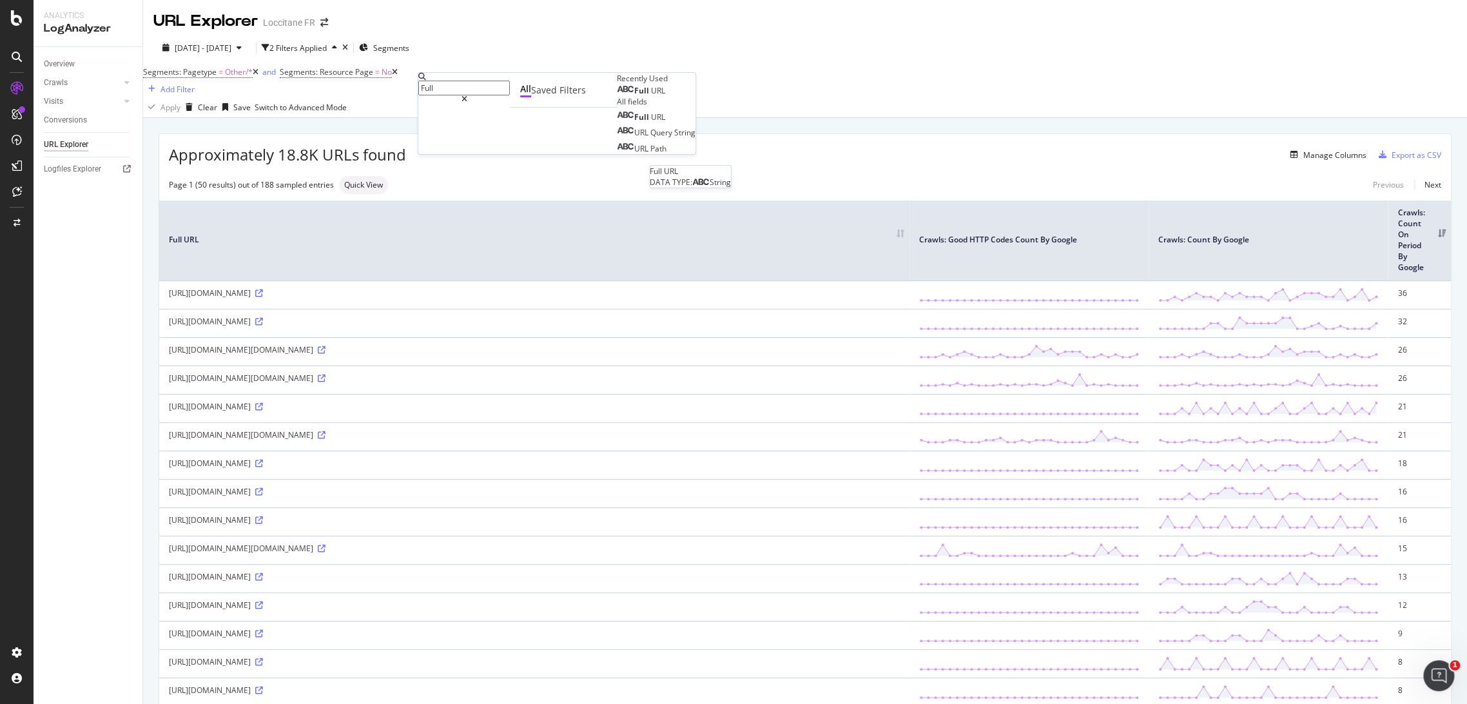
click at [617, 96] on div "Full URL" at bounding box center [641, 91] width 48 height 10
click at [495, 119] on input "text" at bounding box center [464, 111] width 92 height 15
type input "demandware"
click at [616, 127] on button "Apply" at bounding box center [638, 105] width 45 height 43
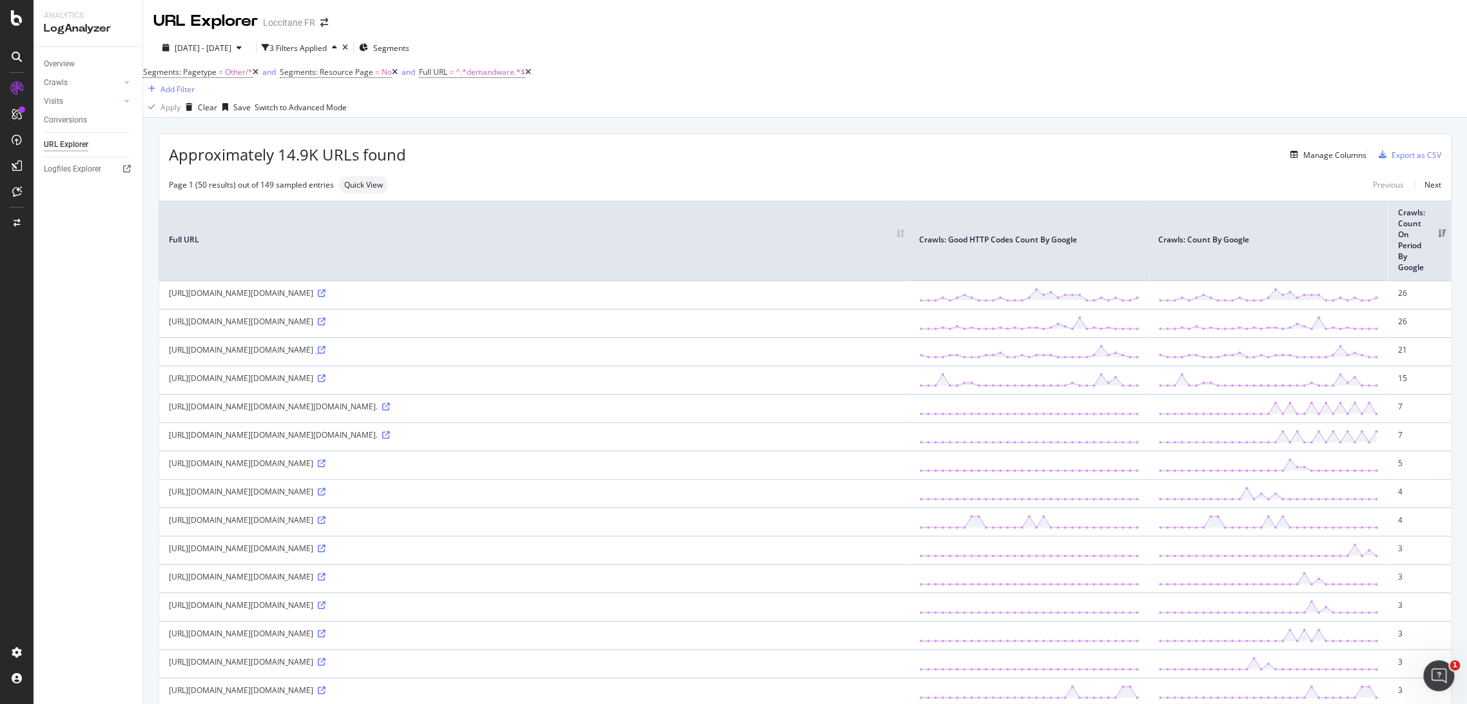
click at [325, 354] on icon at bounding box center [322, 350] width 8 height 8
click at [390, 439] on icon at bounding box center [386, 435] width 8 height 8
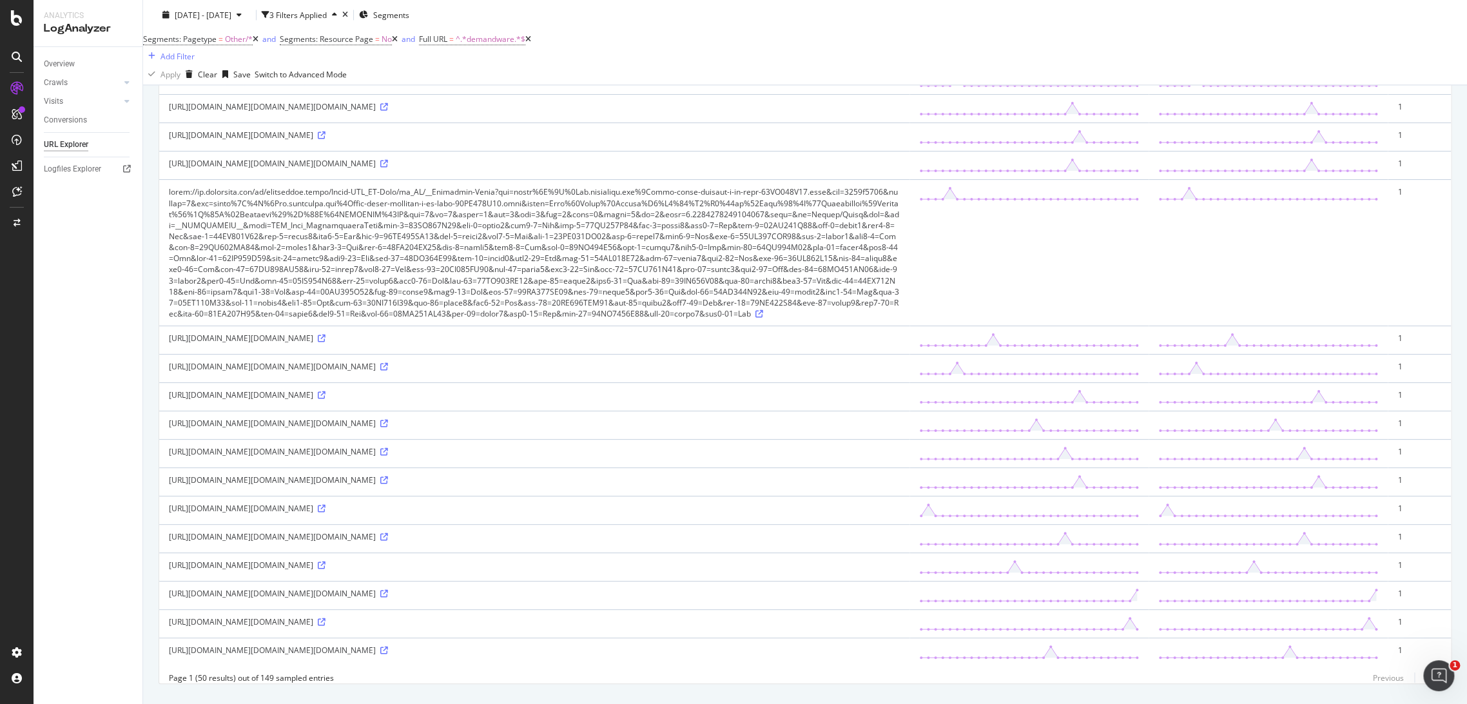
scroll to position [1336, 0]
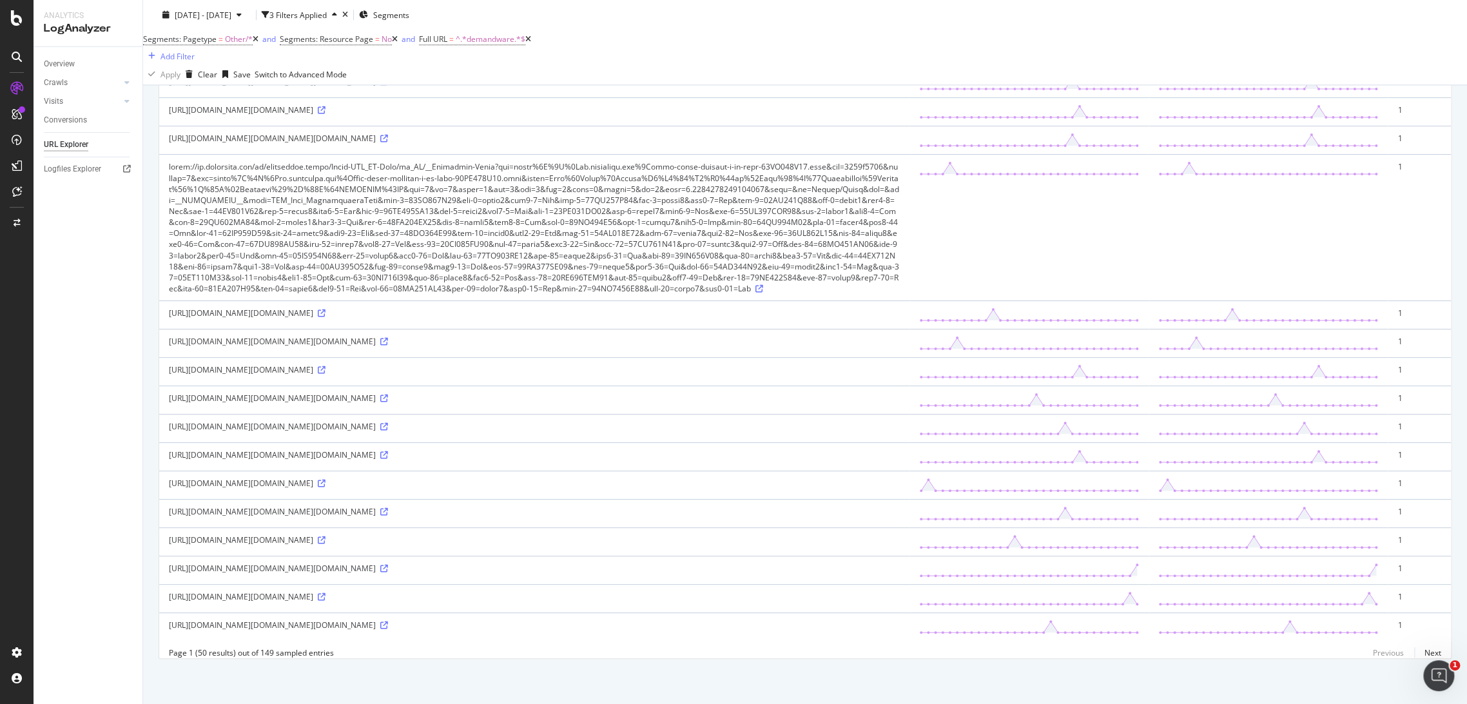
click at [256, 30] on div "[URL][DOMAIN_NAME][DOMAIN_NAME]" at bounding box center [534, 24] width 731 height 11
click at [318, 29] on icon at bounding box center [322, 25] width 8 height 8
click at [325, 536] on icon at bounding box center [322, 540] width 8 height 8
click at [1425, 652] on link "Next" at bounding box center [1427, 652] width 27 height 19
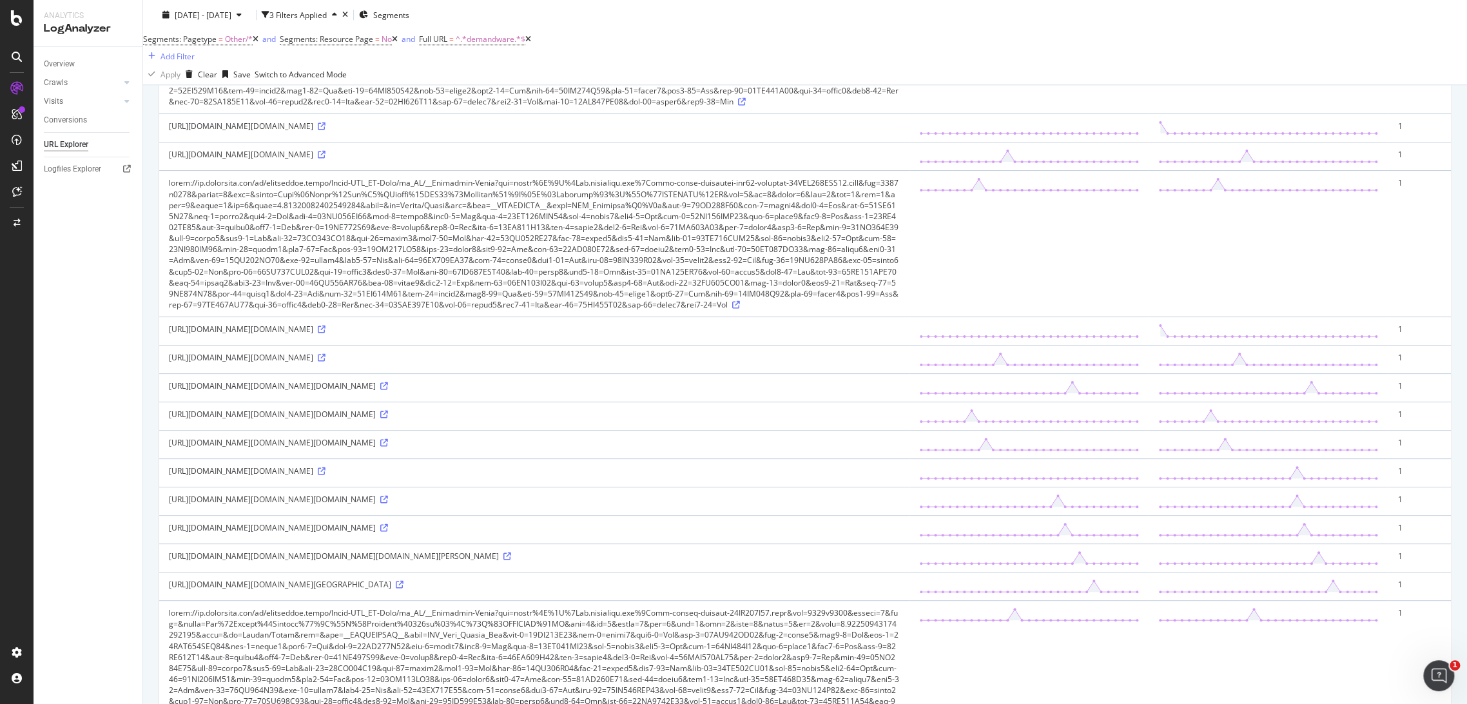
scroll to position [1050, 0]
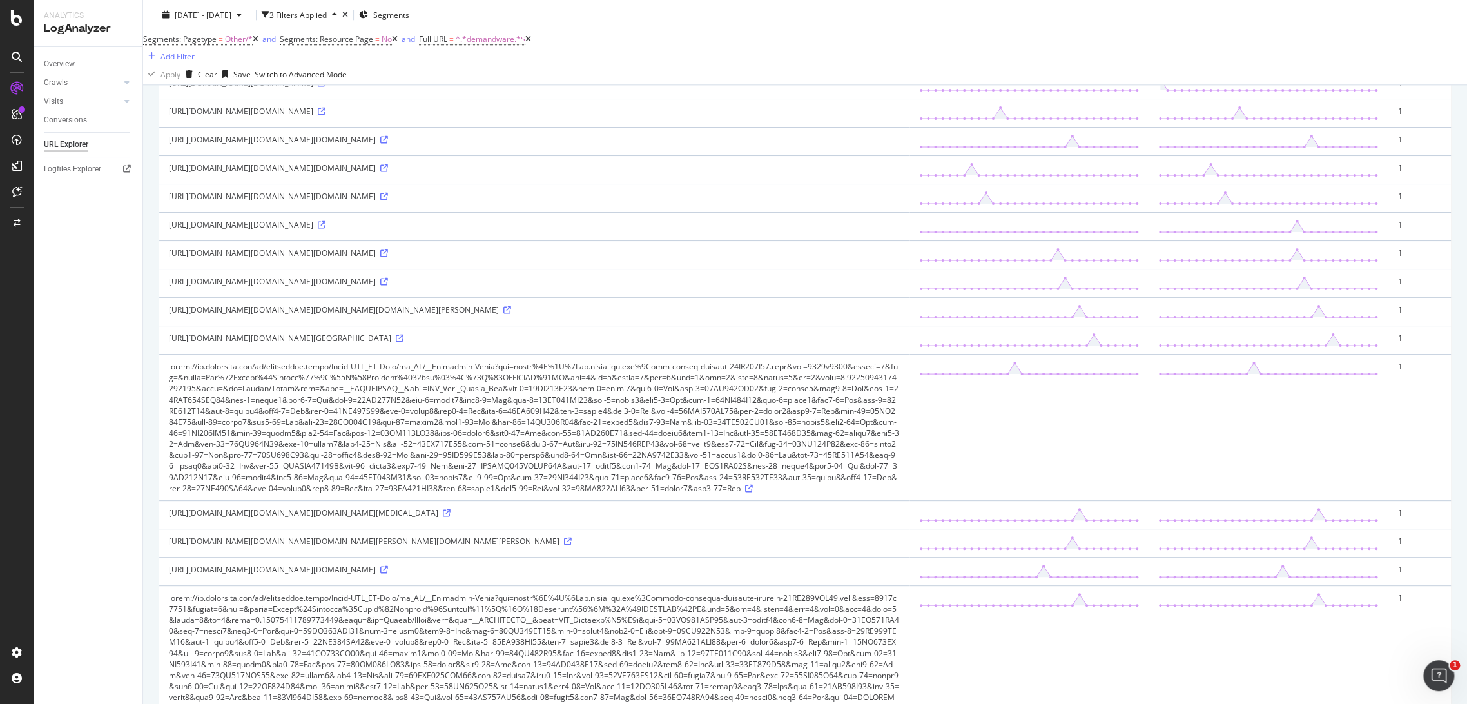
click at [325, 115] on icon at bounding box center [322, 112] width 8 height 8
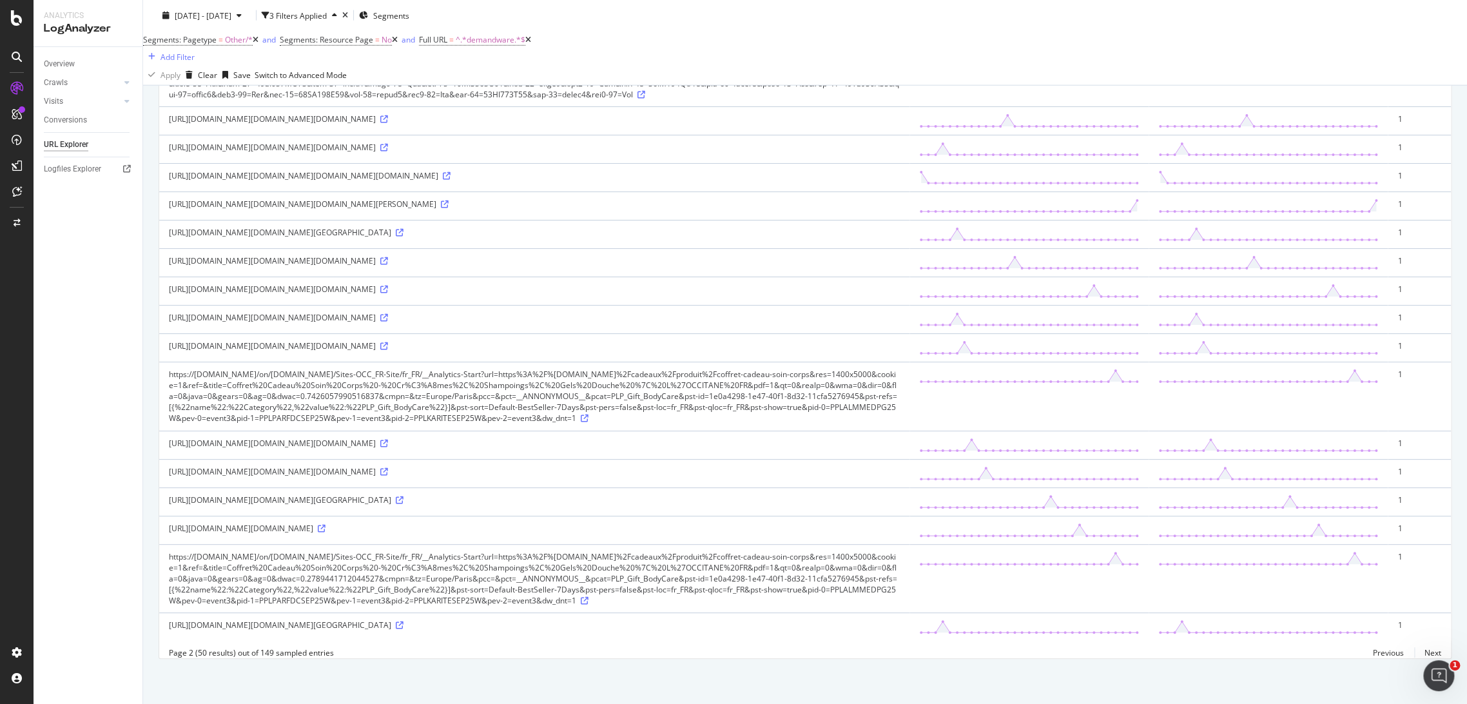
scroll to position [0, 0]
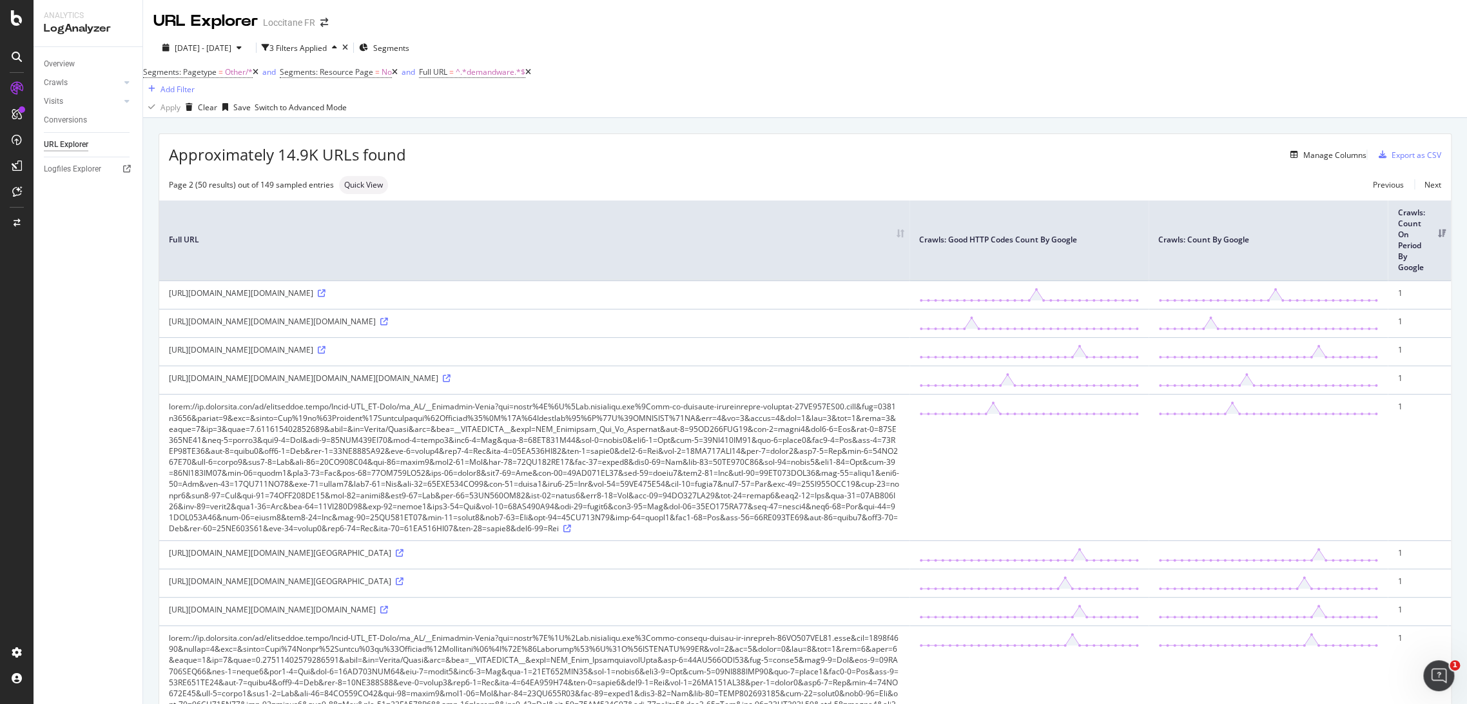
drag, startPoint x: 483, startPoint y: 298, endPoint x: 434, endPoint y: 295, distance: 49.7
click at [434, 295] on div "[URL][DOMAIN_NAME][DOMAIN_NAME]" at bounding box center [534, 292] width 731 height 11
copy div "Analytics-Start"
click at [507, 68] on div "Segments: Pagetype = Other/* and Segments: Resource Page = No and Full URL = ^.…" at bounding box center [805, 80] width 1324 height 34
click at [508, 77] on span "^.*demandware.*$" at bounding box center [491, 71] width 70 height 11
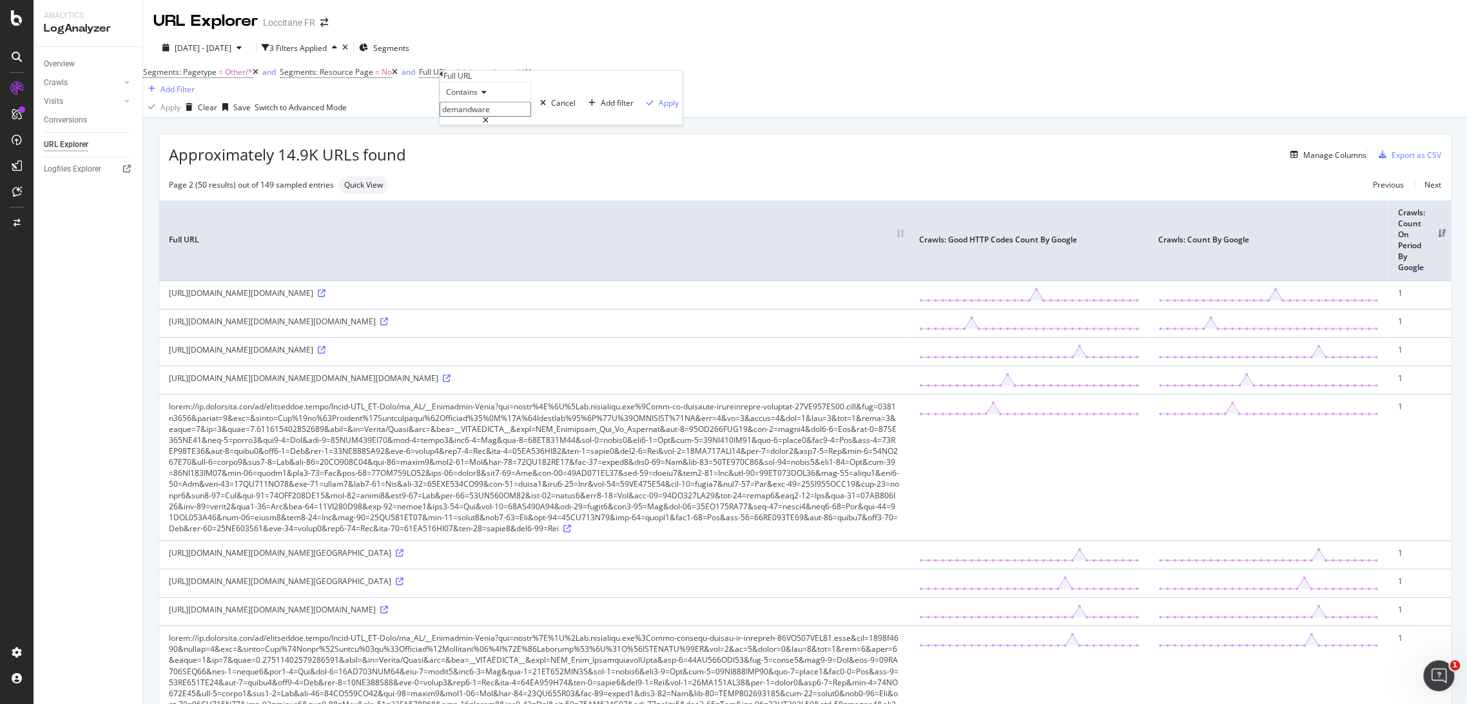
click at [492, 117] on input "demandware" at bounding box center [485, 109] width 92 height 15
paste input "Analytics-Start"
type input "Analytics-Start"
click at [659, 109] on div "Apply" at bounding box center [669, 103] width 20 height 11
